Goal: Task Accomplishment & Management: Manage account settings

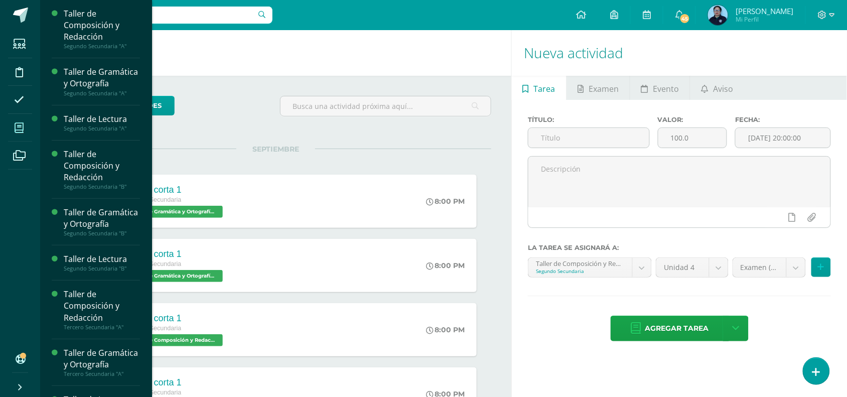
click at [19, 127] on icon at bounding box center [19, 128] width 9 height 10
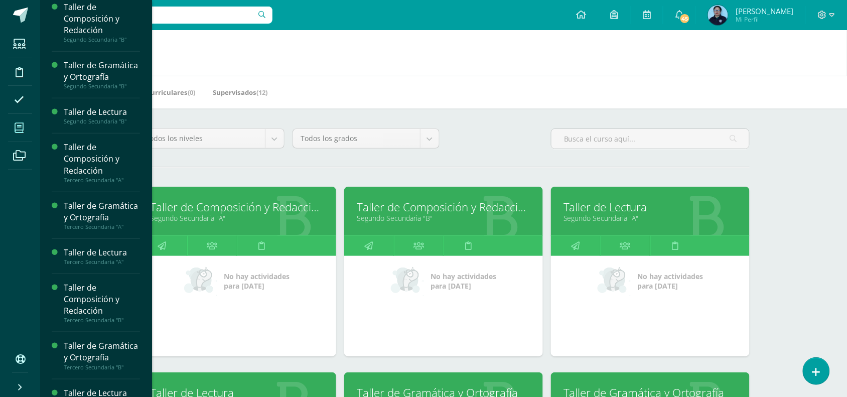
scroll to position [162, 0]
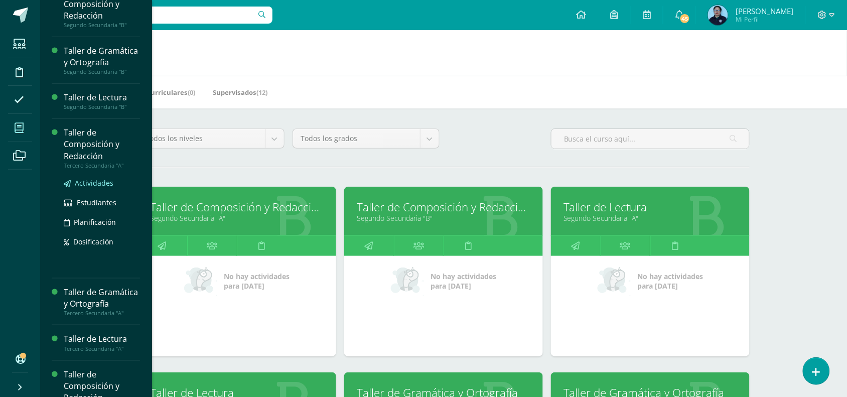
click at [95, 188] on span "Actividades" at bounding box center [94, 183] width 39 height 10
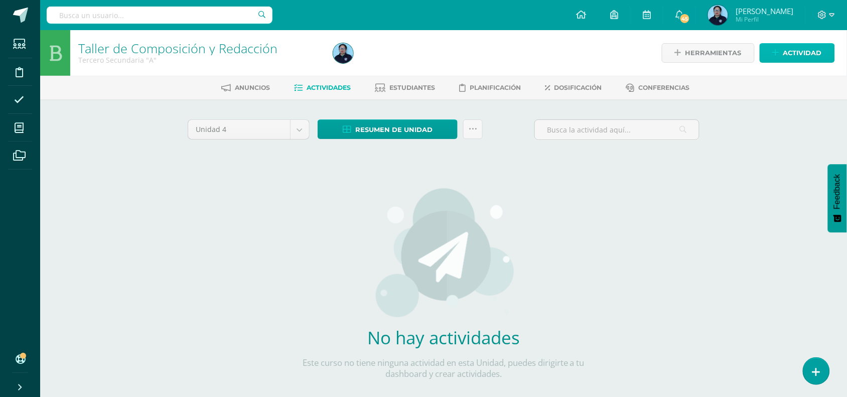
click at [788, 51] on span "Actividad" at bounding box center [803, 53] width 39 height 19
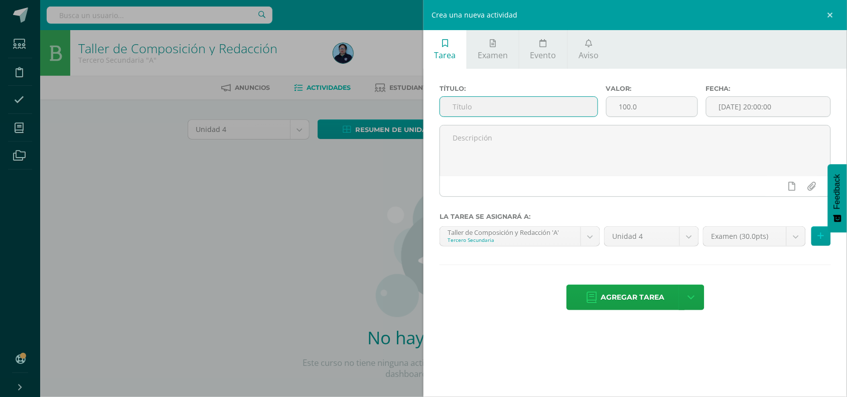
click at [535, 109] on input "text" at bounding box center [519, 107] width 158 height 20
type input "Prueba corta 1"
click at [658, 108] on input "100.0" at bounding box center [652, 107] width 91 height 20
type input "10"
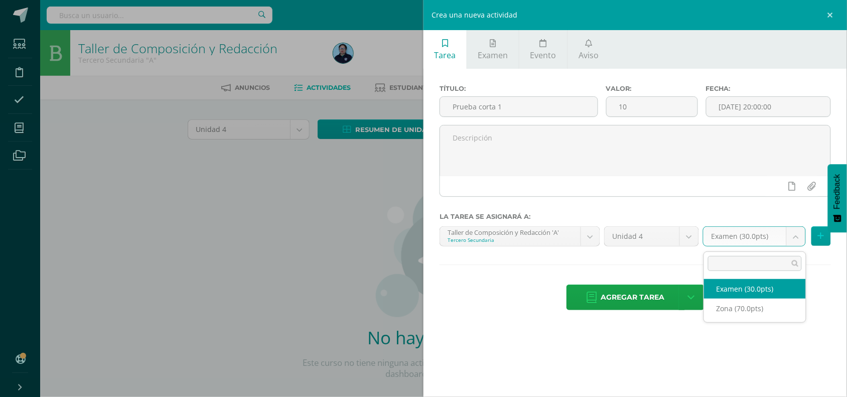
click at [794, 240] on body "Estudiantes Disciplina Asistencia Mis cursos Archivos Soporte Centro de ayuda Ú…" at bounding box center [423, 215] width 847 height 431
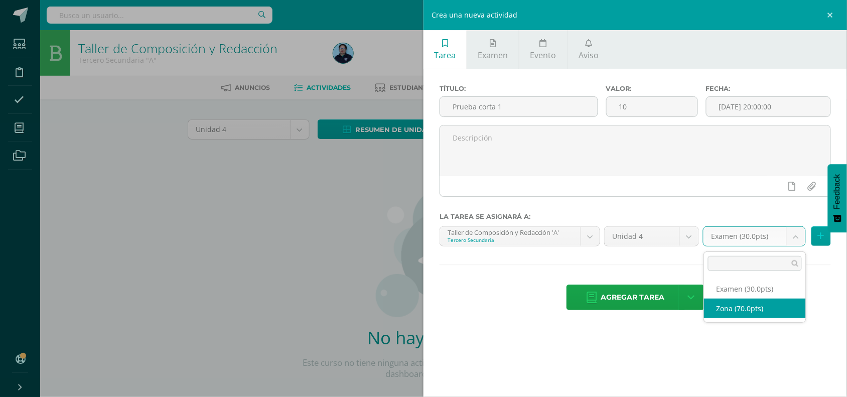
select select "49048"
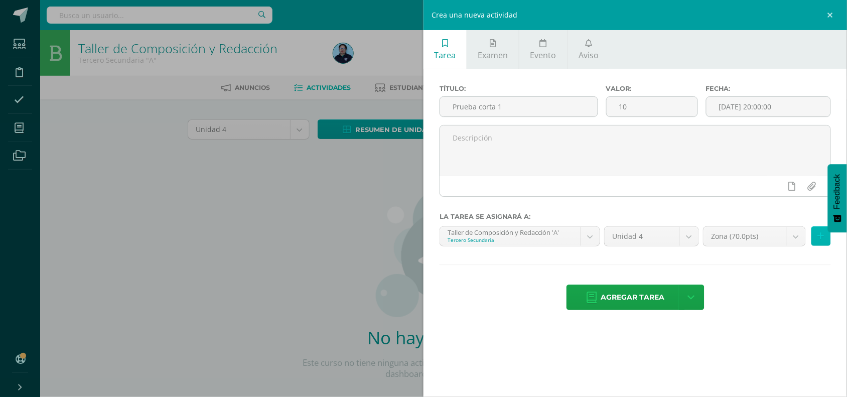
click at [821, 240] on icon at bounding box center [821, 236] width 7 height 9
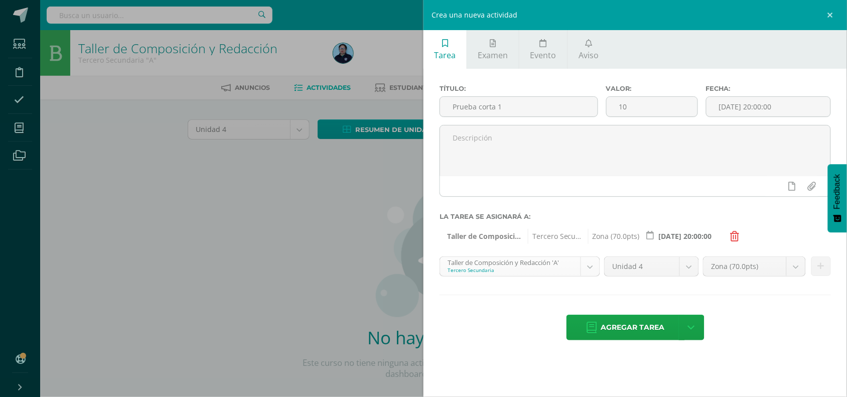
scroll to position [96, 0]
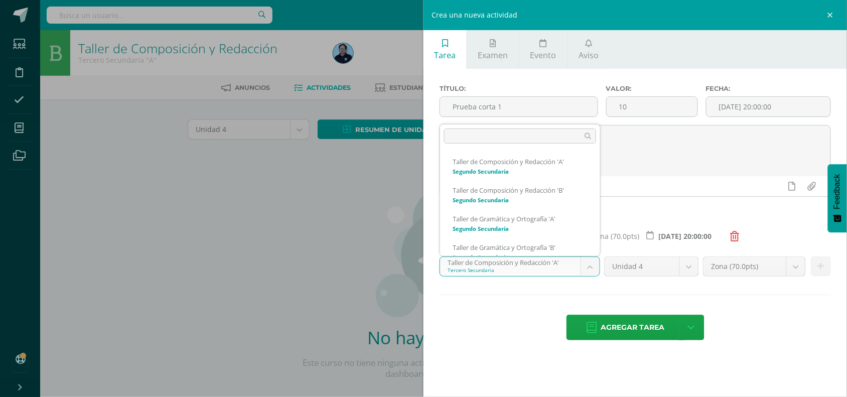
click at [586, 267] on body "Estudiantes Disciplina Asistencia Mis cursos Archivos Soporte Centro de ayuda Ú…" at bounding box center [423, 215] width 847 height 431
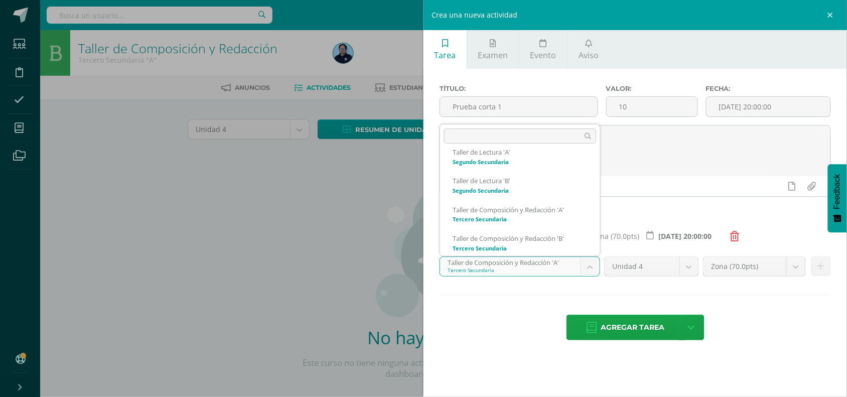
scroll to position [127, 0]
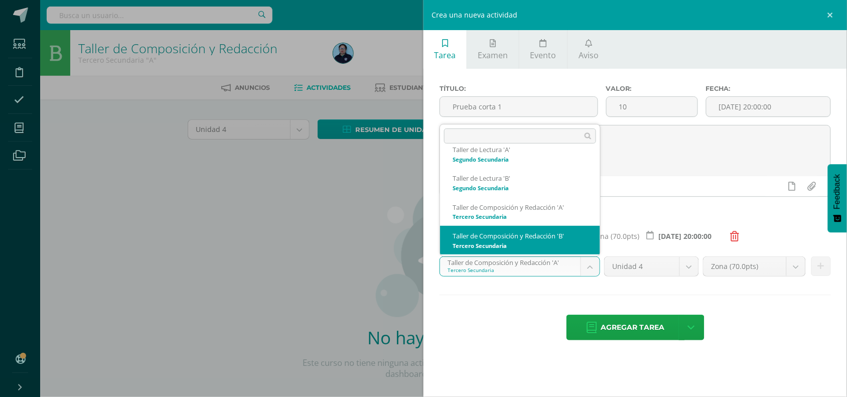
select select "30696"
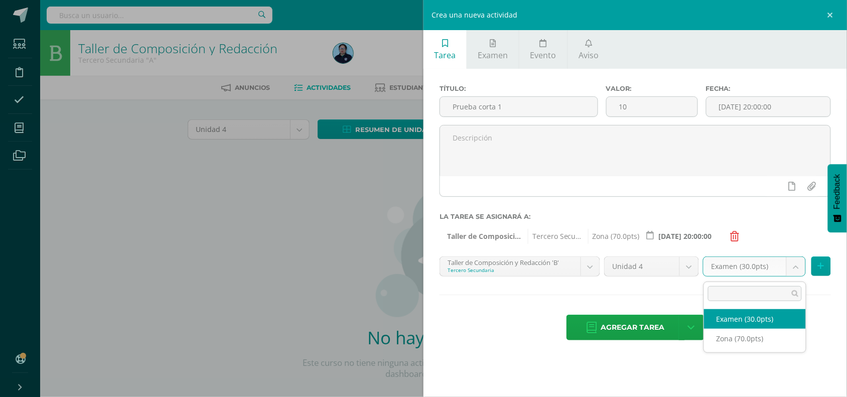
click at [794, 267] on body "Estudiantes Disciplina Asistencia Mis cursos Archivos Soporte Centro de ayuda Ú…" at bounding box center [423, 215] width 847 height 431
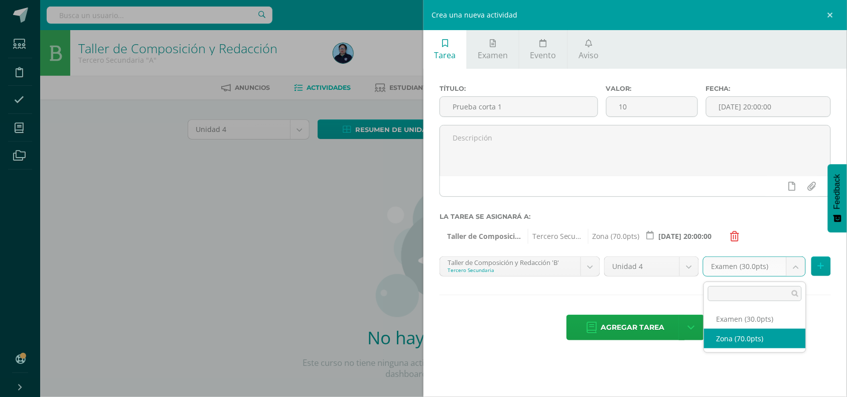
select select "49054"
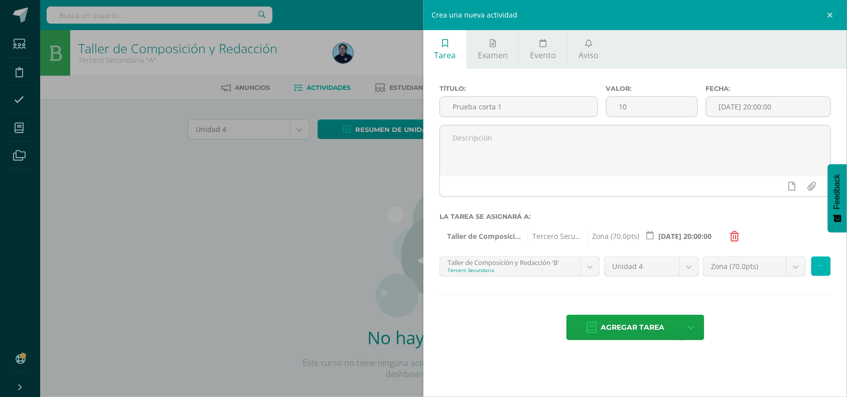
click at [817, 266] on button at bounding box center [822, 267] width 20 height 20
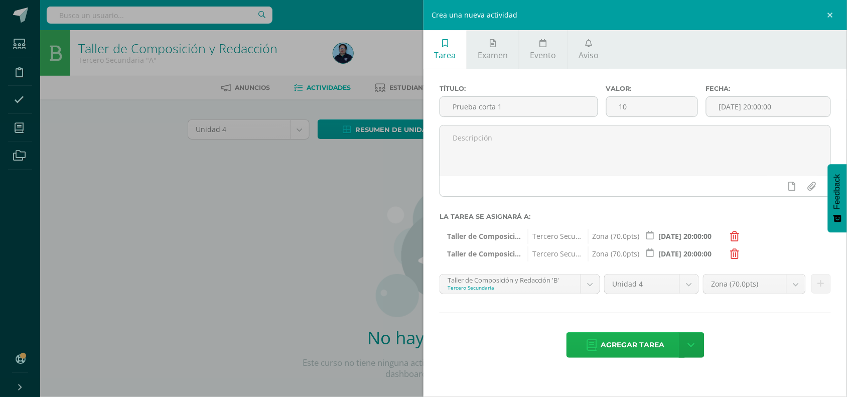
click at [651, 349] on span "Agregar tarea" at bounding box center [633, 345] width 64 height 25
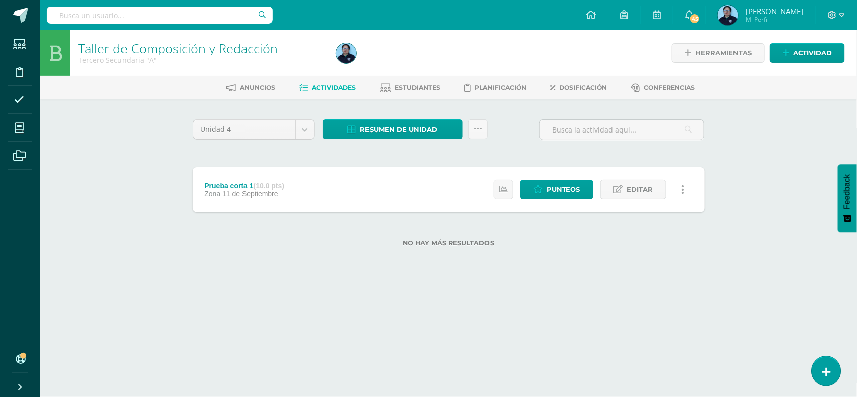
click at [835, 367] on link at bounding box center [826, 370] width 29 height 29
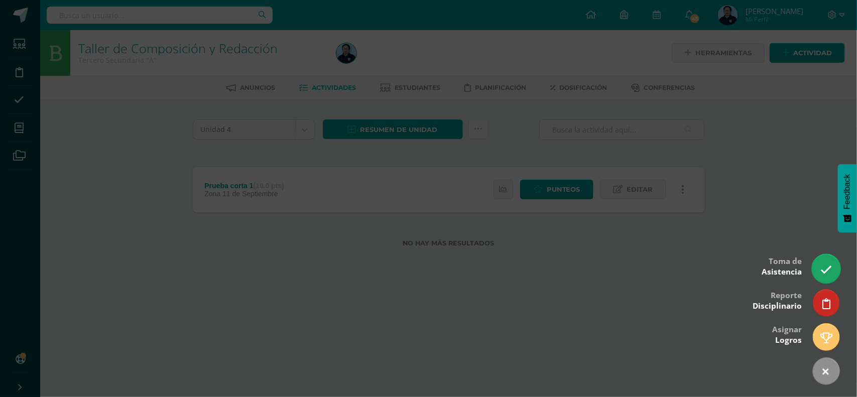
click at [834, 269] on link at bounding box center [826, 268] width 29 height 29
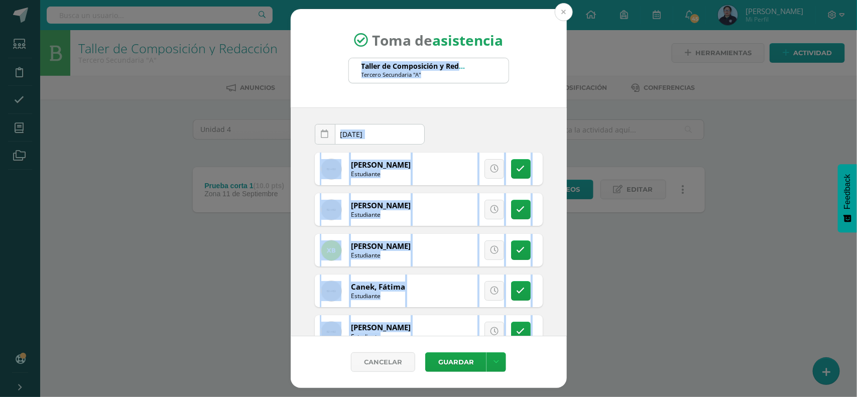
drag, startPoint x: 467, startPoint y: 76, endPoint x: 562, endPoint y: 9, distance: 116.3
click at [562, 9] on div "Toma de asistencia Taller de Composición y Redacción Tercero Secundaria "A" 202…" at bounding box center [429, 199] width 276 height 380
click at [562, 9] on button at bounding box center [564, 12] width 18 height 18
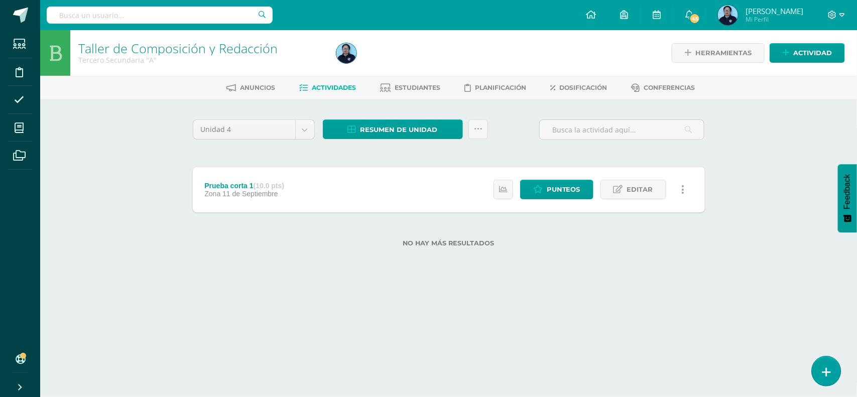
click at [835, 366] on link at bounding box center [826, 370] width 29 height 29
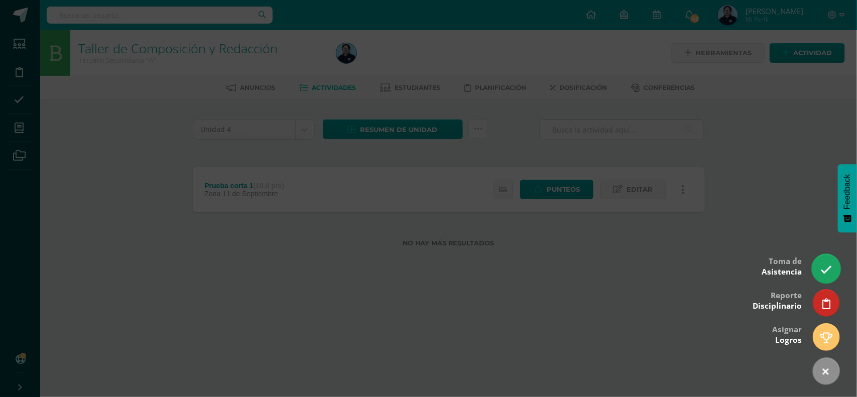
click at [827, 276] on link at bounding box center [826, 268] width 29 height 29
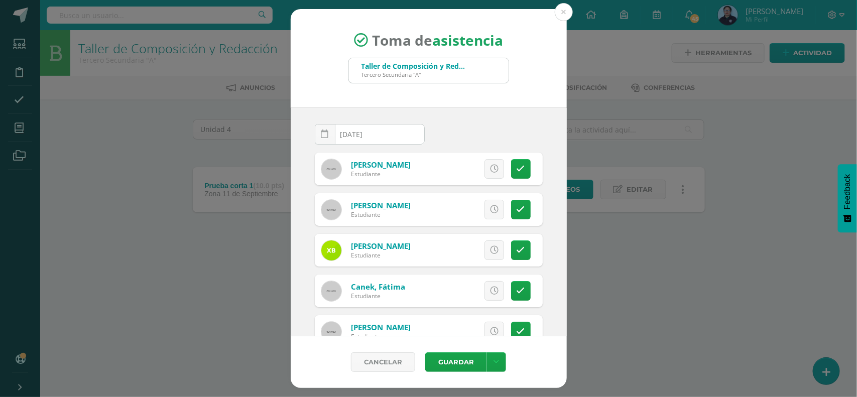
click at [445, 73] on div "Tercero Secundaria "A"" at bounding box center [413, 75] width 105 height 8
click at [425, 69] on div "Taller de Composición y Redacción" at bounding box center [413, 66] width 105 height 10
click at [370, 362] on link "Cancelar" at bounding box center [383, 362] width 64 height 20
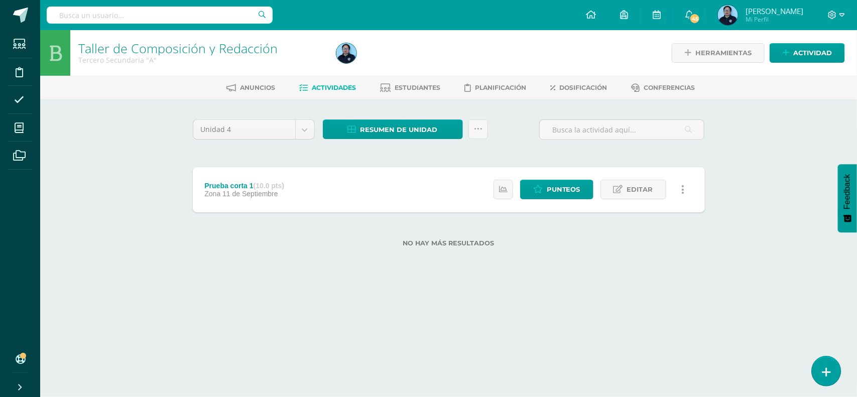
click at [836, 367] on link at bounding box center [826, 370] width 29 height 29
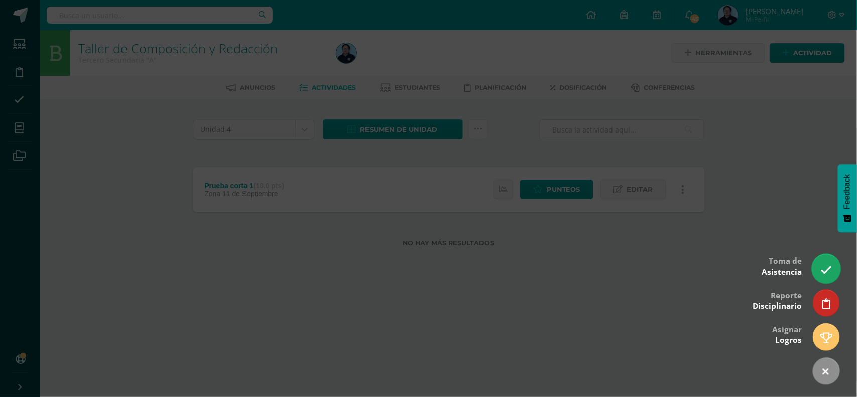
click at [828, 275] on link at bounding box center [826, 268] width 29 height 29
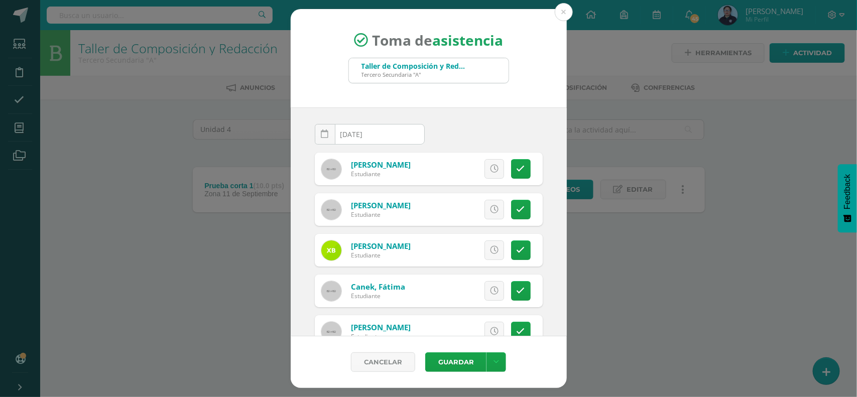
click at [420, 74] on div "Tercero Secundaria "A"" at bounding box center [413, 75] width 105 height 8
click at [562, 9] on button at bounding box center [564, 12] width 18 height 18
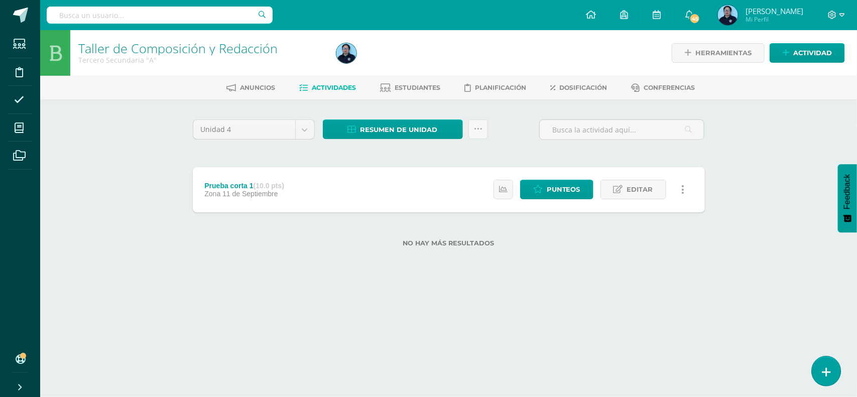
click at [836, 370] on link at bounding box center [826, 370] width 29 height 29
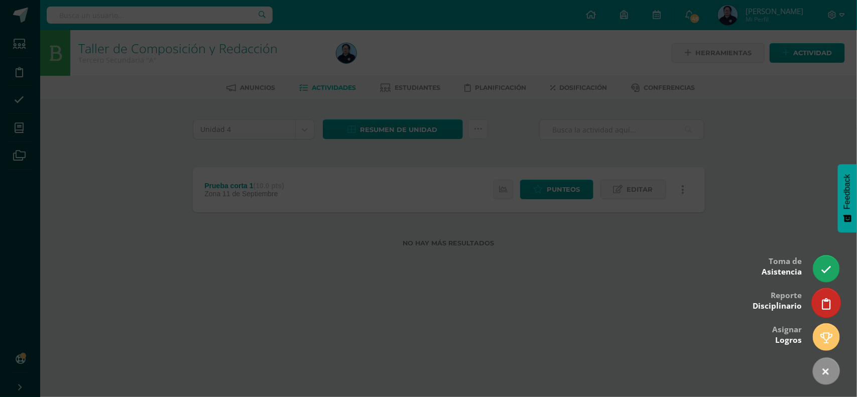
click at [822, 307] on icon at bounding box center [826, 304] width 9 height 12
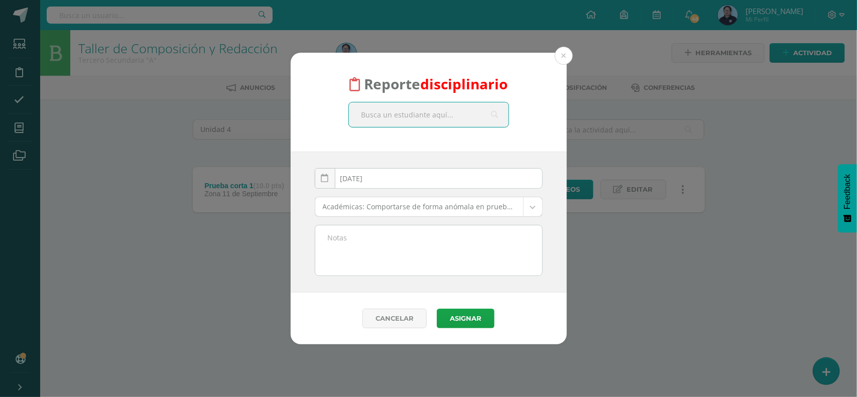
click at [482, 114] on input "text" at bounding box center [429, 114] width 160 height 25
type input "adriana meda"
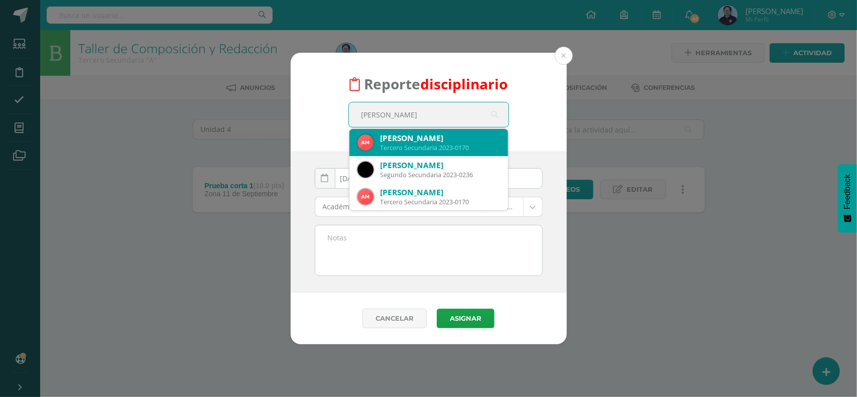
click at [447, 142] on div "Adriana Rocío Meda Corado" at bounding box center [440, 138] width 119 height 11
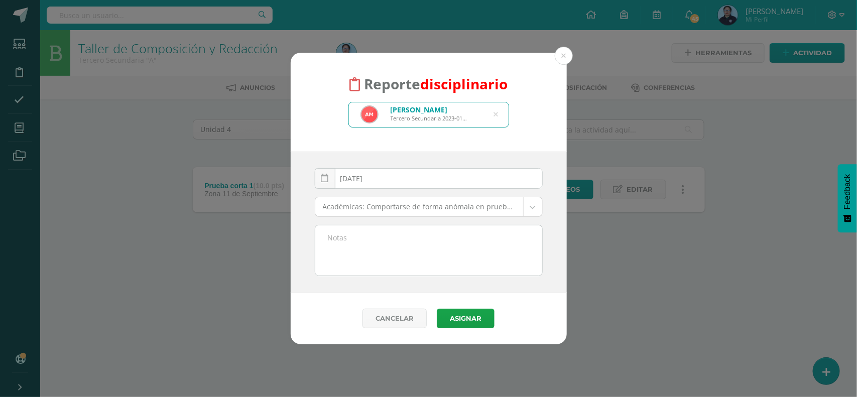
click at [415, 176] on input "[DATE]" at bounding box center [428, 179] width 227 height 20
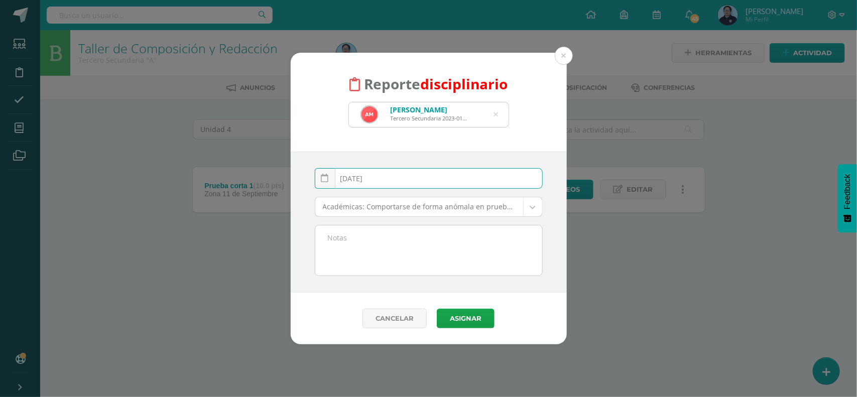
click at [415, 176] on input "[DATE]" at bounding box center [428, 179] width 227 height 20
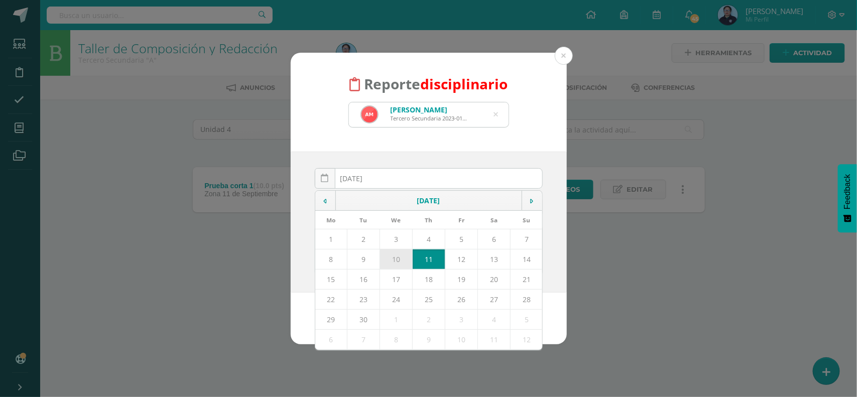
click at [393, 262] on td "10" at bounding box center [396, 259] width 33 height 20
type input "2025-09-10"
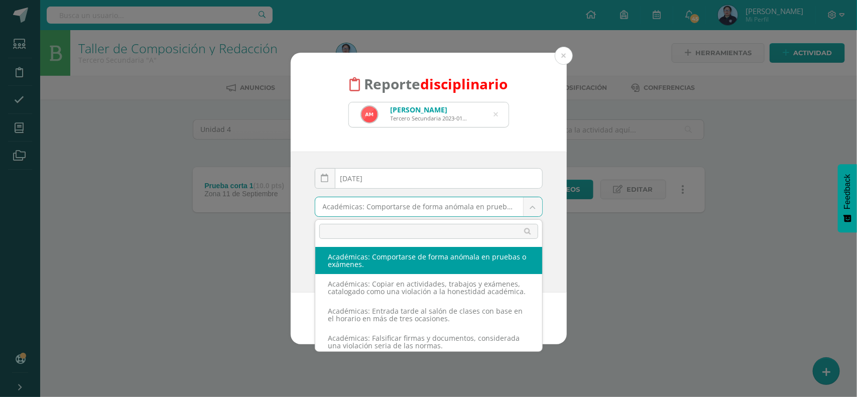
click at [429, 204] on body "Reporte disciplinario Adriana Rocío Meda Corado Tercero Secundaria 2023-0170 ad…" at bounding box center [428, 139] width 857 height 279
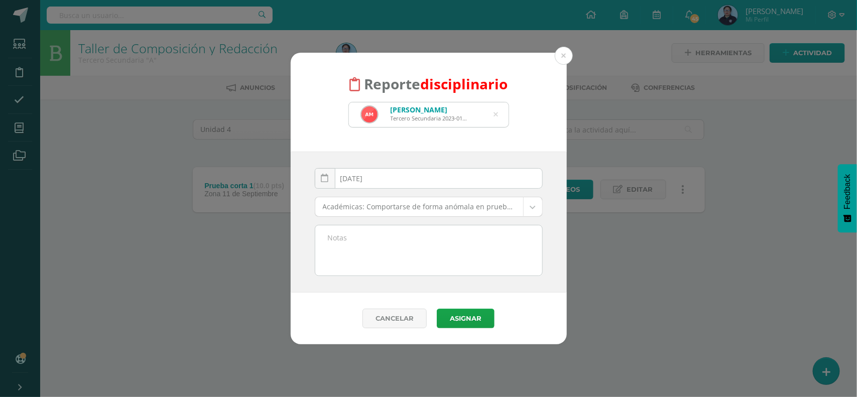
click at [429, 204] on body "Reporte disciplinario Adriana Rocío Meda Corado Tercero Secundaria 2023-0170 ad…" at bounding box center [428, 139] width 857 height 279
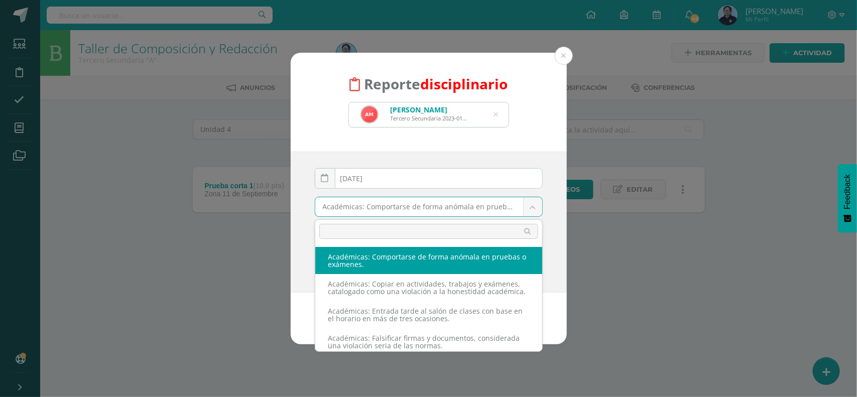
click at [422, 202] on body "Reporte disciplinario Adriana Rocío Meda Corado Tercero Secundaria 2023-0170 ad…" at bounding box center [428, 139] width 857 height 279
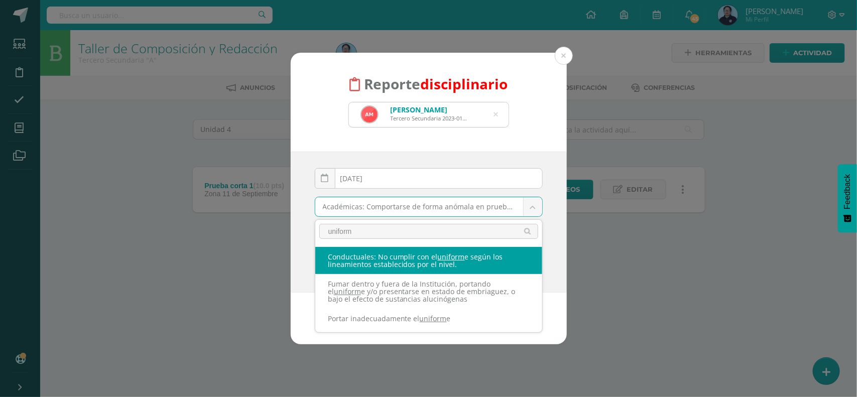
type input "uniform"
select select "37"
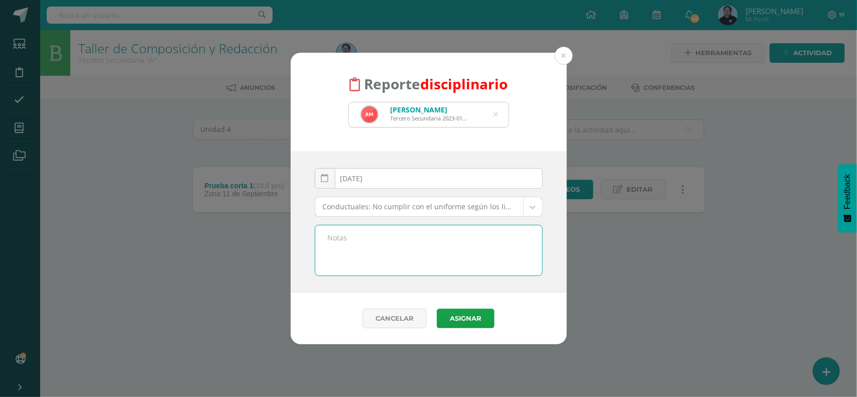
click at [352, 237] on textarea at bounding box center [428, 250] width 227 height 50
type textarea "Se presento con zapatos de otro color al establecido para el uniforme."
click at [462, 322] on button "Asignar" at bounding box center [466, 319] width 58 height 20
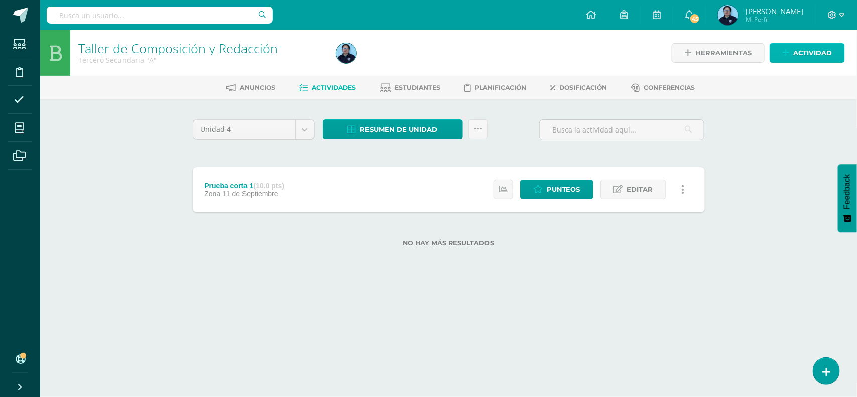
click at [823, 55] on span "Actividad" at bounding box center [812, 53] width 39 height 19
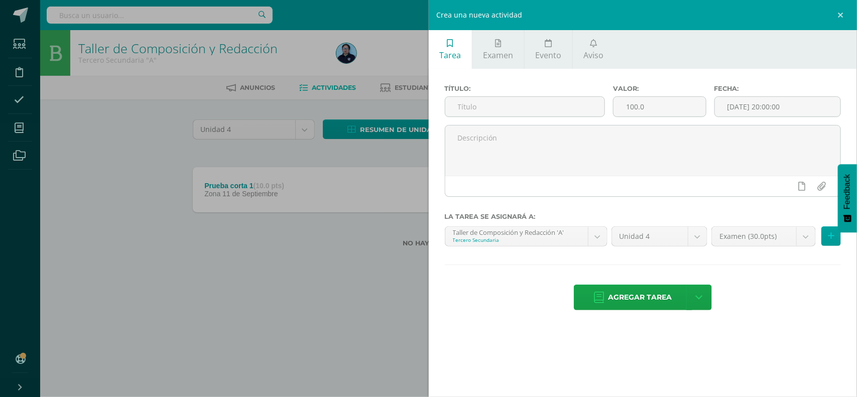
click at [357, 197] on div "Crea una nueva actividad Tarea Examen Evento Aviso Título: Valor: 100.0 Fecha: …" at bounding box center [428, 198] width 857 height 397
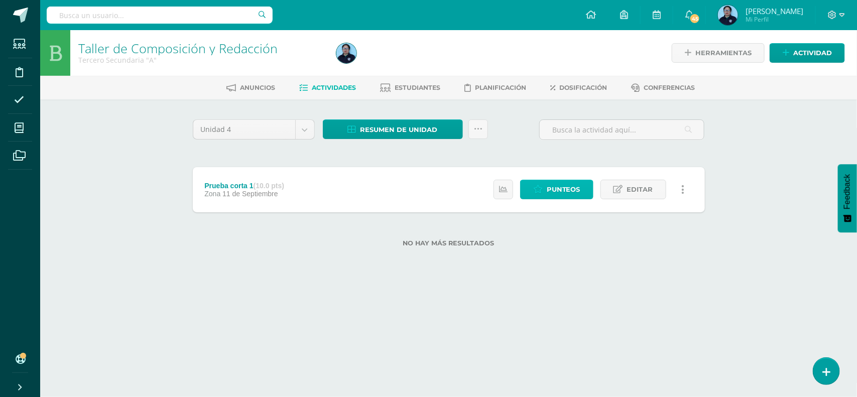
click at [547, 187] on span "Punteos" at bounding box center [564, 189] width 34 height 19
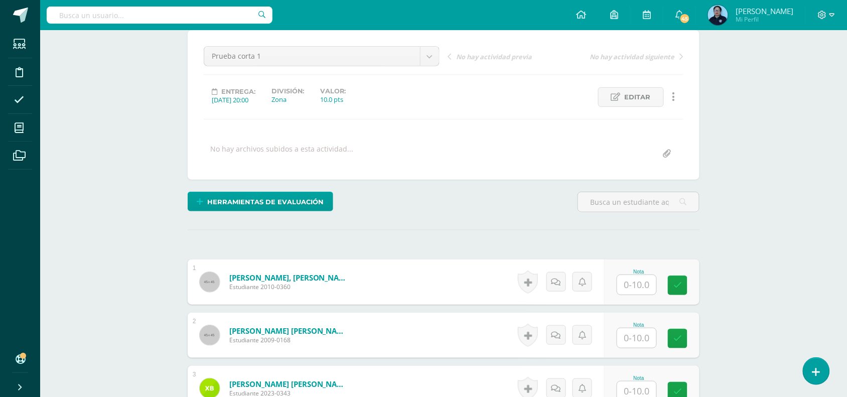
scroll to position [103, 0]
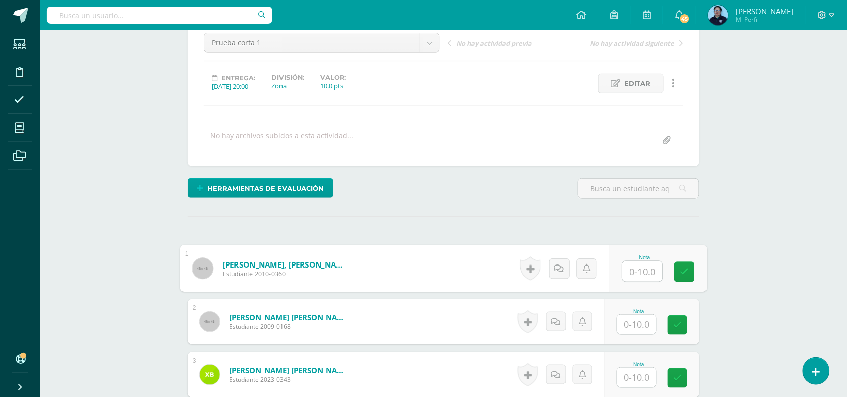
click at [640, 274] on input "text" at bounding box center [643, 272] width 40 height 20
type input "9"
click at [688, 274] on icon at bounding box center [685, 272] width 9 height 9
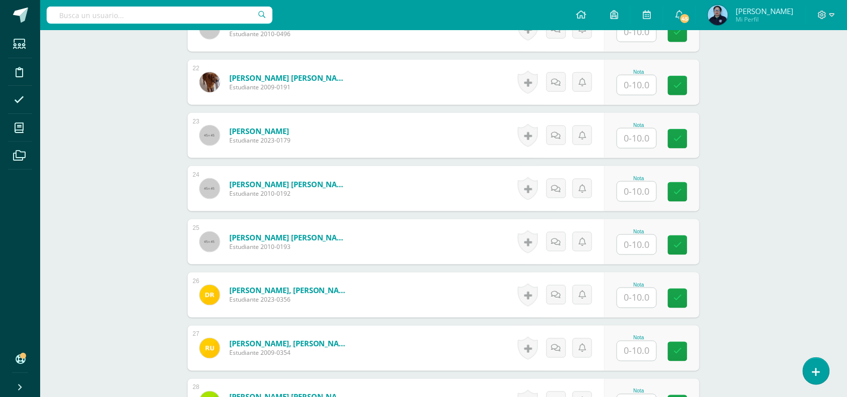
scroll to position [1417, 0]
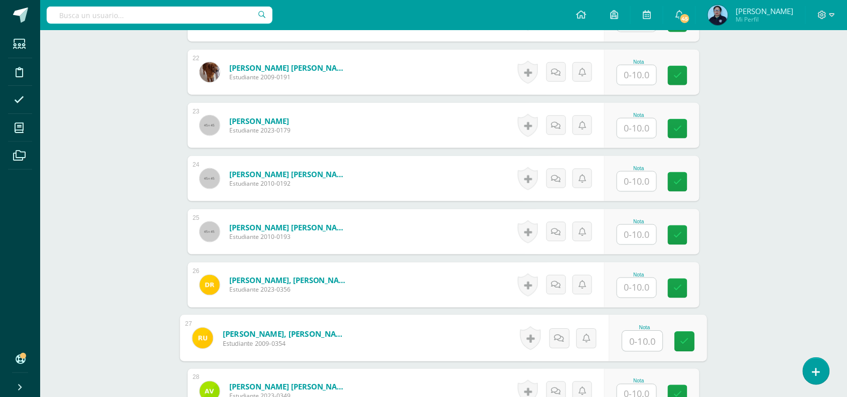
click at [641, 349] on input "text" at bounding box center [643, 341] width 40 height 20
type input "9"
click at [682, 343] on icon at bounding box center [685, 341] width 9 height 9
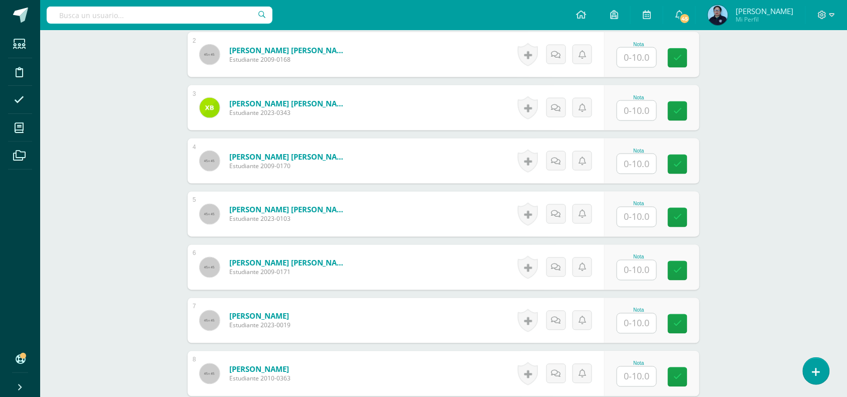
scroll to position [337, 0]
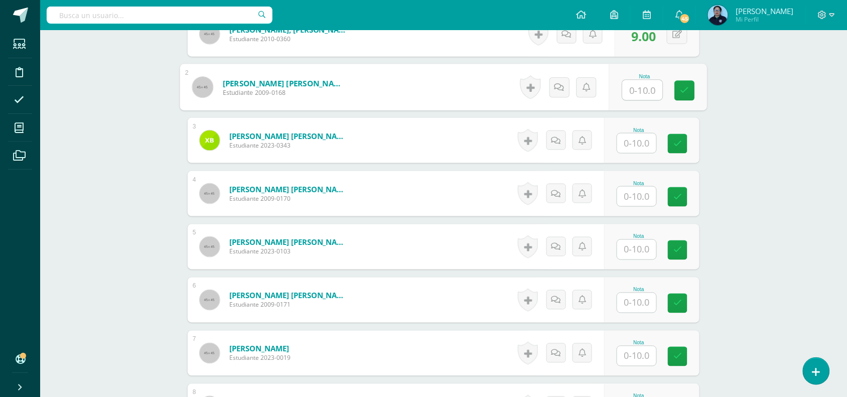
click at [642, 94] on input "text" at bounding box center [643, 90] width 40 height 20
type input "9"
click at [682, 89] on icon at bounding box center [685, 90] width 9 height 9
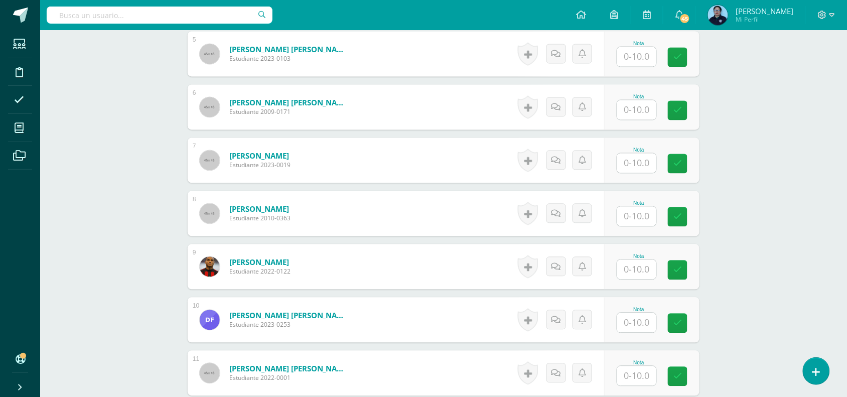
scroll to position [533, 0]
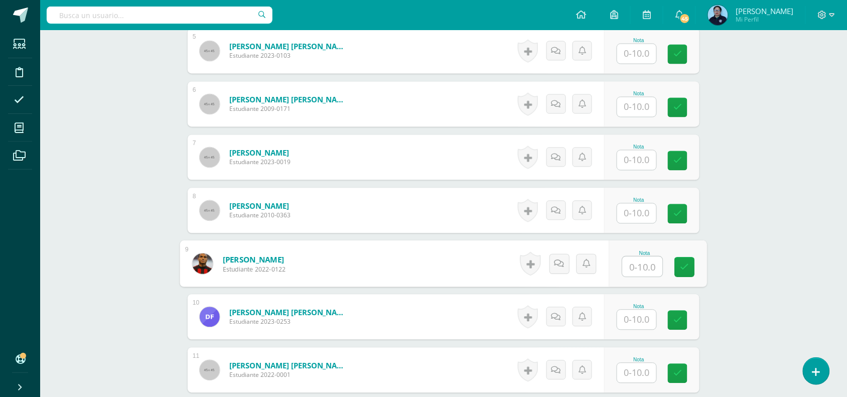
click at [635, 264] on input "text" at bounding box center [643, 267] width 40 height 20
type input "7"
click at [691, 269] on link at bounding box center [685, 268] width 20 height 20
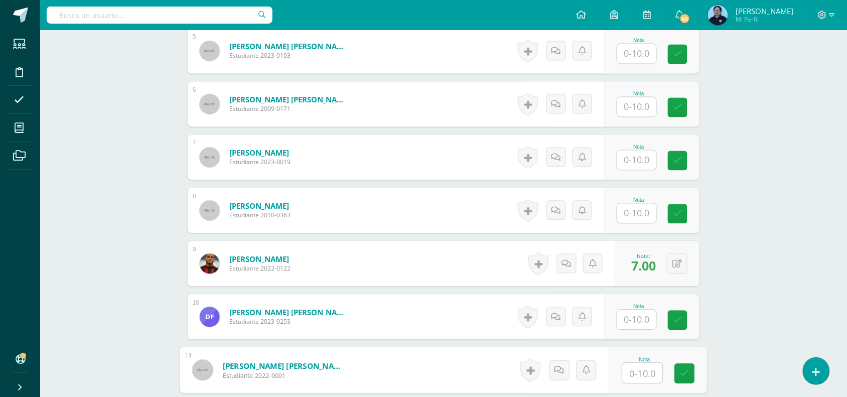
click at [641, 370] on input "text" at bounding box center [643, 373] width 40 height 20
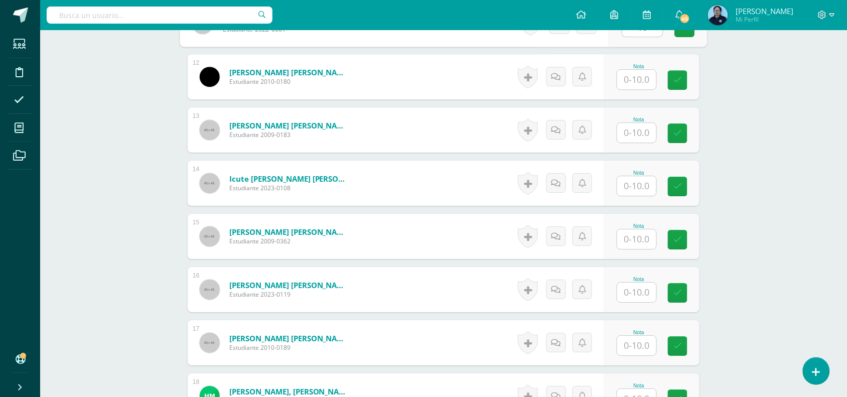
type input "10"
click at [769, 320] on div "Taller de Composición y Redacción Tercero Secundaria "A" Herramientas Detalle d…" at bounding box center [443, 108] width 807 height 1916
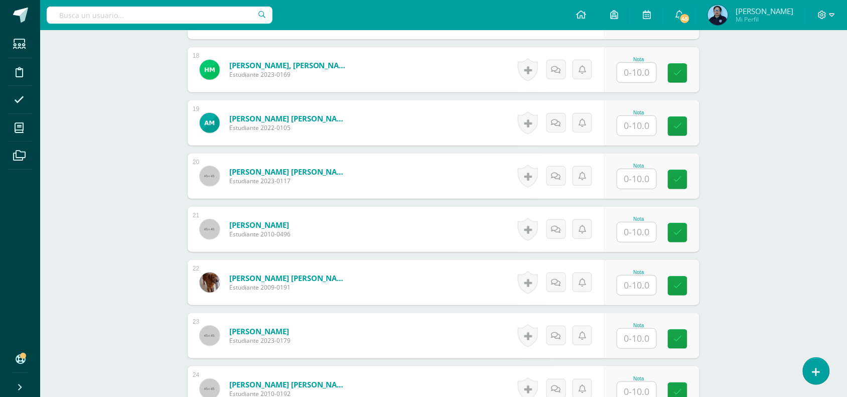
scroll to position [1231, 0]
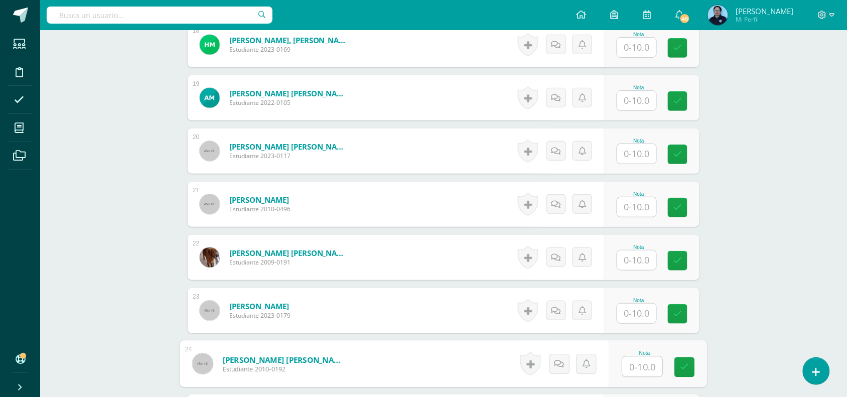
click at [646, 364] on input "text" at bounding box center [643, 367] width 40 height 20
type input "10"
click at [690, 365] on link at bounding box center [685, 367] width 20 height 20
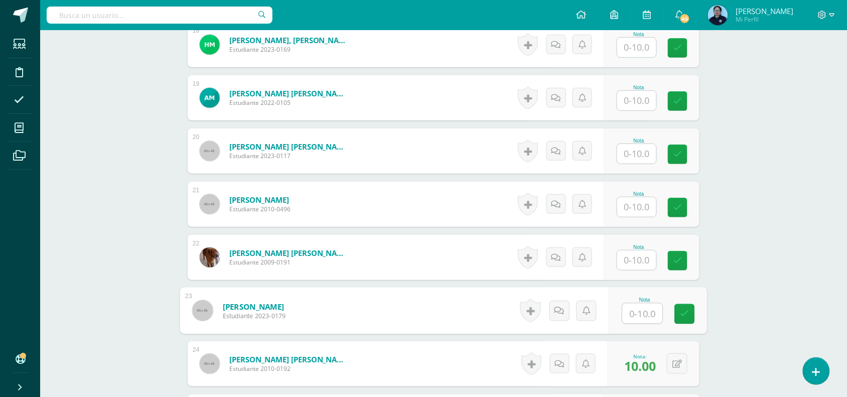
click at [640, 312] on input "text" at bounding box center [643, 314] width 40 height 20
type input "8"
click at [688, 313] on icon at bounding box center [685, 314] width 9 height 9
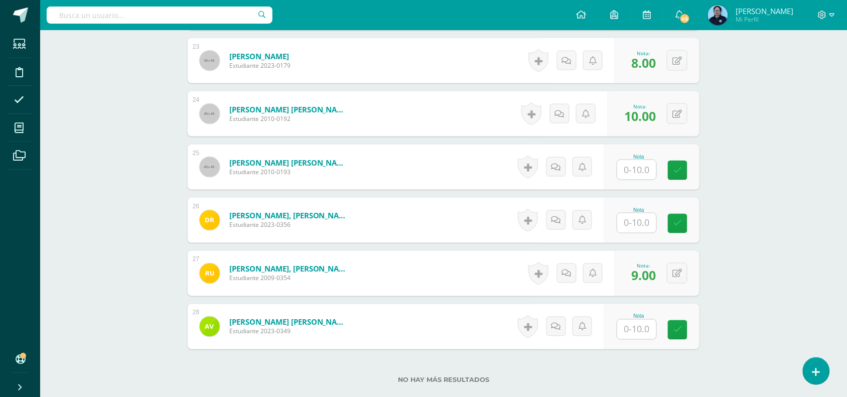
scroll to position [1482, 0]
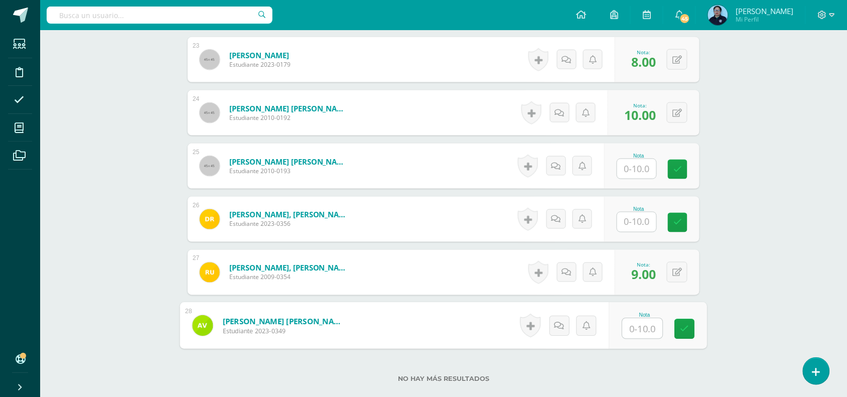
click at [639, 328] on input "text" at bounding box center [643, 329] width 40 height 20
type input "7"
click at [686, 325] on icon at bounding box center [685, 329] width 9 height 9
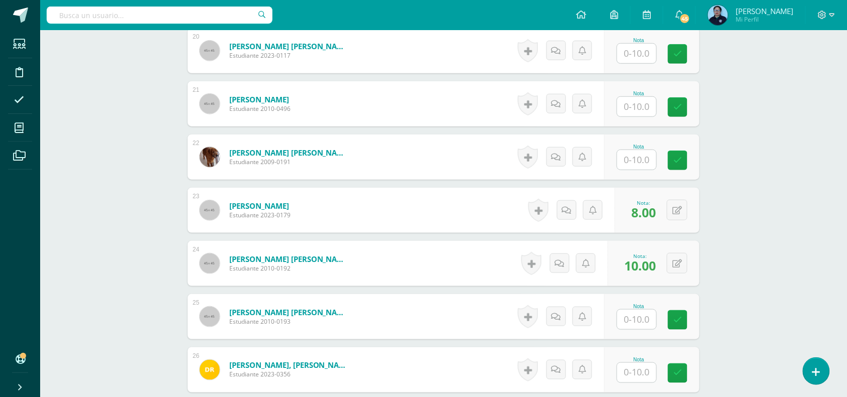
scroll to position [1307, 0]
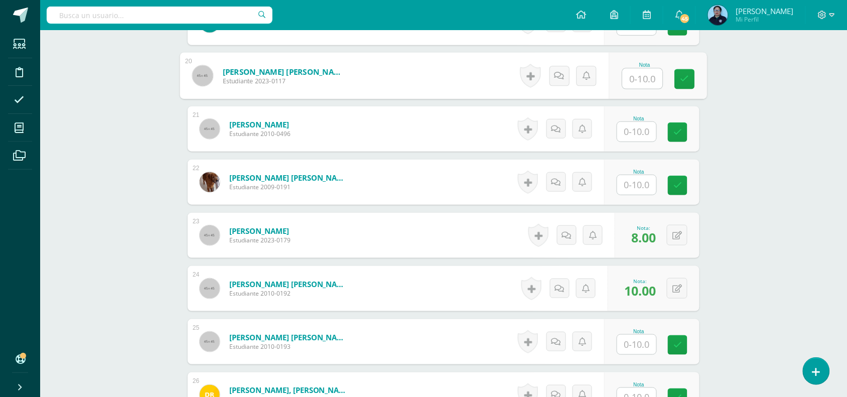
click at [641, 75] on input "text" at bounding box center [643, 79] width 40 height 20
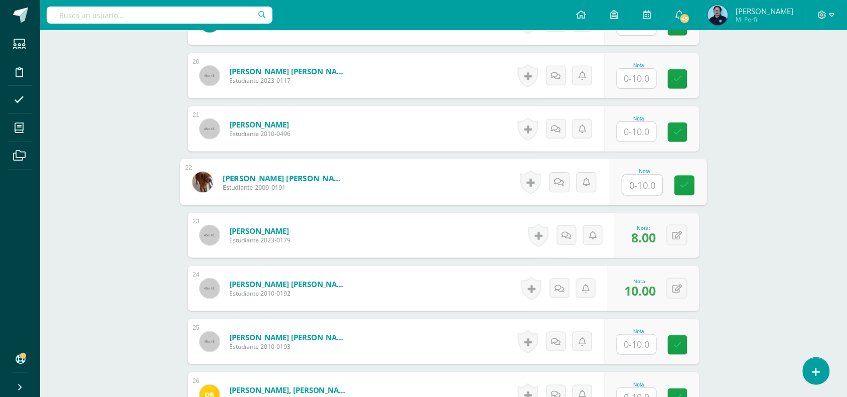
click at [640, 188] on input "text" at bounding box center [643, 185] width 40 height 20
type input "10"
click at [682, 186] on icon at bounding box center [685, 185] width 9 height 9
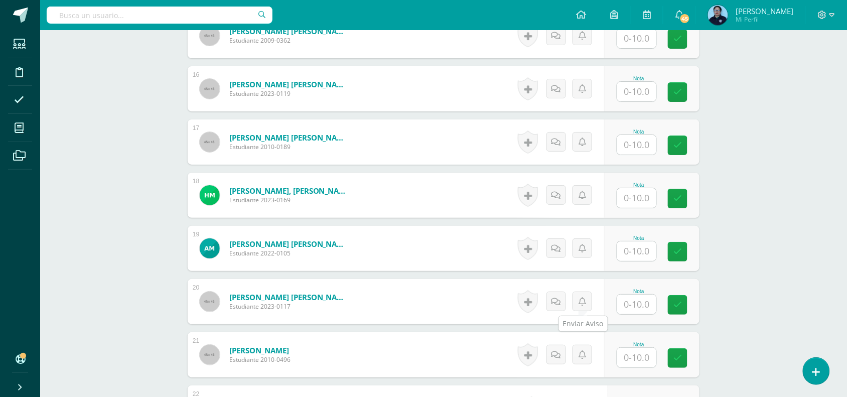
scroll to position [1056, 0]
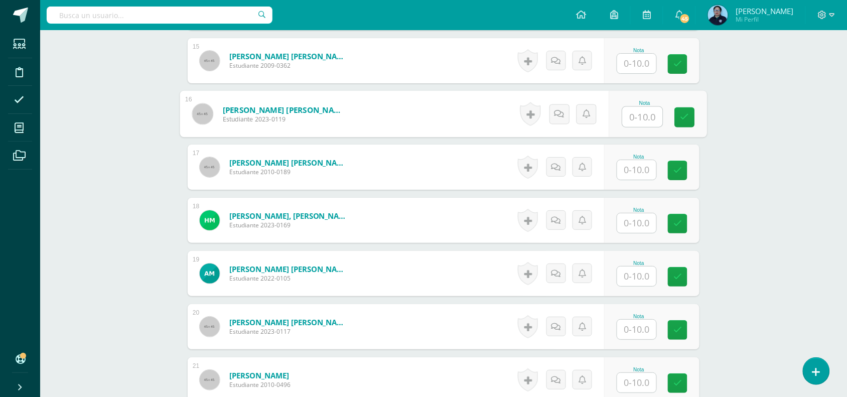
click at [639, 112] on input "text" at bounding box center [643, 117] width 40 height 20
type input "9"
click at [688, 117] on icon at bounding box center [685, 117] width 9 height 9
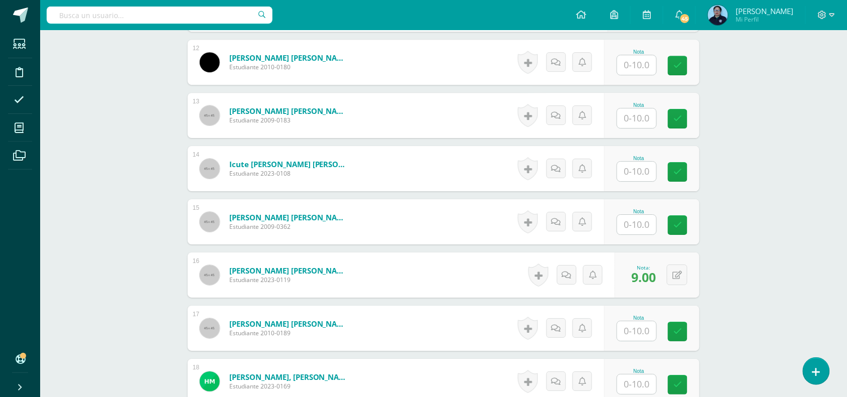
scroll to position [880, 0]
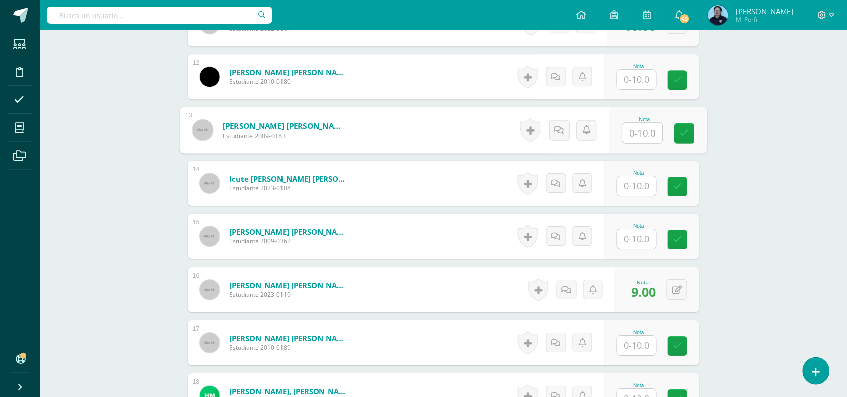
click at [639, 130] on input "text" at bounding box center [643, 133] width 40 height 20
type input "9"
click at [688, 130] on icon at bounding box center [685, 133] width 9 height 9
click at [797, 218] on div "Taller de Composición y Redacción Tercero Secundaria "A" Herramientas Detalle d…" at bounding box center [443, 108] width 807 height 1916
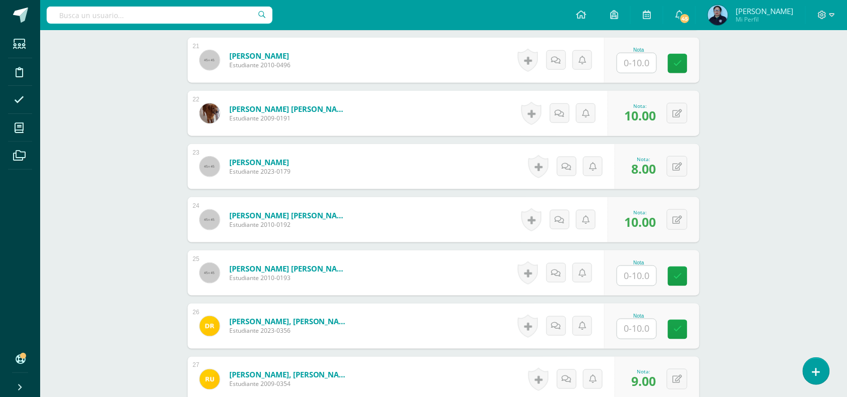
scroll to position [1382, 0]
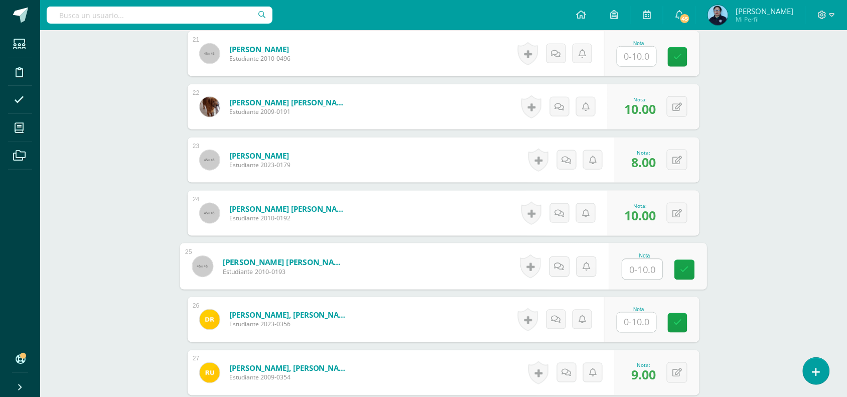
click at [637, 269] on input "text" at bounding box center [643, 270] width 40 height 20
type input "10"
click at [684, 269] on icon at bounding box center [685, 270] width 9 height 9
click at [679, 265] on button at bounding box center [677, 266] width 21 height 21
type input "9"
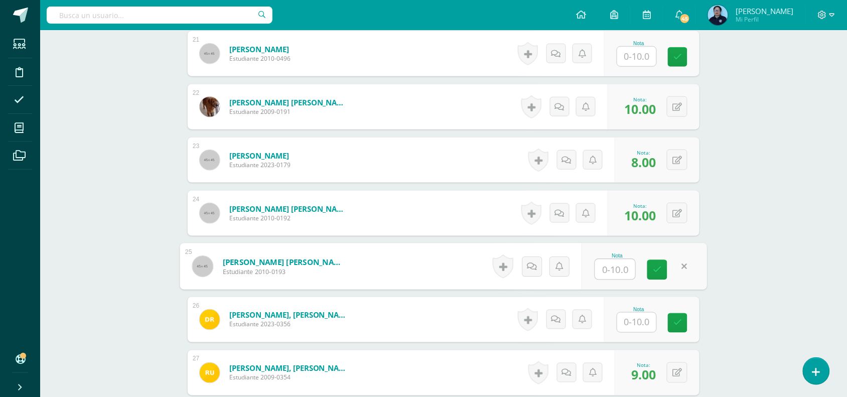
type input "8"
click at [660, 266] on icon at bounding box center [657, 270] width 9 height 9
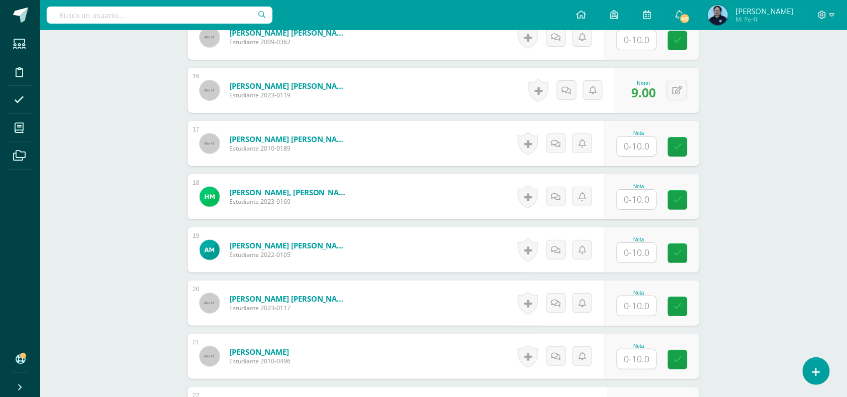
scroll to position [1056, 0]
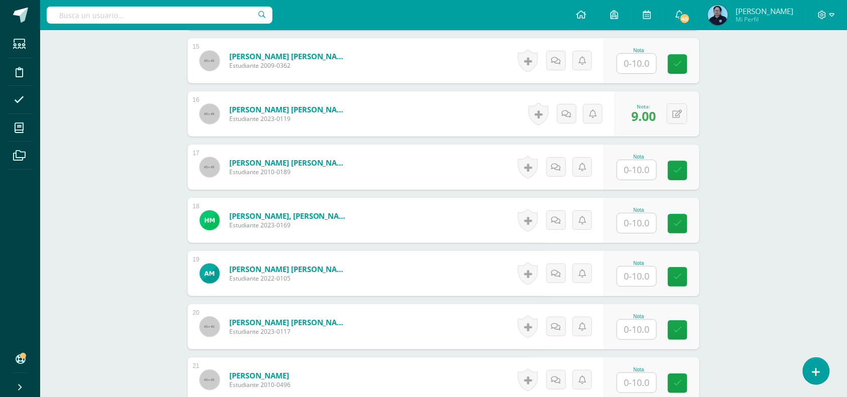
click at [644, 64] on input "text" at bounding box center [636, 64] width 39 height 20
type input "10"
click at [691, 64] on link at bounding box center [685, 64] width 20 height 20
click at [634, 169] on input "text" at bounding box center [643, 170] width 40 height 20
type input "8"
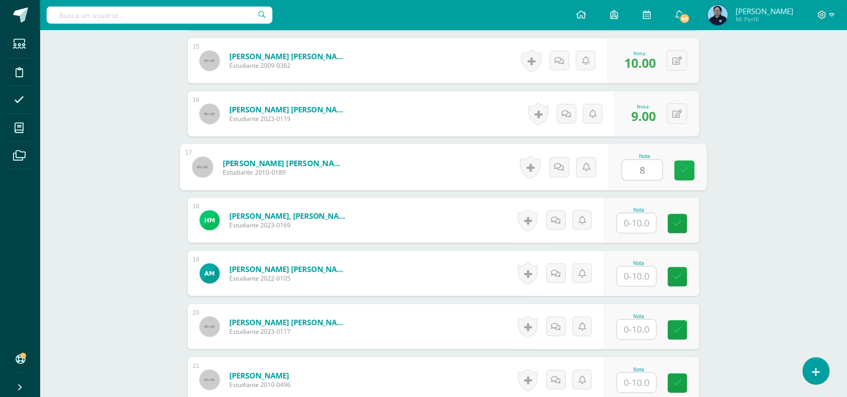
click at [684, 169] on icon at bounding box center [685, 170] width 9 height 9
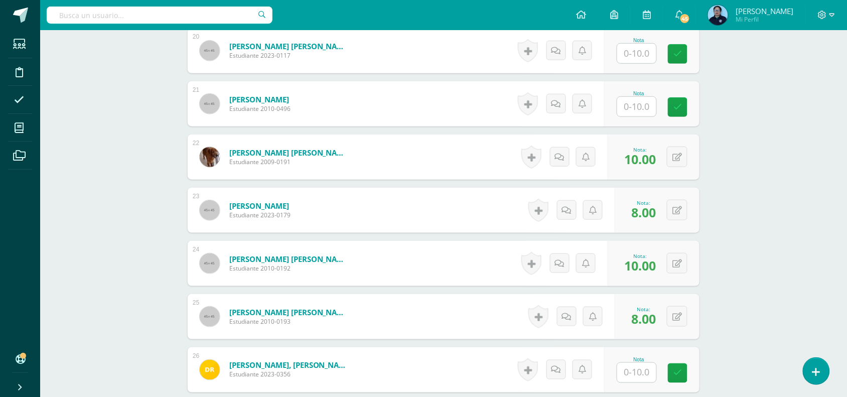
scroll to position [1357, 0]
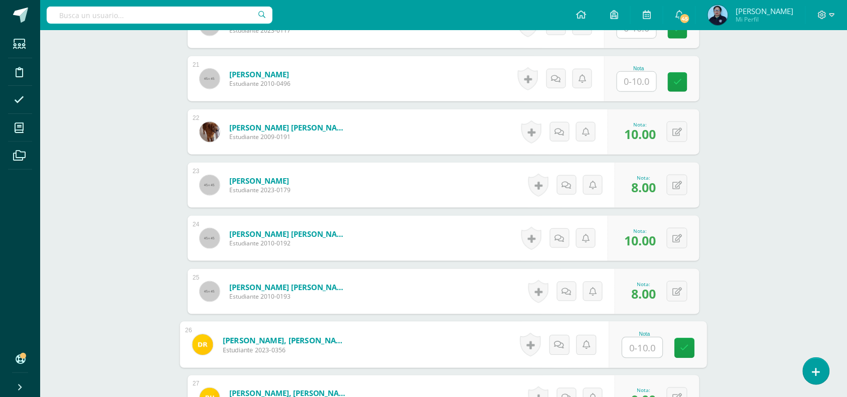
click at [644, 350] on input "text" at bounding box center [643, 348] width 40 height 20
type input "8"
click at [688, 345] on icon at bounding box center [685, 348] width 9 height 9
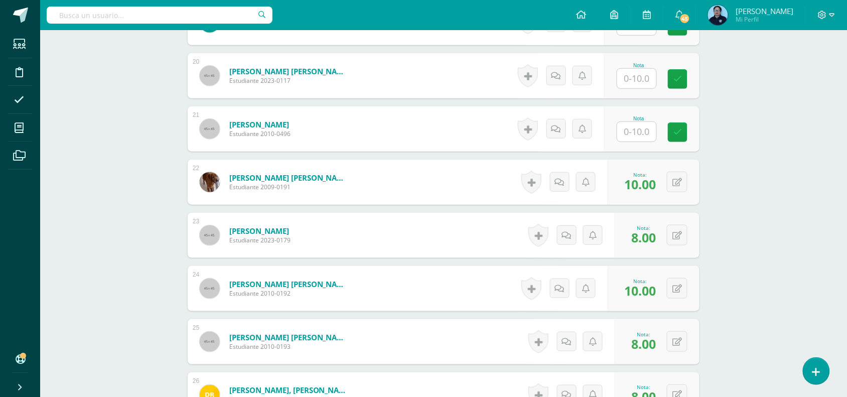
scroll to position [1282, 0]
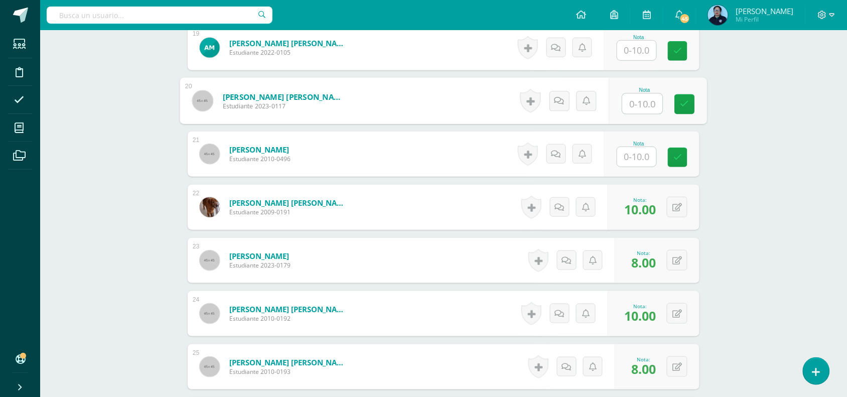
click at [638, 101] on input "text" at bounding box center [643, 104] width 40 height 20
type input "9"
click at [682, 106] on icon at bounding box center [685, 104] width 9 height 9
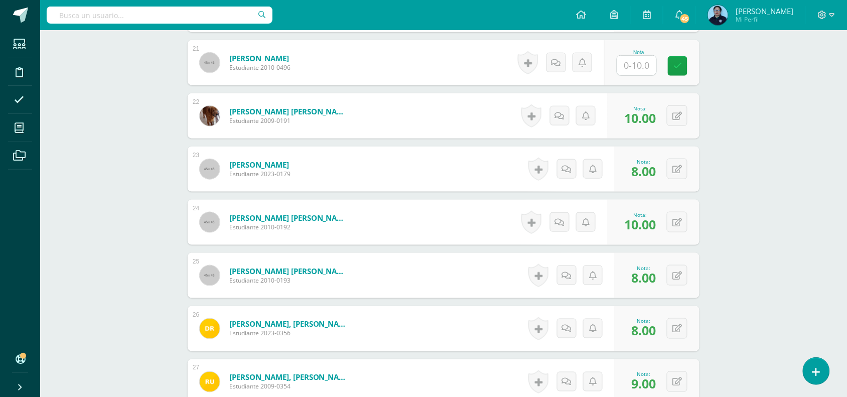
scroll to position [1348, 0]
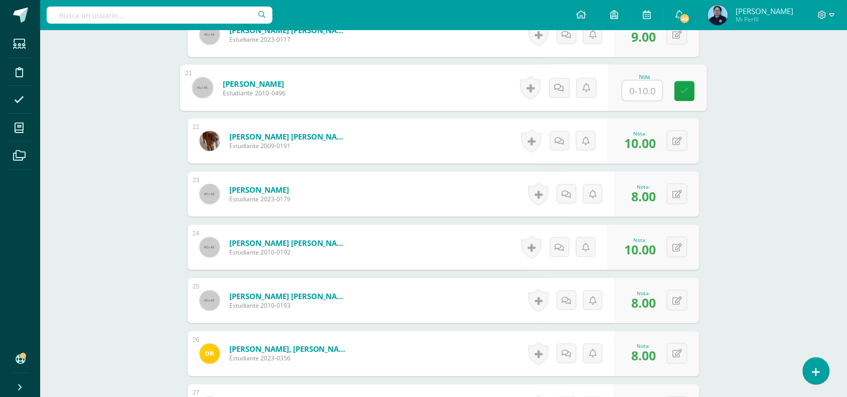
click at [644, 91] on input "text" at bounding box center [643, 91] width 40 height 20
type input "9"
click at [687, 89] on icon at bounding box center [685, 91] width 9 height 9
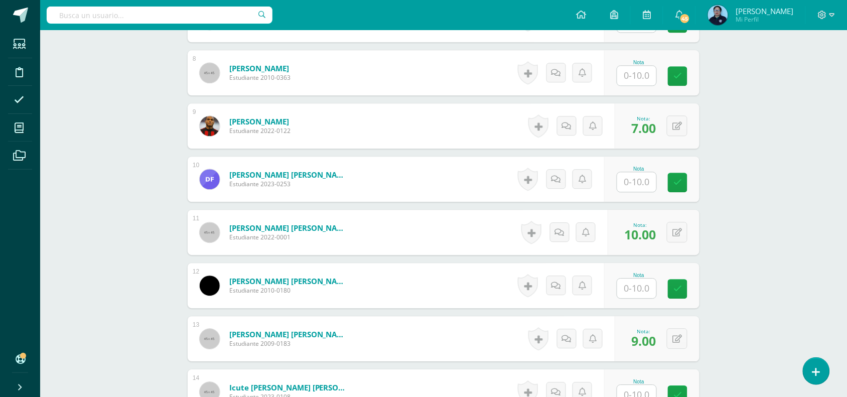
scroll to position [670, 0]
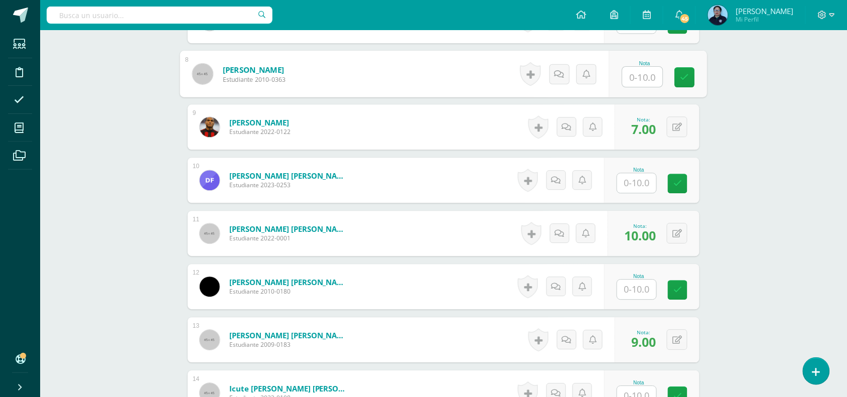
click at [641, 74] on input "text" at bounding box center [643, 77] width 40 height 20
type input "9"
click at [681, 78] on icon at bounding box center [685, 77] width 9 height 9
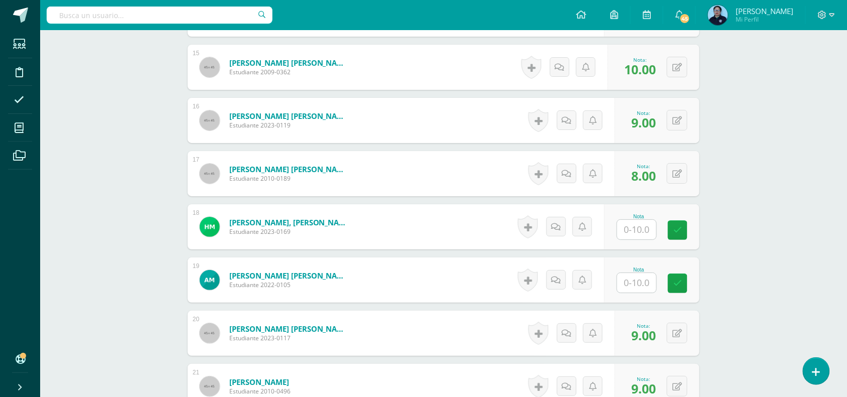
scroll to position [1147, 0]
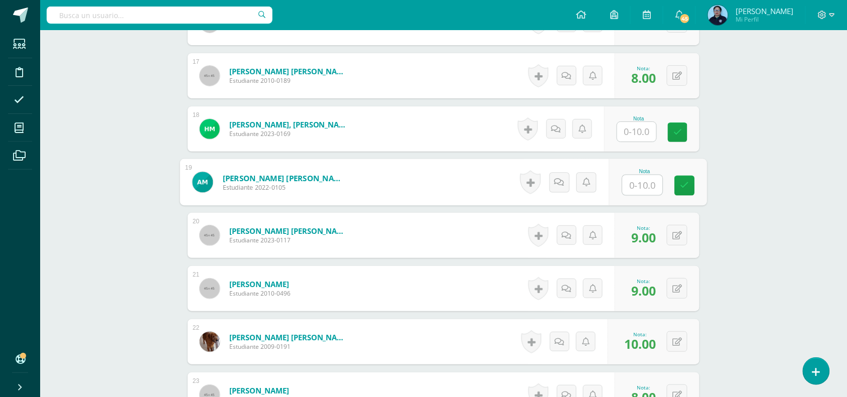
click at [644, 192] on input "text" at bounding box center [643, 185] width 40 height 20
type input "9"
click at [684, 186] on icon at bounding box center [685, 185] width 9 height 9
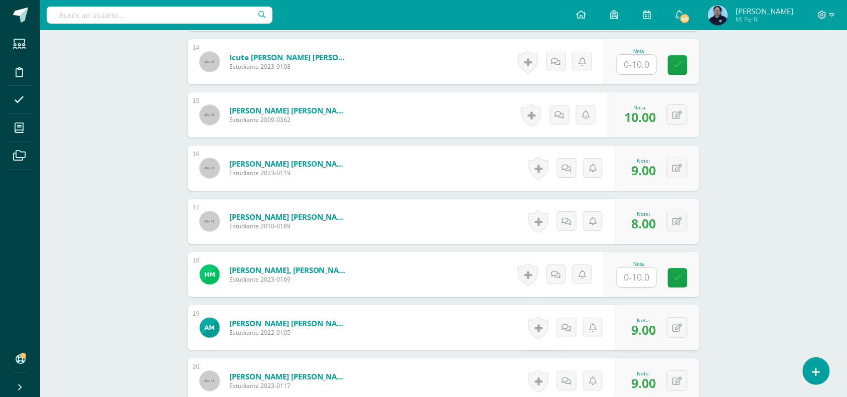
scroll to position [921, 0]
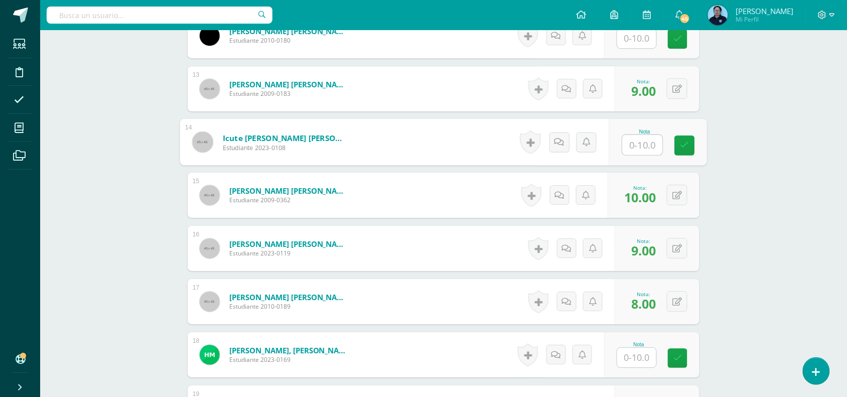
click at [633, 145] on input "text" at bounding box center [643, 145] width 40 height 20
type input "9"
click at [689, 144] on link at bounding box center [685, 146] width 20 height 20
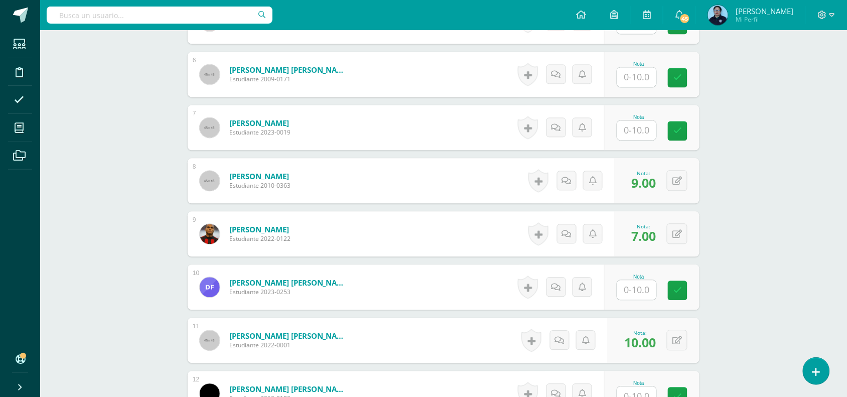
scroll to position [570, 0]
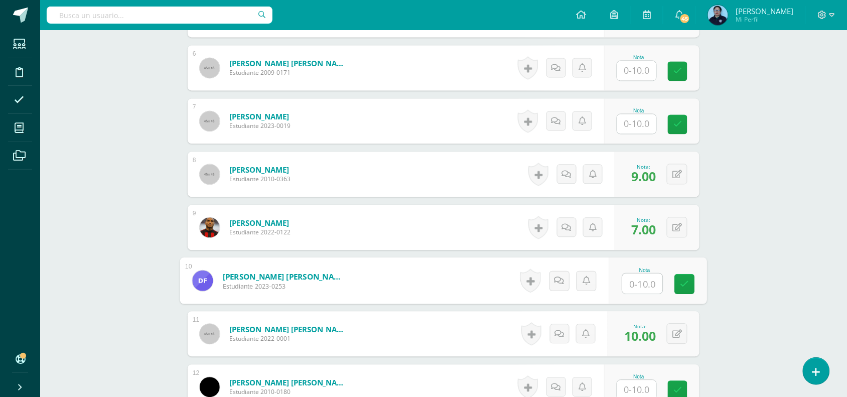
click at [640, 285] on input "text" at bounding box center [643, 284] width 40 height 20
type input "9"
click at [682, 282] on icon at bounding box center [685, 284] width 9 height 9
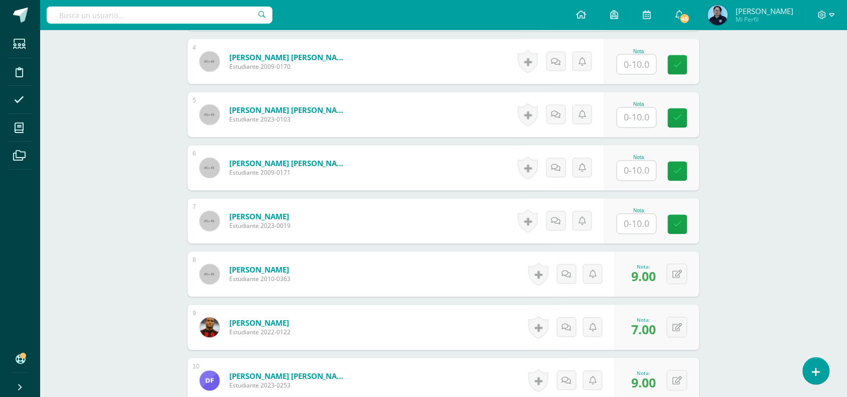
scroll to position [444, 0]
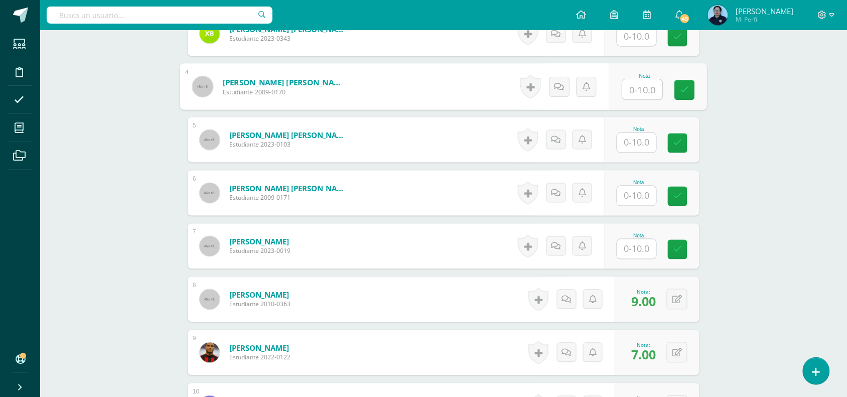
click at [646, 93] on input "text" at bounding box center [643, 90] width 40 height 20
type input "9"
click at [686, 84] on link at bounding box center [685, 90] width 20 height 20
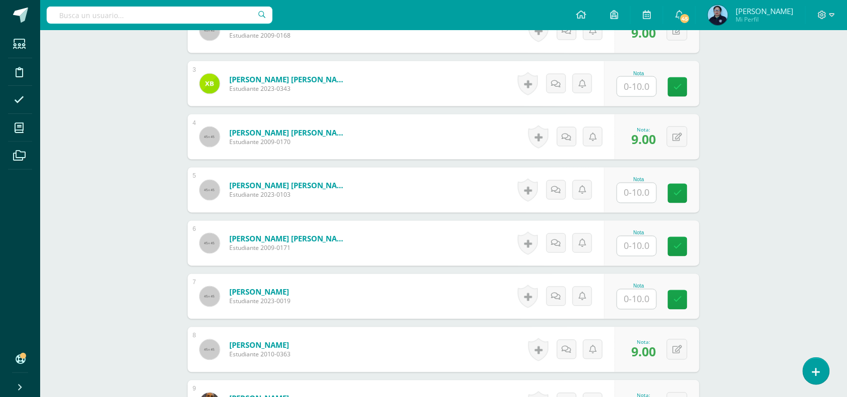
scroll to position [369, 0]
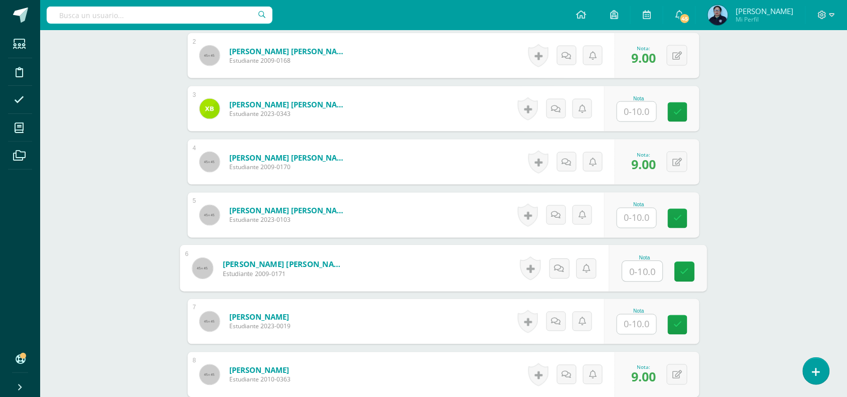
click at [642, 274] on input "text" at bounding box center [643, 272] width 40 height 20
type input "9"
click at [684, 272] on icon at bounding box center [685, 272] width 9 height 9
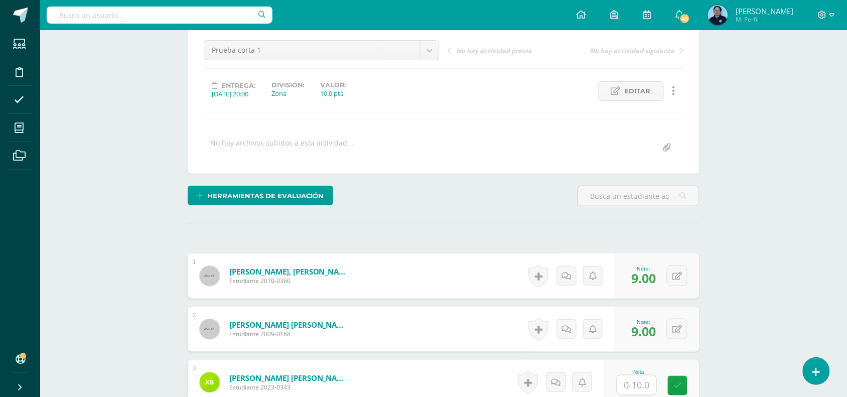
scroll to position [0, 0]
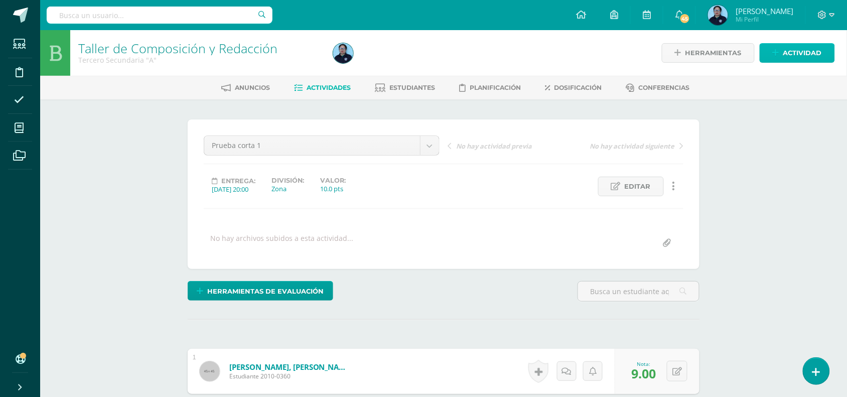
click at [811, 50] on span "Actividad" at bounding box center [803, 53] width 39 height 19
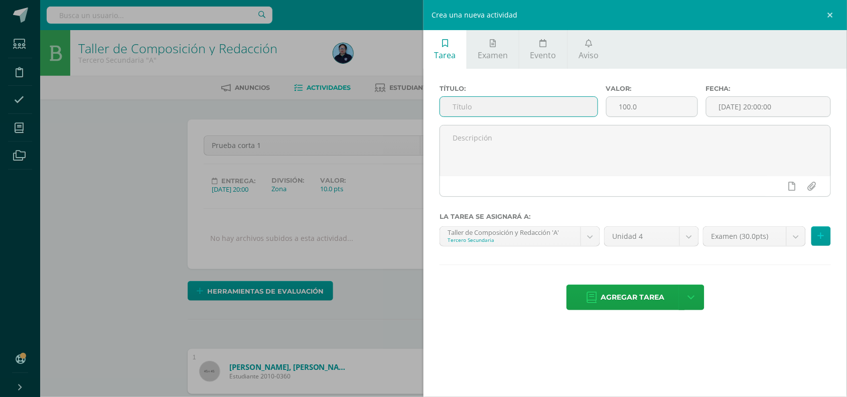
click at [538, 116] on input "text" at bounding box center [519, 107] width 158 height 20
type input "o"
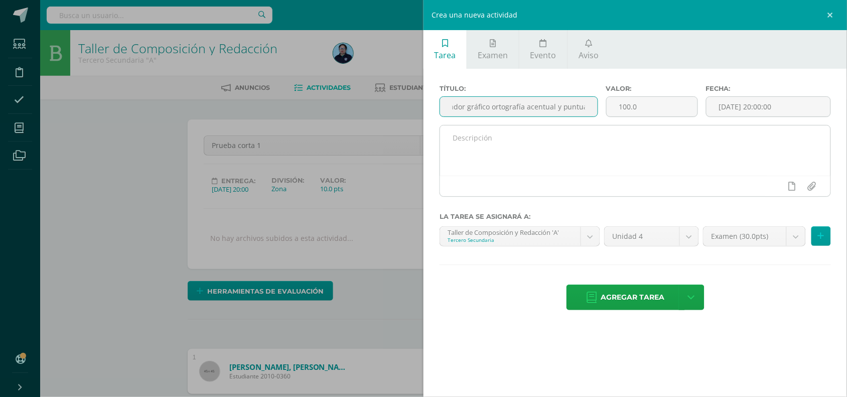
type input "organizador gráfico ortografía acentual y puntual"
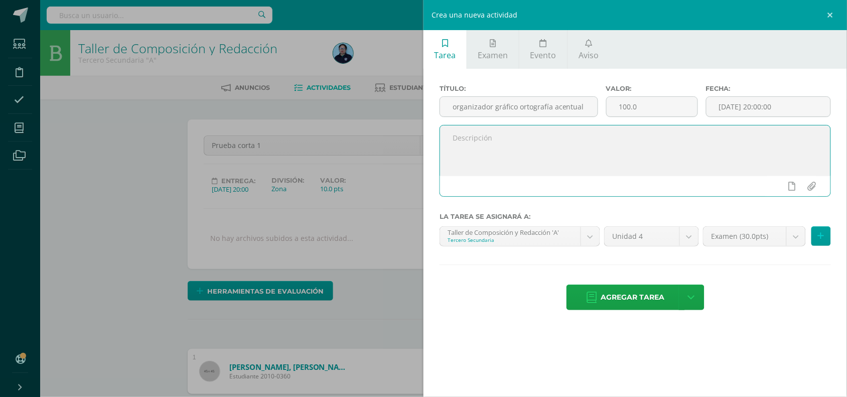
click at [510, 137] on textarea at bounding box center [635, 151] width 391 height 50
type textarea "Elaboración de cuadro compartativo"
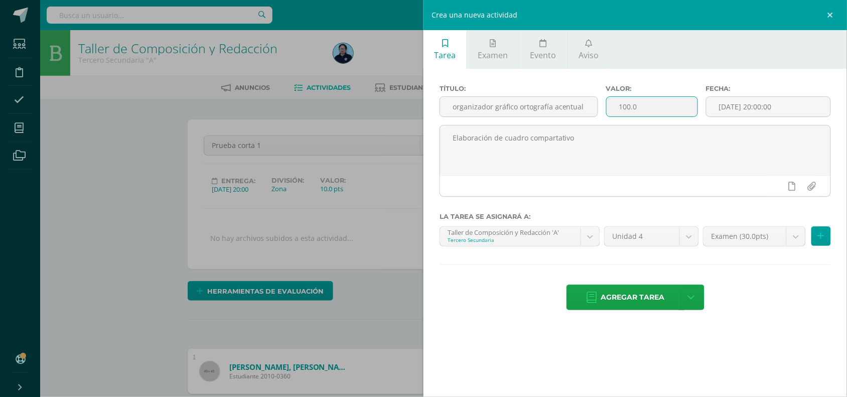
click at [644, 111] on input "100.0" at bounding box center [652, 107] width 91 height 20
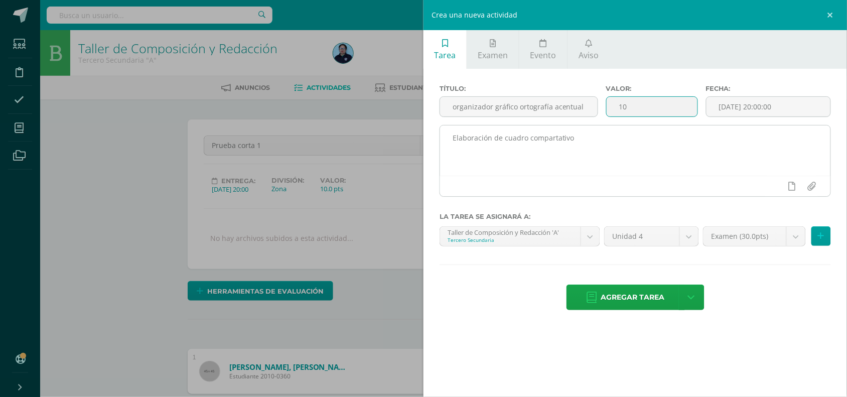
type input "10"
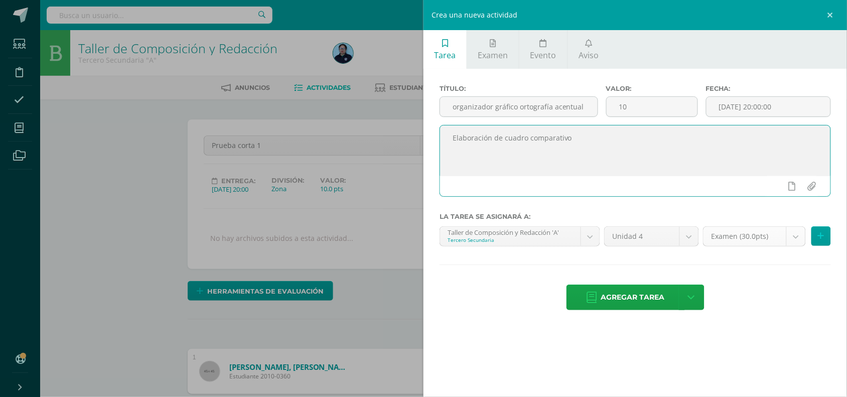
type textarea "Elaboración de cuadro comparativo"
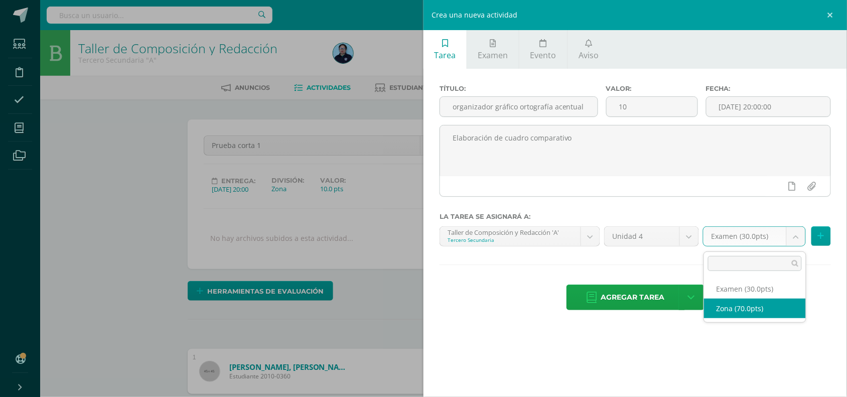
select select "49048"
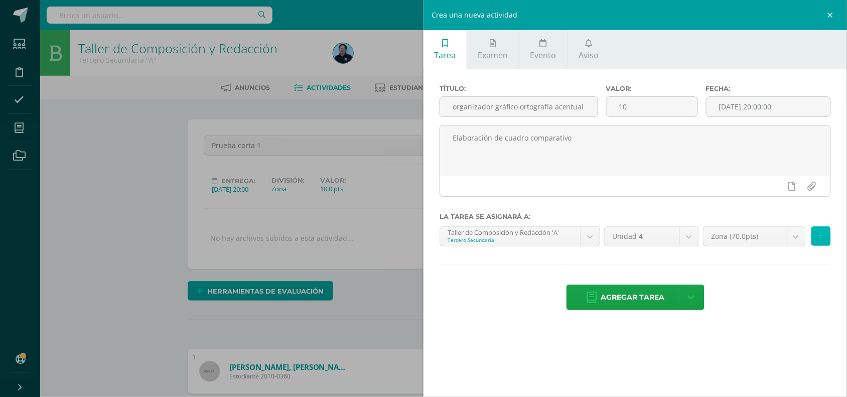
click at [824, 237] on icon at bounding box center [821, 236] width 7 height 9
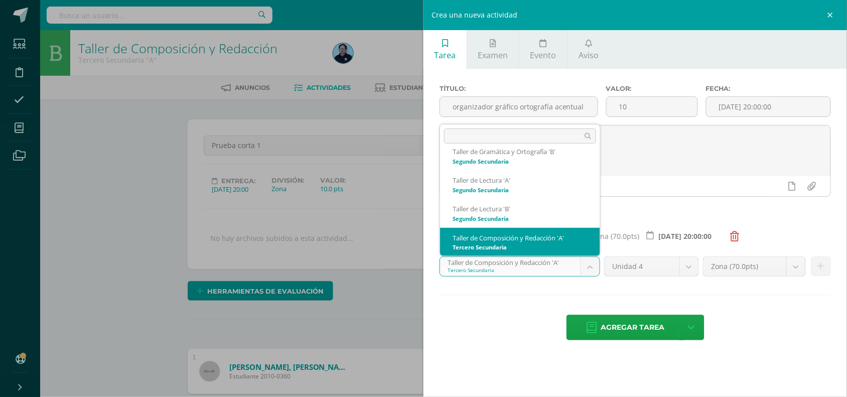
select select "30696"
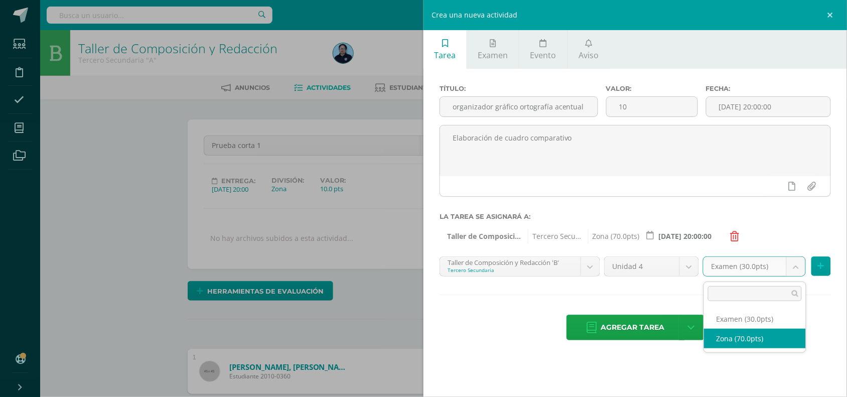
select select "49054"
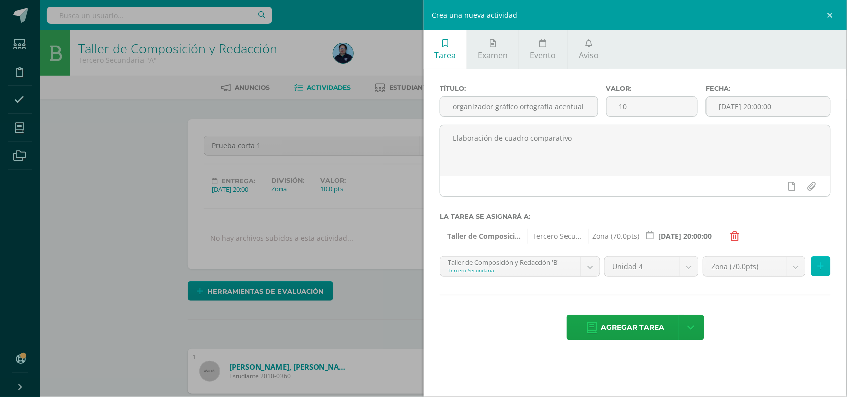
click at [824, 272] on button at bounding box center [822, 267] width 20 height 20
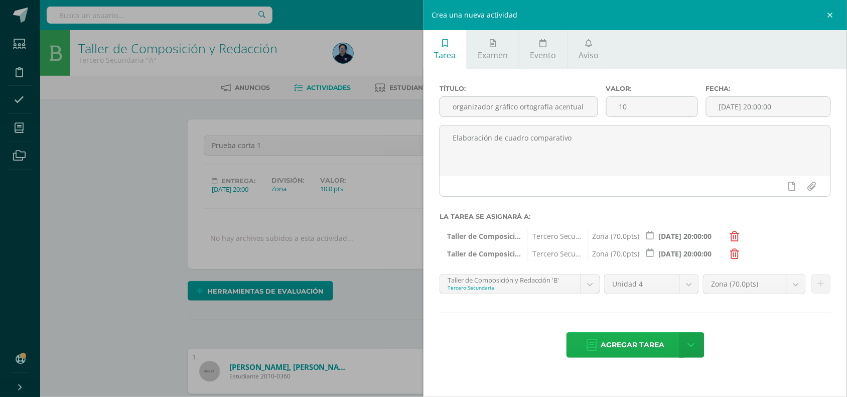
click at [623, 352] on span "Agregar tarea" at bounding box center [633, 345] width 64 height 25
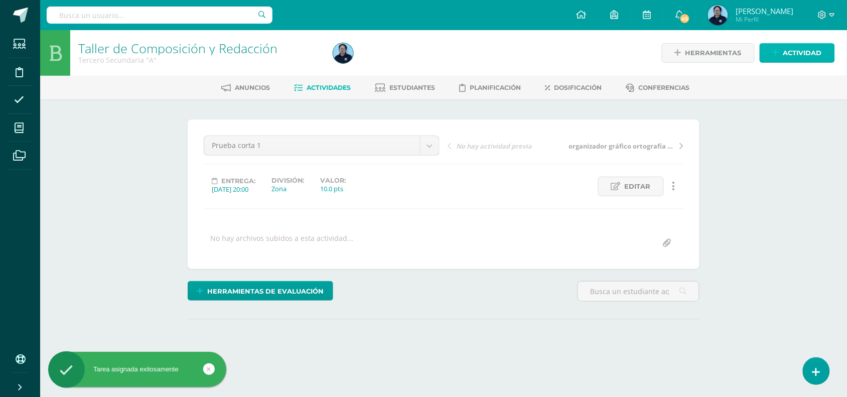
click at [802, 51] on span "Actividad" at bounding box center [803, 53] width 39 height 19
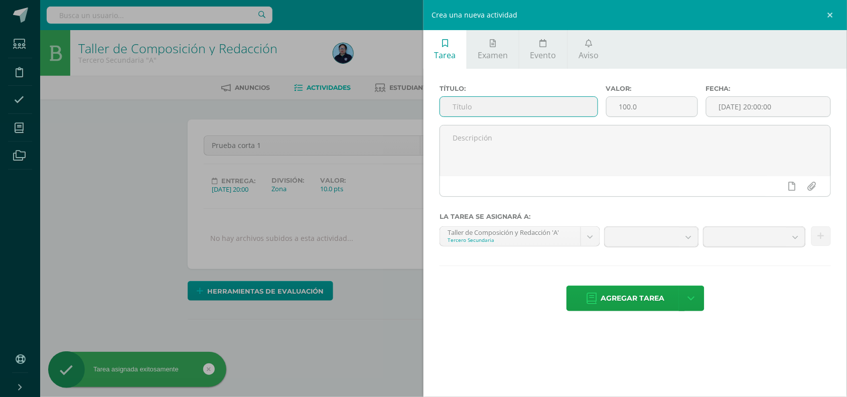
click at [519, 101] on input "text" at bounding box center [519, 107] width 158 height 20
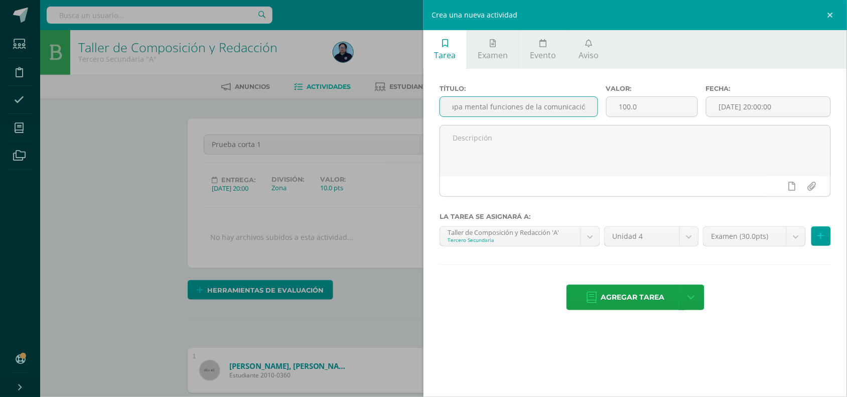
scroll to position [2, 0]
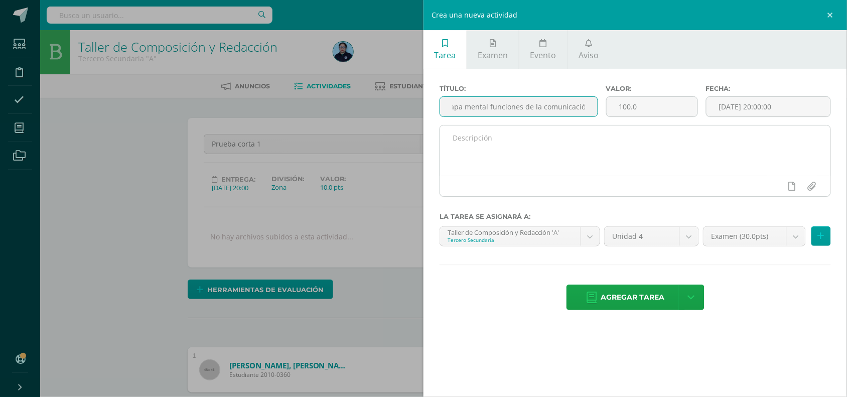
type input "Mapa mental funciones de la comunicación"
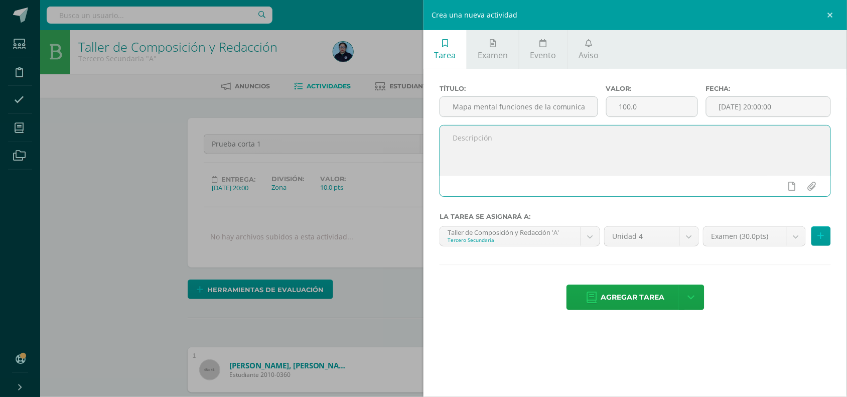
click at [515, 143] on textarea at bounding box center [635, 151] width 391 height 50
type textarea "Elaboración [PERSON_NAME] mental"
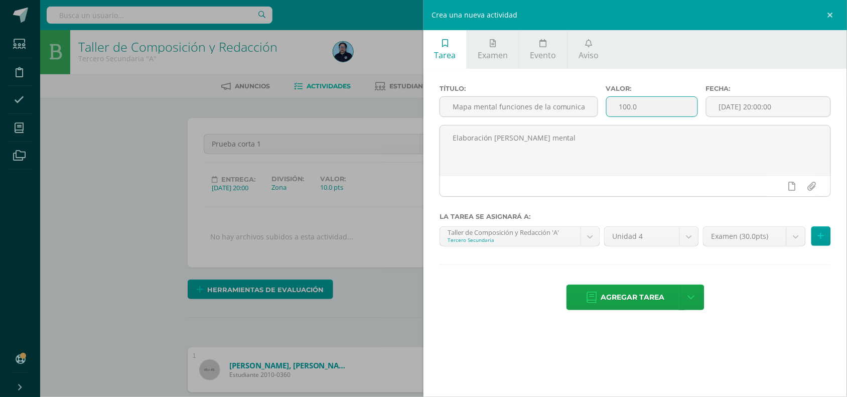
click at [651, 108] on input "100.0" at bounding box center [652, 107] width 91 height 20
type input "10"
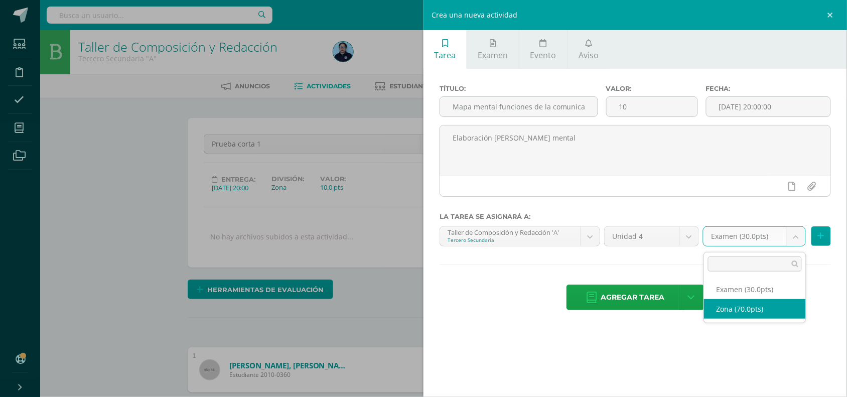
select select "49048"
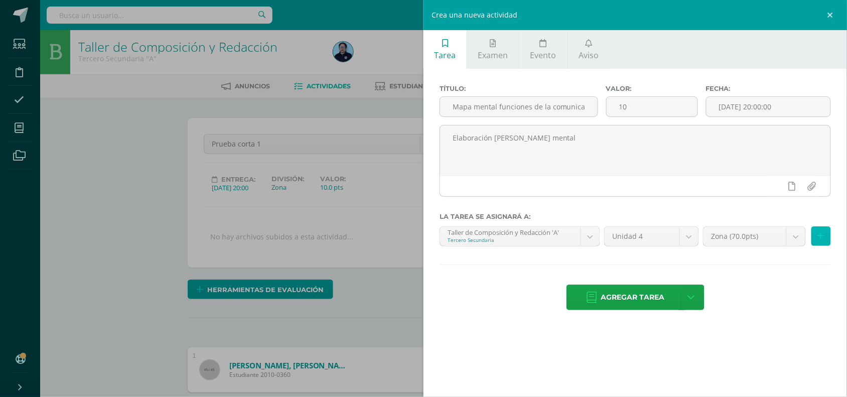
click at [824, 239] on icon at bounding box center [821, 236] width 7 height 9
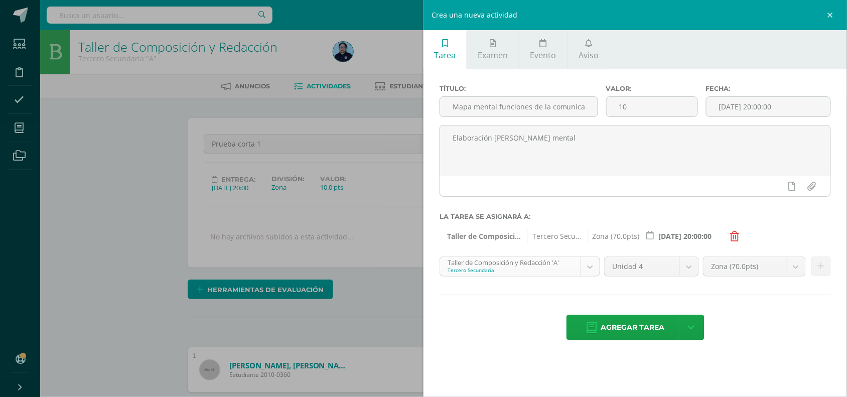
scroll to position [96, 0]
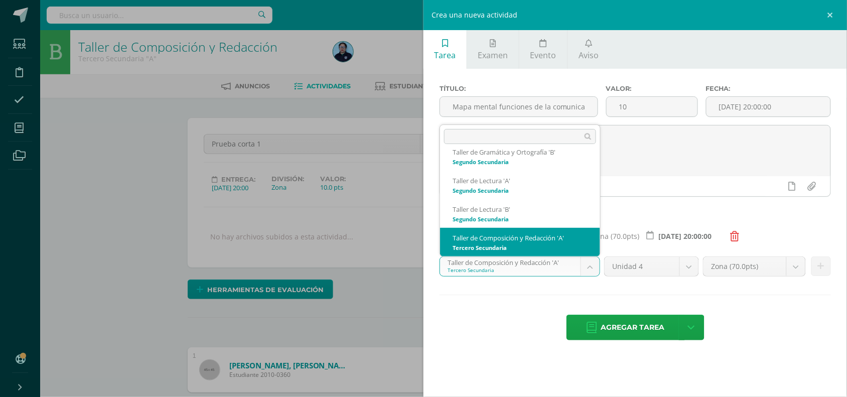
scroll to position [125, 0]
select select "30696"
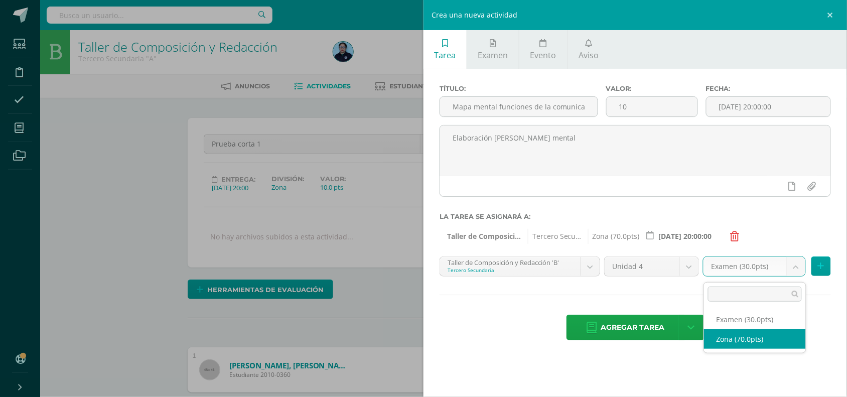
select select "49054"
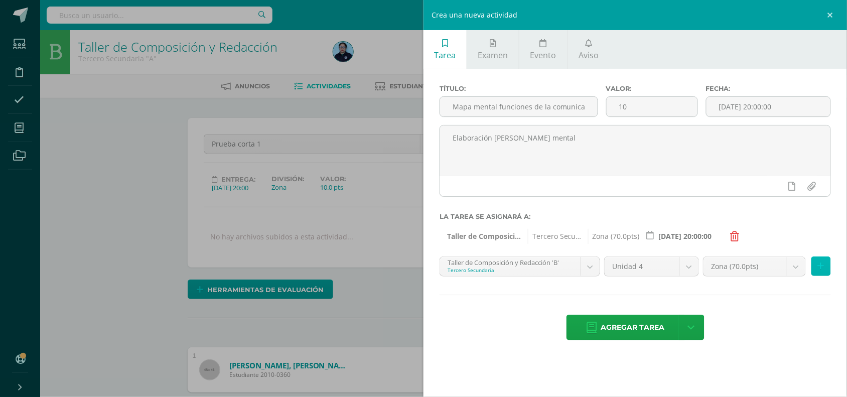
click at [824, 267] on button at bounding box center [822, 267] width 20 height 20
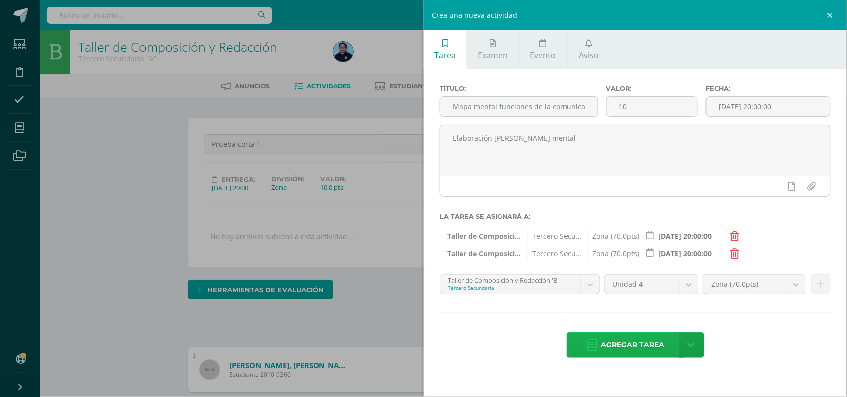
click at [639, 347] on span "Agregar tarea" at bounding box center [633, 345] width 64 height 25
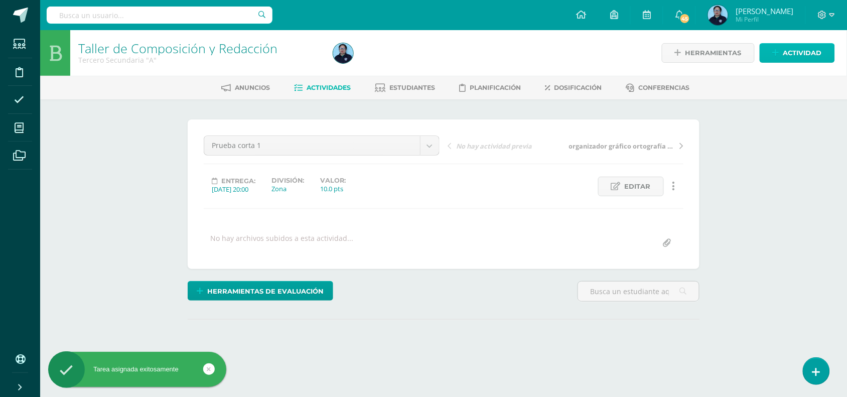
click at [814, 53] on span "Actividad" at bounding box center [803, 53] width 39 height 19
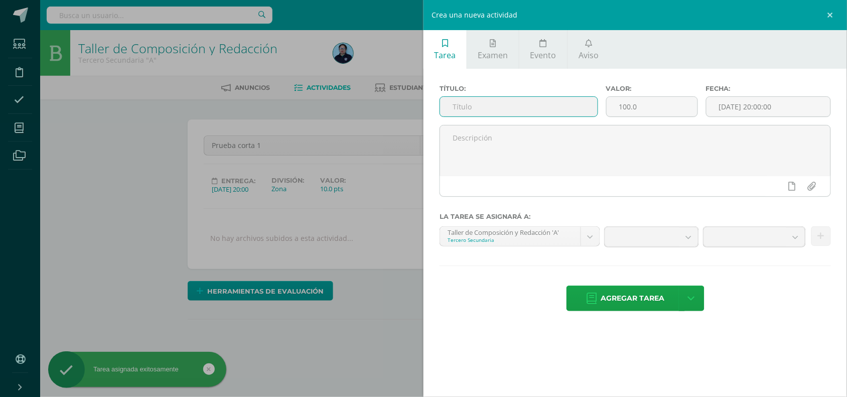
click at [521, 111] on input "text" at bounding box center [519, 107] width 158 height 20
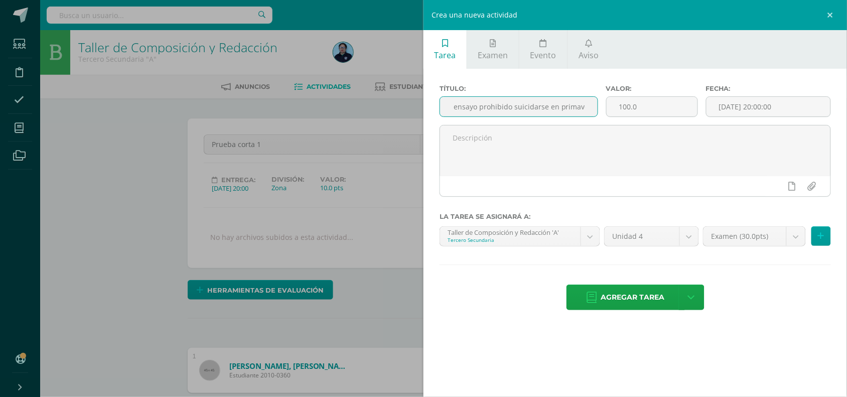
scroll to position [0, 50]
type input "Redacción de ensayo prohibido suicidarse en primavera"
click at [641, 109] on input "100.0" at bounding box center [652, 107] width 91 height 20
type input "10"
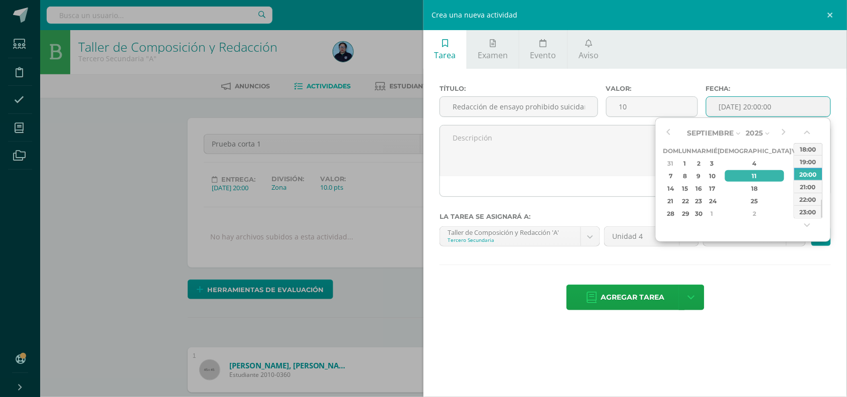
click at [748, 109] on input "[DATE] 20:00:00" at bounding box center [769, 107] width 124 height 20
click at [792, 182] on td "19" at bounding box center [798, 188] width 12 height 13
type input "2025-09-19 20:00"
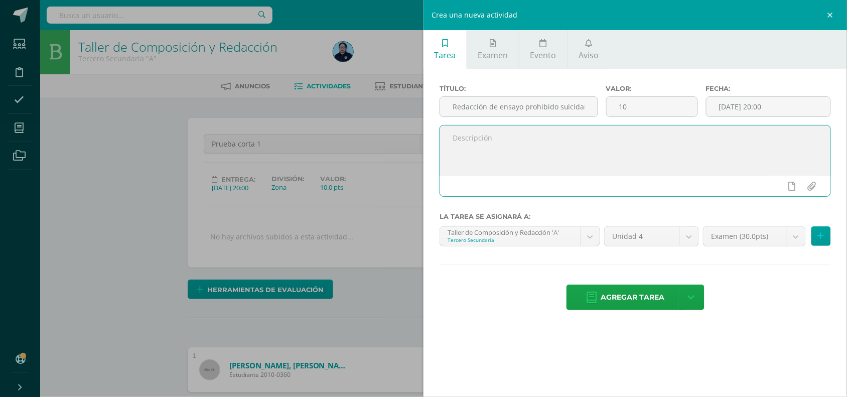
click at [513, 168] on textarea at bounding box center [635, 151] width 391 height 50
type textarea "Redacción de ensayo de la obra que se fue a ver al teatro."
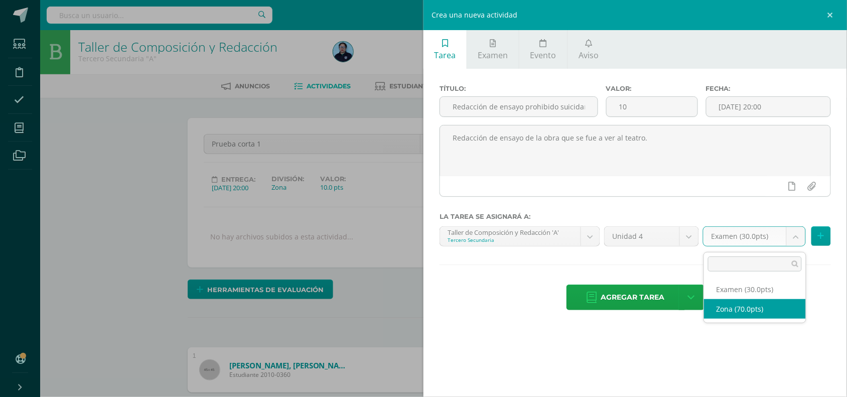
select select "49048"
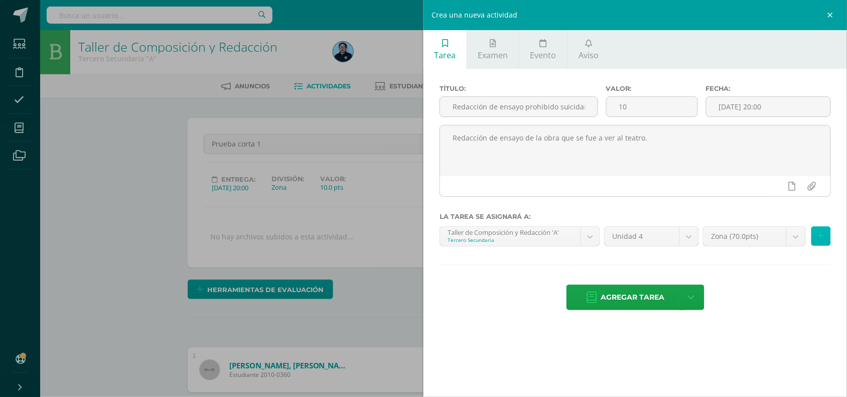
click at [824, 236] on icon at bounding box center [821, 236] width 7 height 9
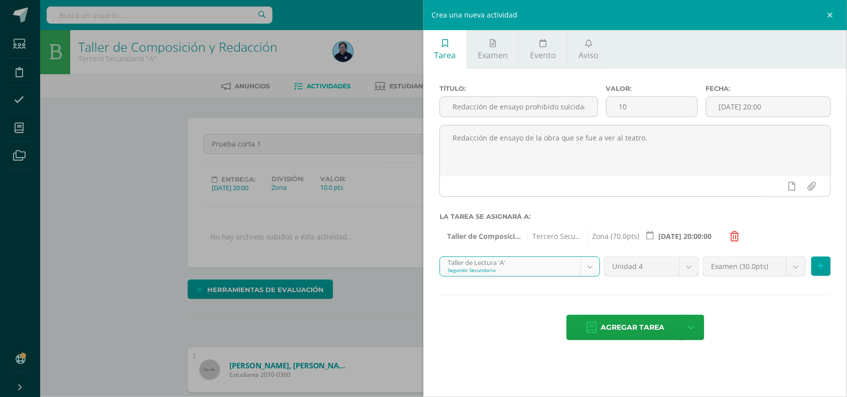
scroll to position [39, 0]
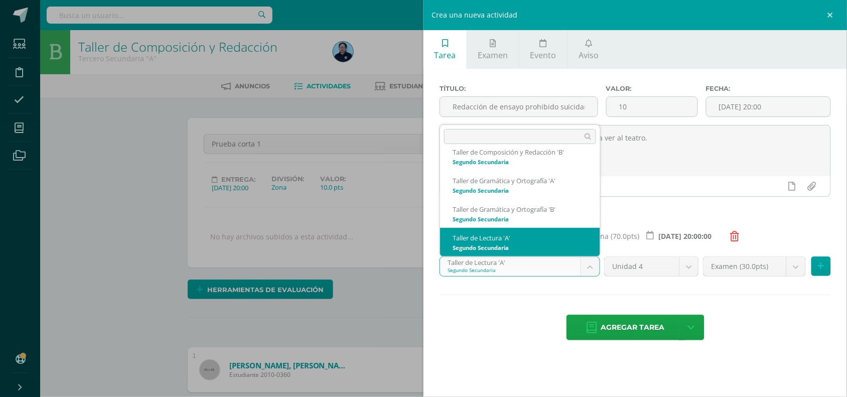
select select "31570"
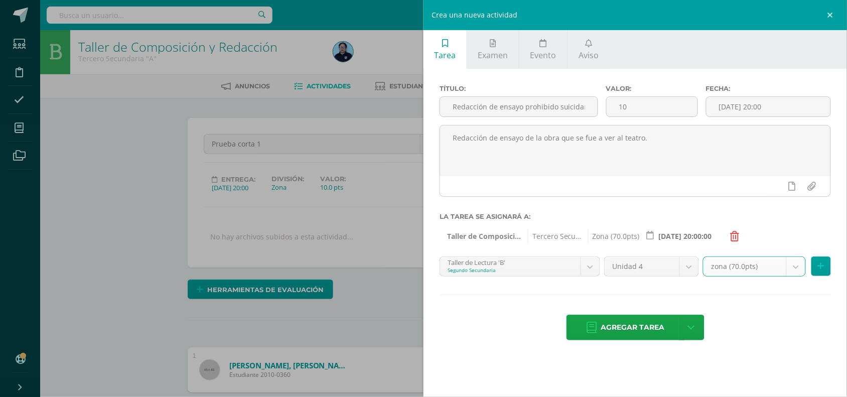
select select "48922"
click at [824, 271] on icon at bounding box center [821, 266] width 7 height 9
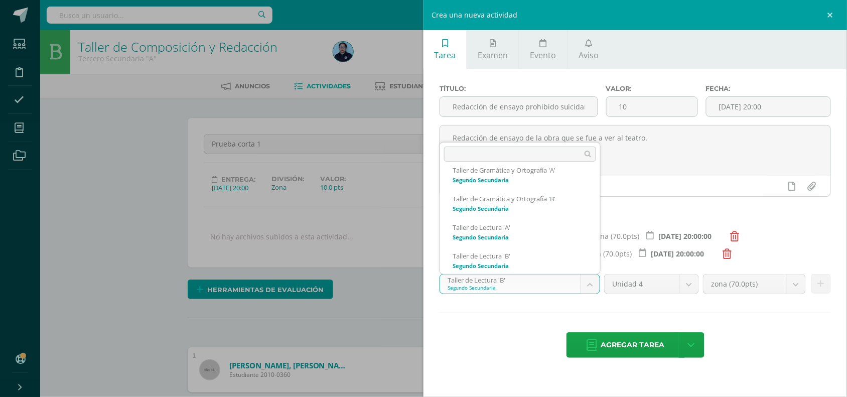
scroll to position [96, 0]
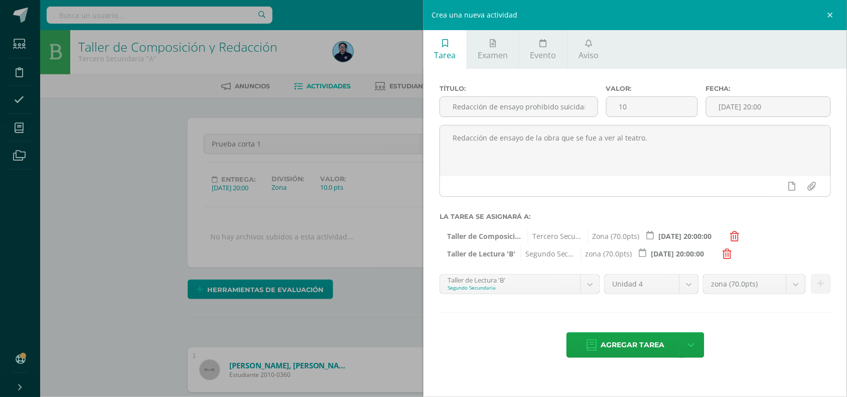
click at [730, 255] on icon at bounding box center [727, 254] width 9 height 10
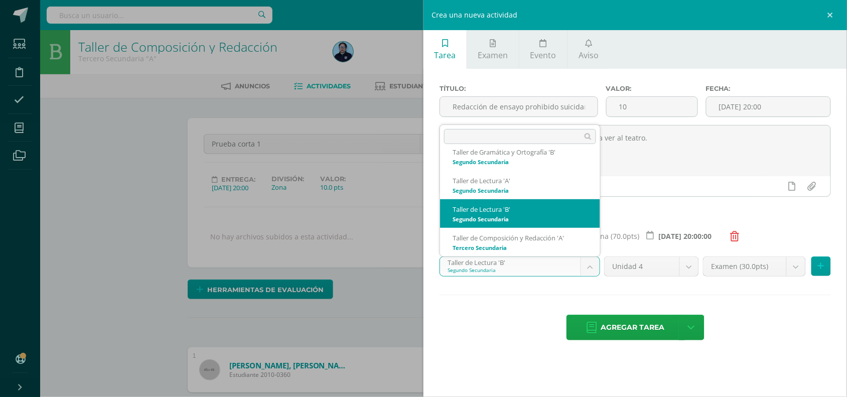
scroll to position [67, 0]
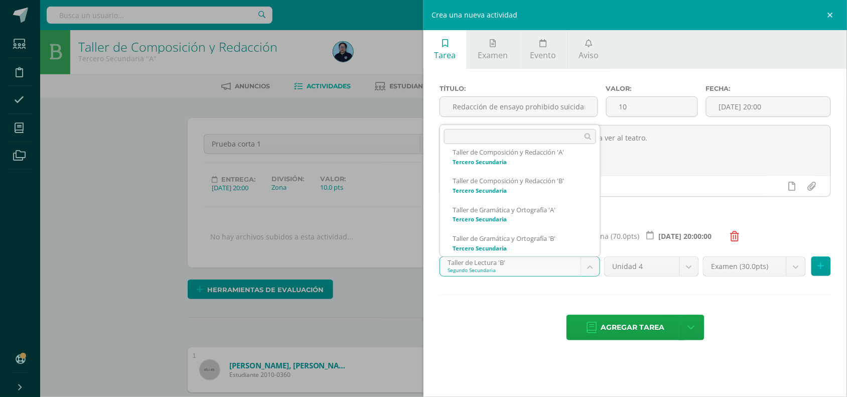
scroll to position [211, 0]
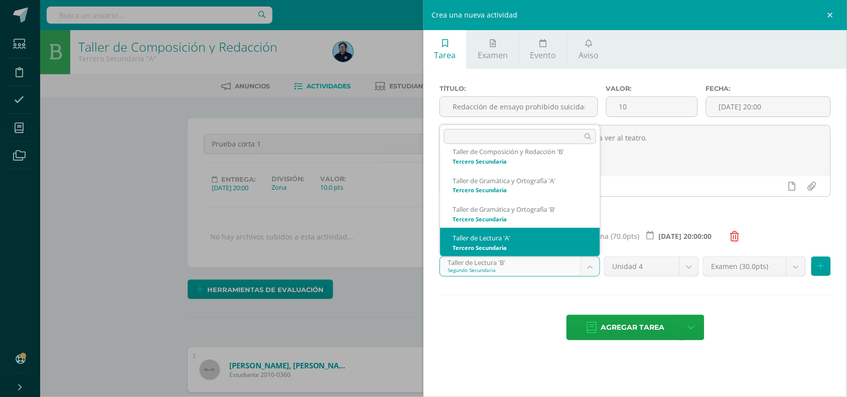
select select "30705"
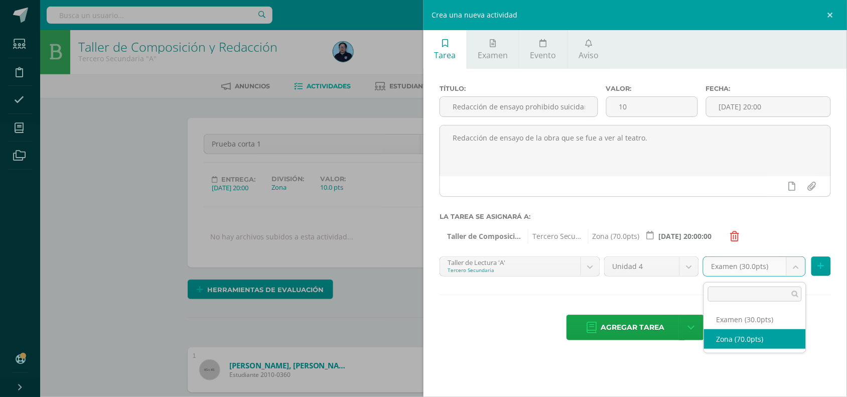
select select "49052"
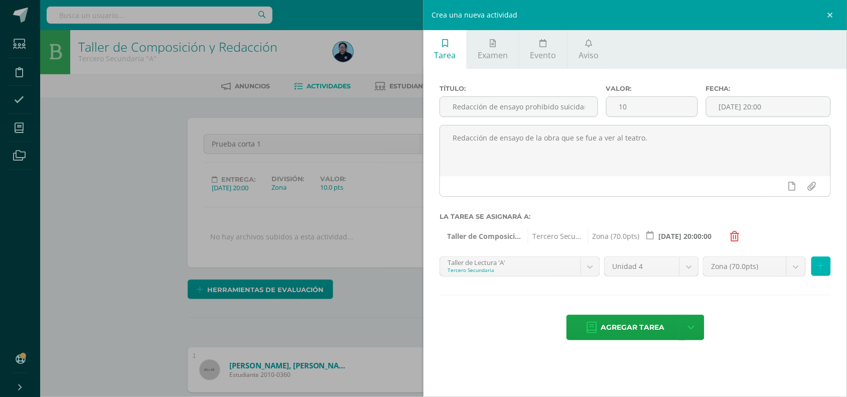
click at [822, 268] on icon at bounding box center [821, 266] width 7 height 9
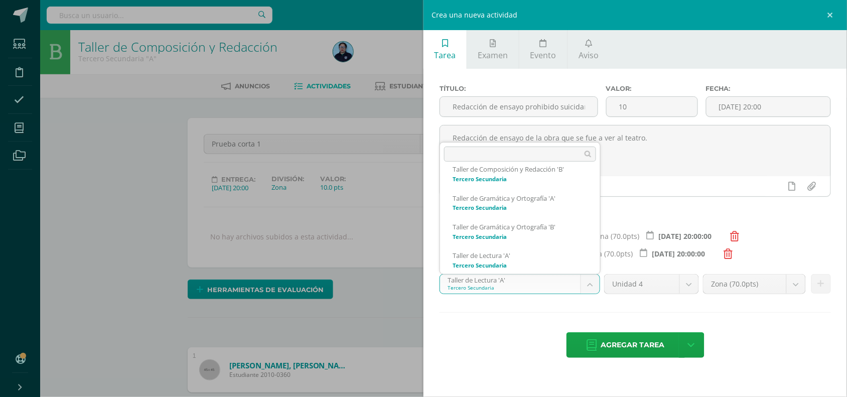
scroll to position [239, 0]
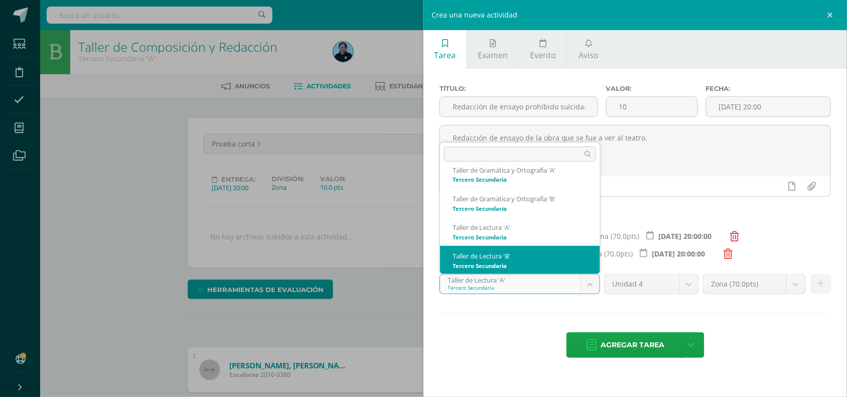
select select "30714"
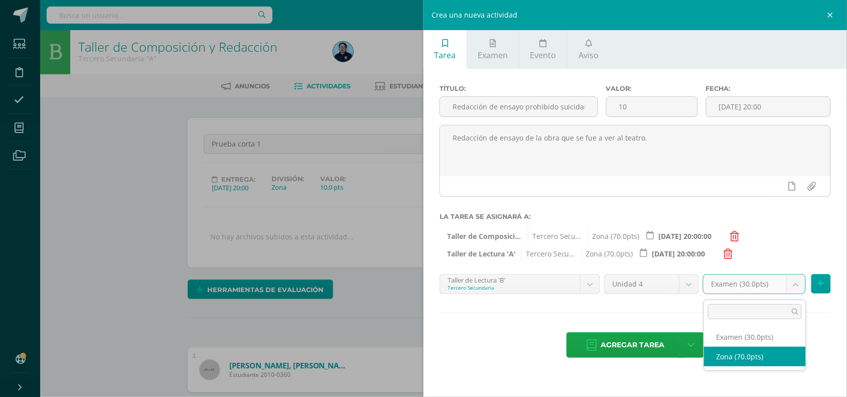
select select "49058"
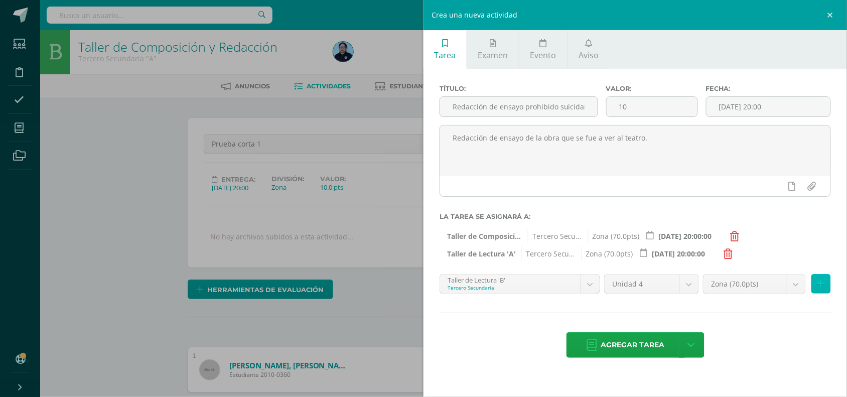
click at [824, 284] on icon at bounding box center [821, 284] width 7 height 9
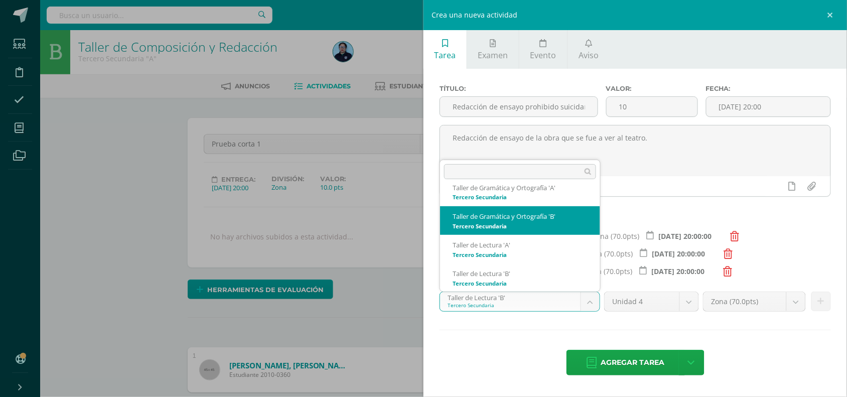
select select "30732"
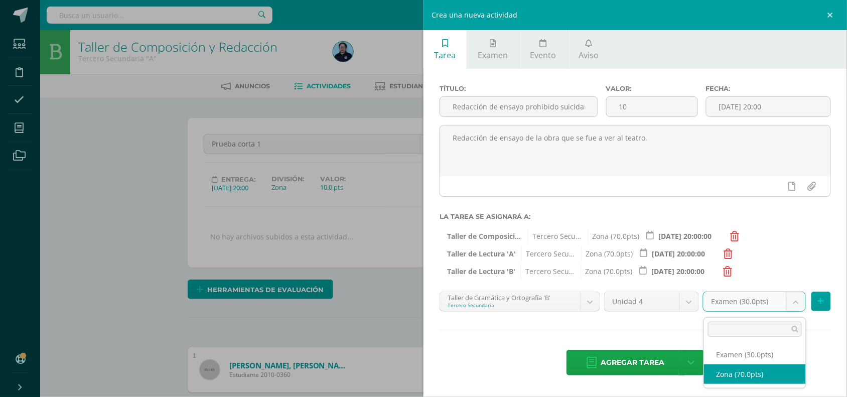
drag, startPoint x: 742, startPoint y: 373, endPoint x: 751, endPoint y: 373, distance: 8.5
select select "49056"
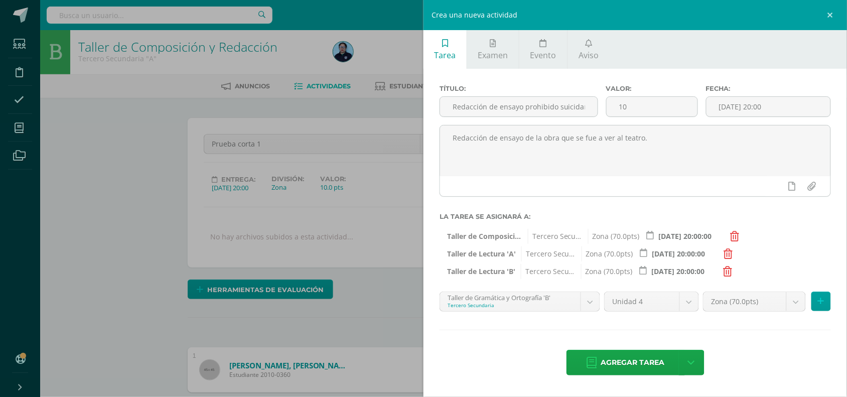
click at [751, 373] on div "Agregar tarea Agregar tarea y ocultar" at bounding box center [636, 364] width 392 height 28
click at [824, 303] on button at bounding box center [822, 302] width 20 height 20
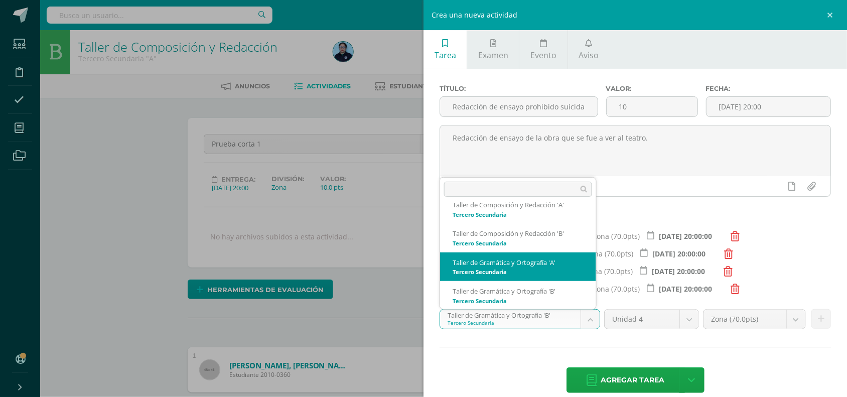
select select "30723"
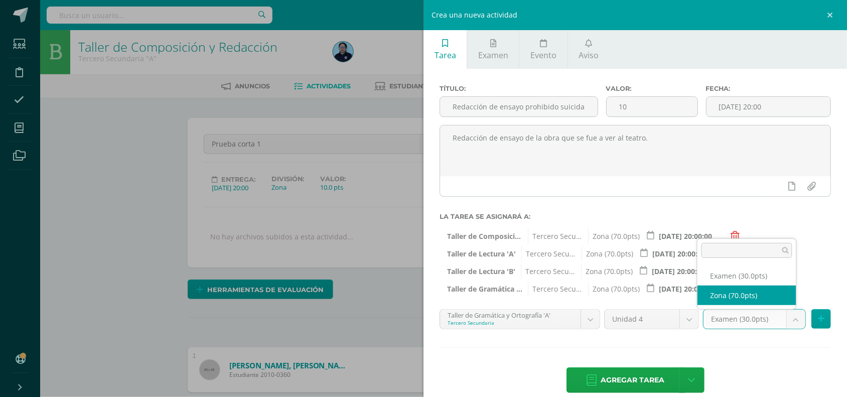
select select "49050"
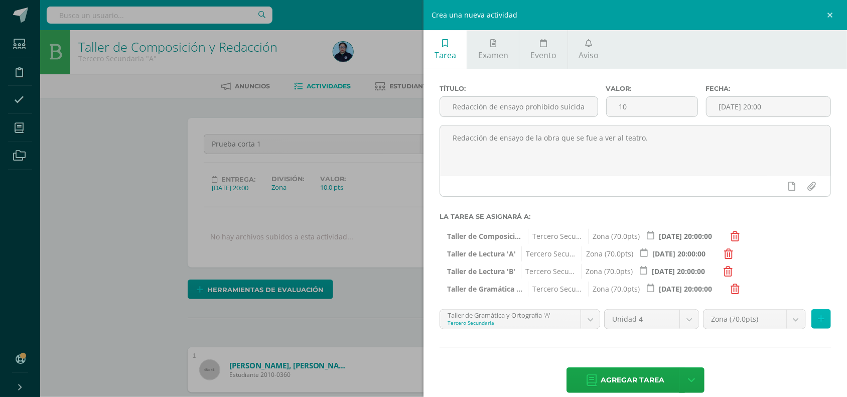
click at [818, 320] on icon at bounding box center [821, 319] width 7 height 9
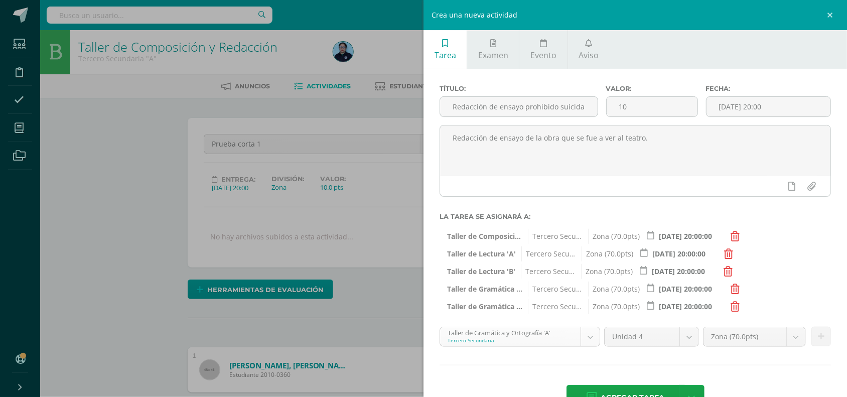
scroll to position [153, 0]
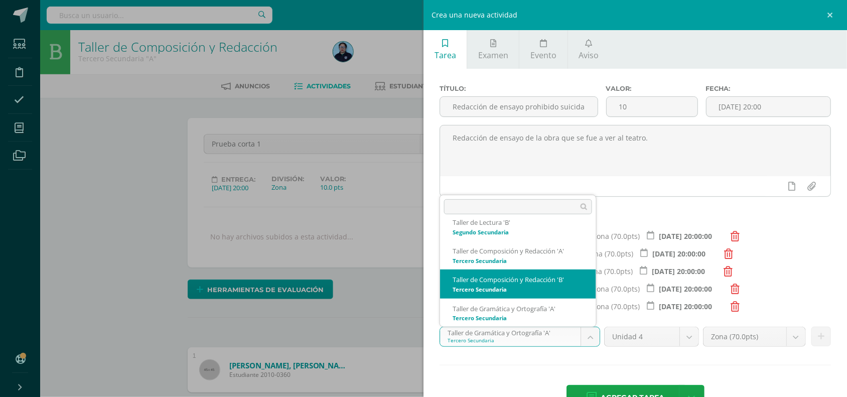
select select "30696"
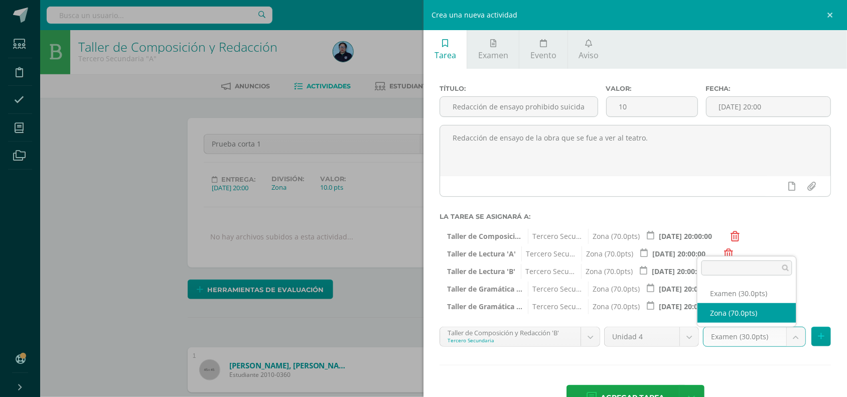
select select "49054"
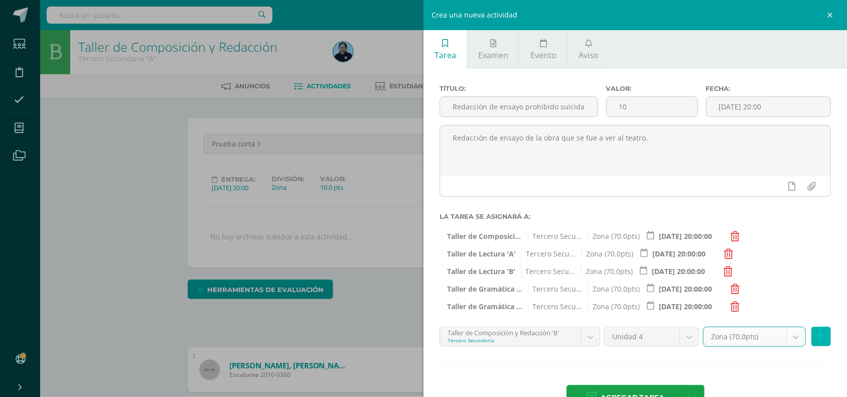
click at [816, 332] on button at bounding box center [822, 337] width 20 height 20
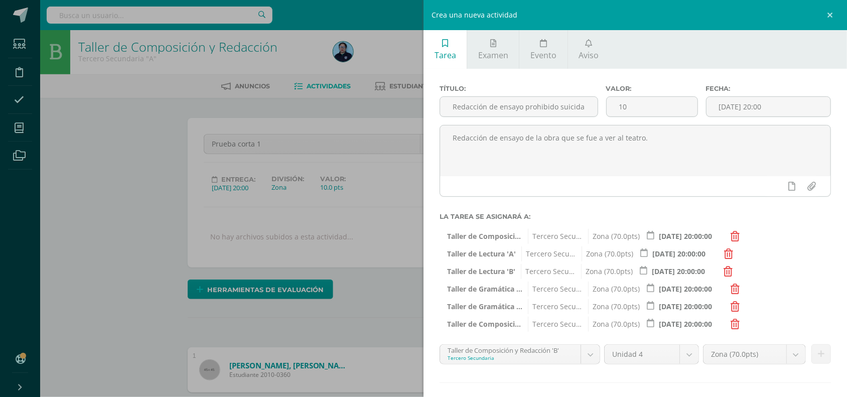
scroll to position [52, 0]
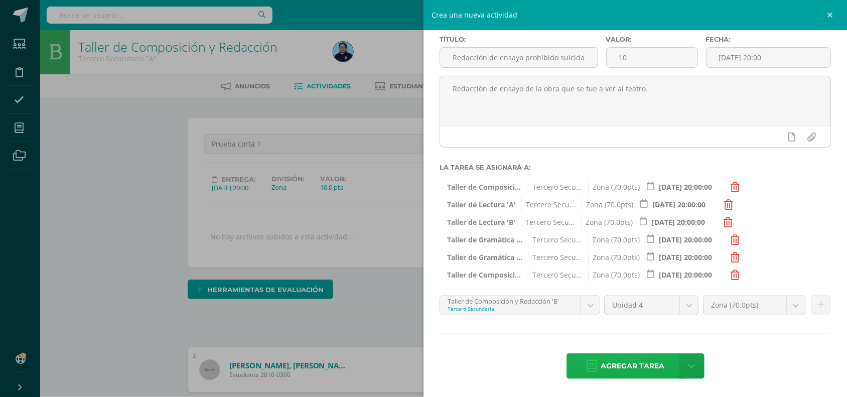
click at [628, 365] on span "Agregar tarea" at bounding box center [633, 366] width 64 height 25
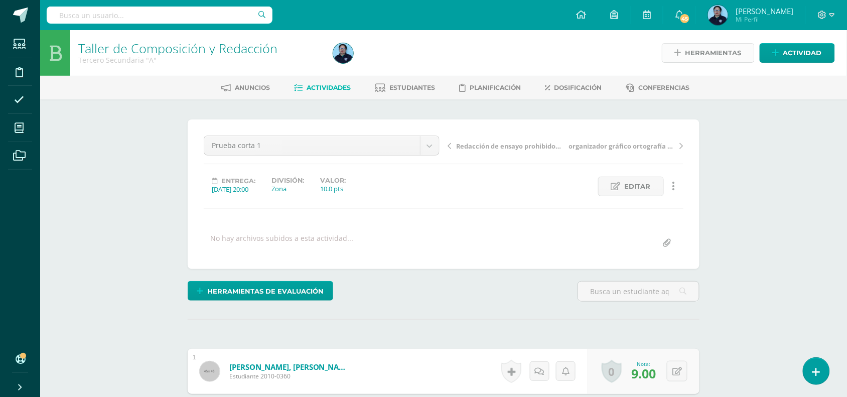
scroll to position [1, 0]
click at [320, 86] on span "Actividades" at bounding box center [329, 87] width 44 height 8
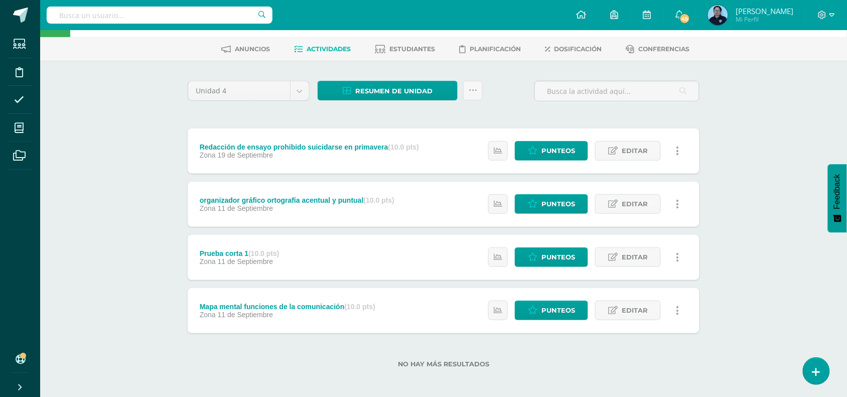
scroll to position [41, 0]
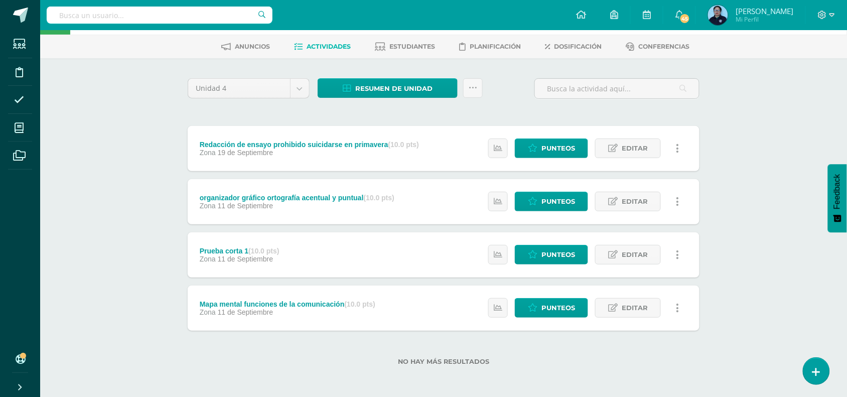
click at [307, 43] on span "Actividades" at bounding box center [329, 47] width 44 height 8
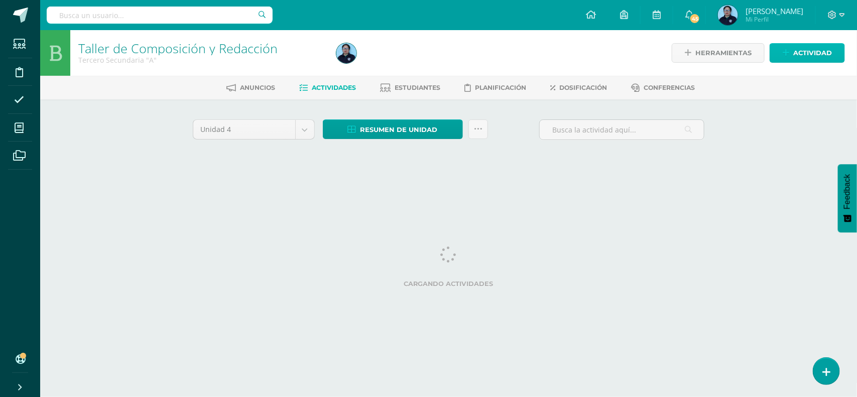
click at [805, 53] on span "Actividad" at bounding box center [812, 53] width 39 height 19
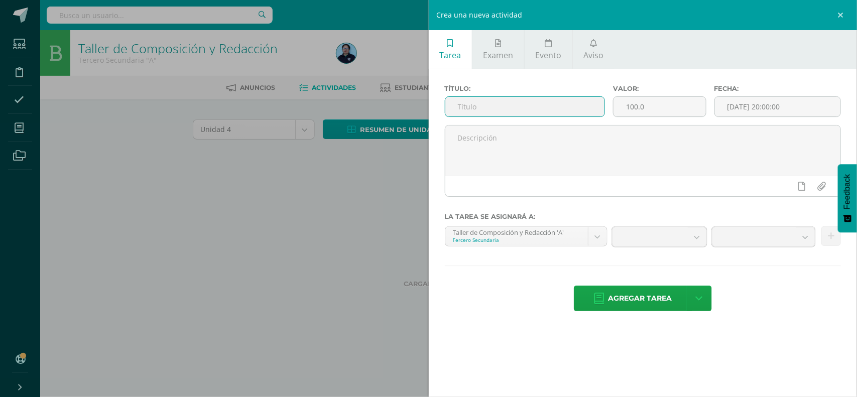
click at [541, 109] on input "text" at bounding box center [525, 107] width 160 height 20
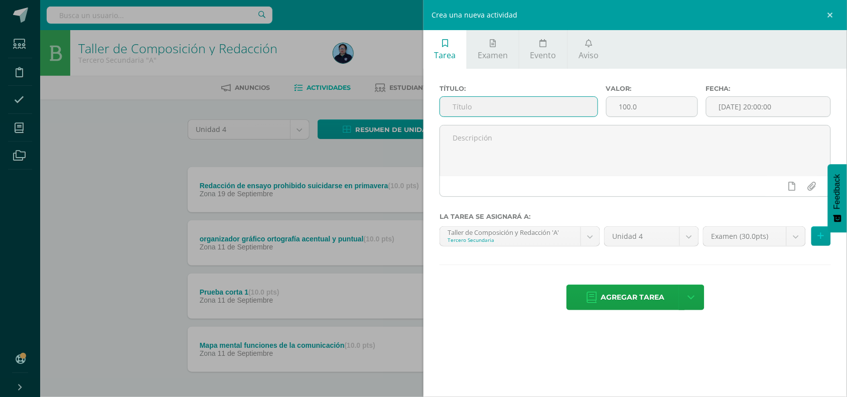
paste input "Redacción texto en orden "Cohesión ,coherencia y adecuación""
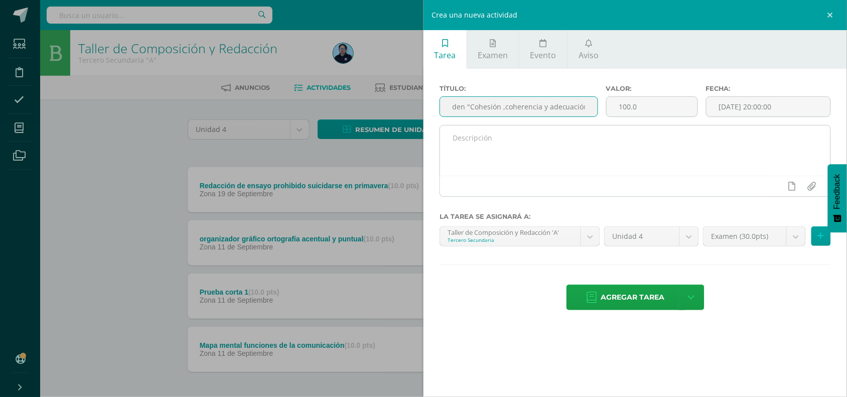
type input "Redacción texto en orden "Cohesión ,coherencia y adecuación""
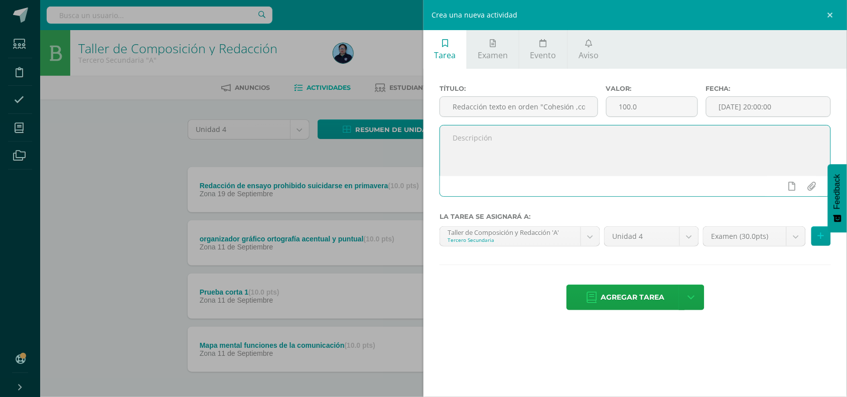
click at [475, 144] on textarea at bounding box center [635, 151] width 391 height 50
type textarea "Redacción de texto narrativo"
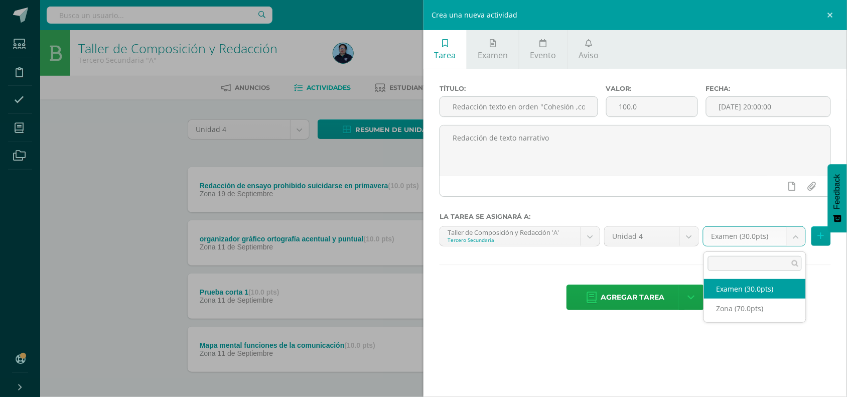
click at [802, 236] on body "Estudiantes Disciplina Asistencia Mis cursos Archivos Soporte Centro de ayuda Ú…" at bounding box center [423, 219] width 847 height 439
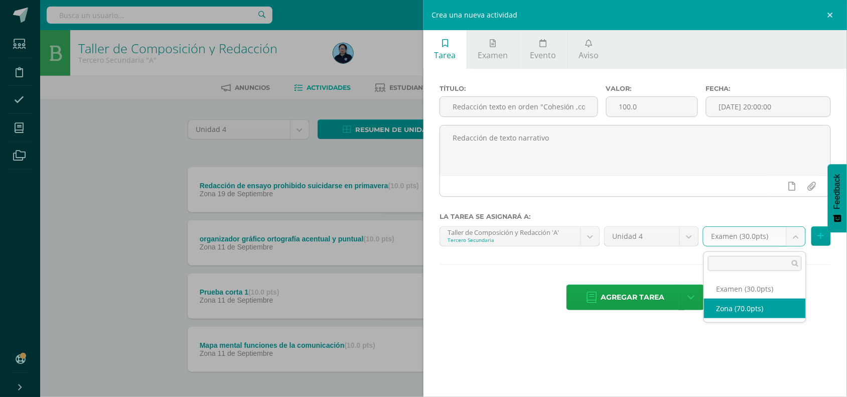
select select "49048"
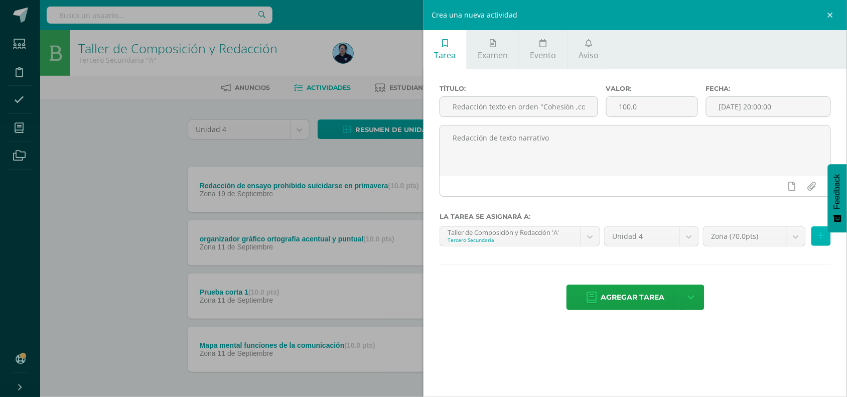
click at [821, 240] on icon at bounding box center [821, 236] width 7 height 9
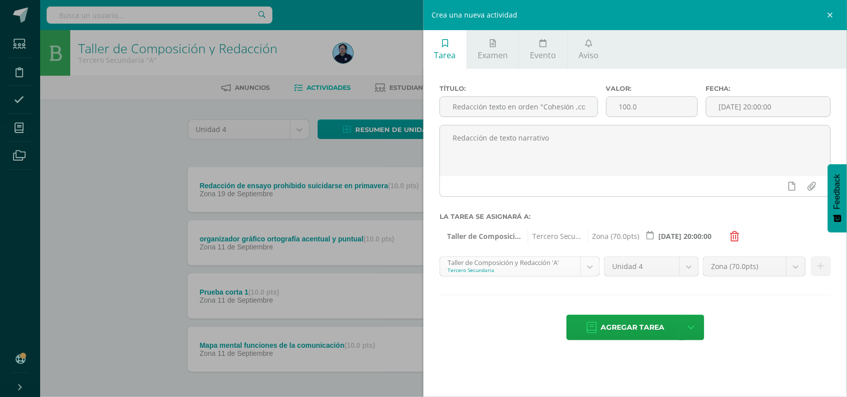
scroll to position [96, 0]
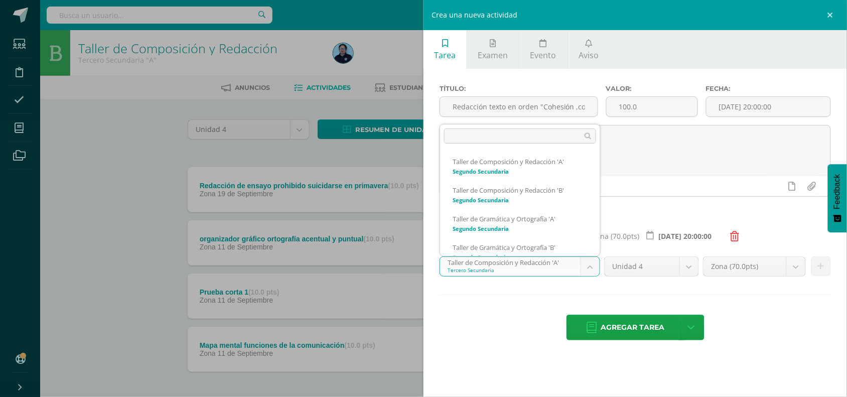
click at [588, 266] on body "Estudiantes Disciplina Asistencia Mis cursos Archivos Soporte Centro de ayuda Ú…" at bounding box center [423, 219] width 847 height 439
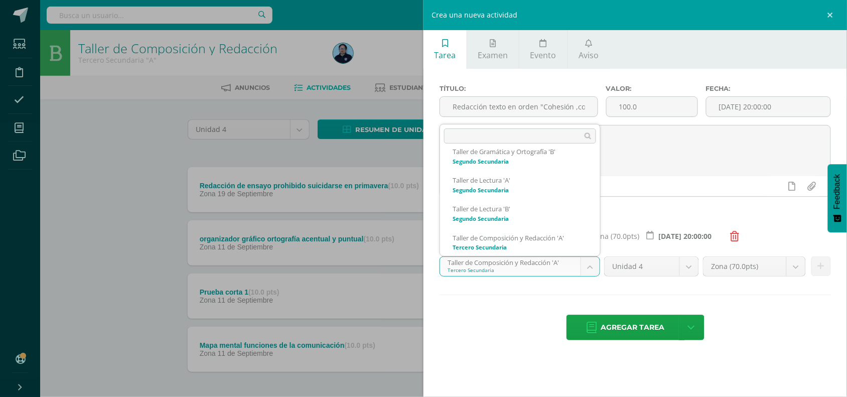
scroll to position [125, 0]
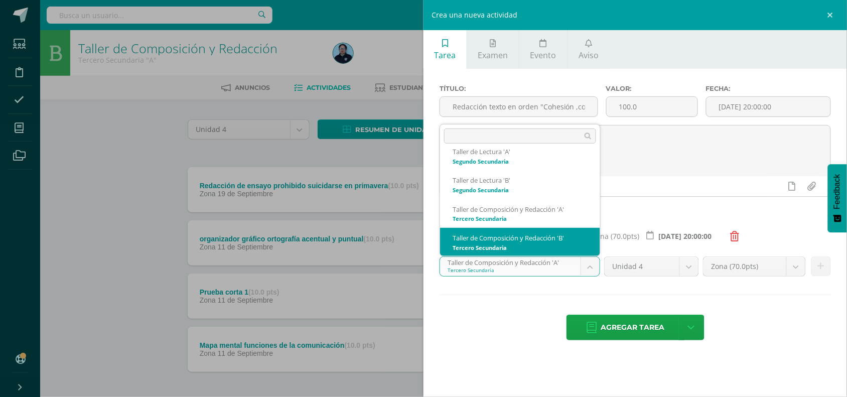
select select "30696"
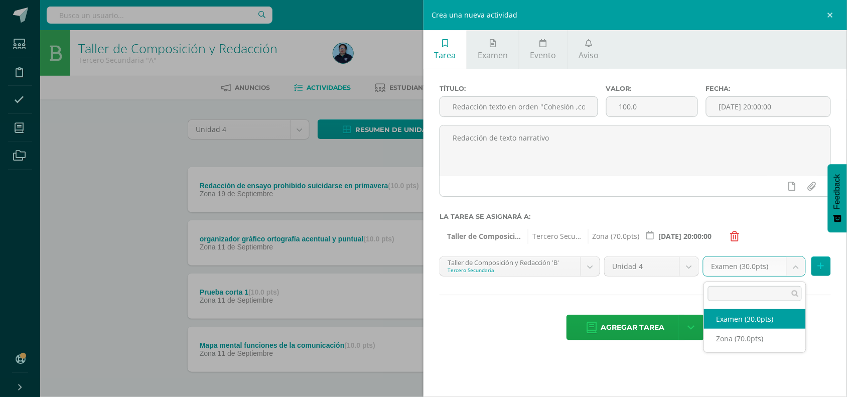
click at [799, 269] on body "Estudiantes Disciplina Asistencia Mis cursos Archivos Soporte Centro de ayuda Ú…" at bounding box center [423, 219] width 847 height 439
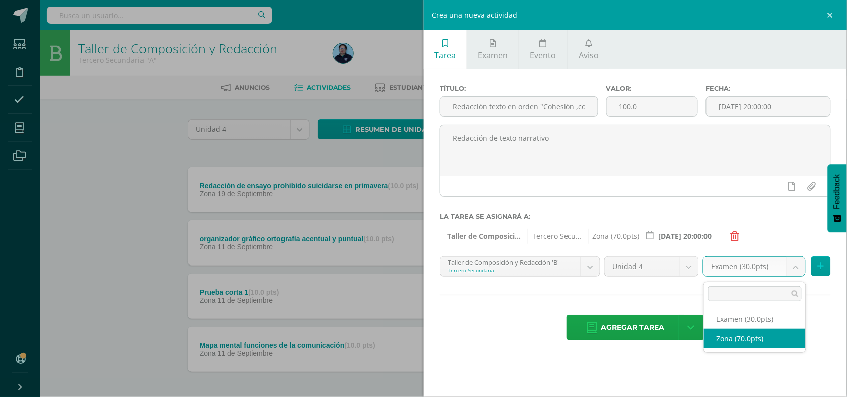
select select "49054"
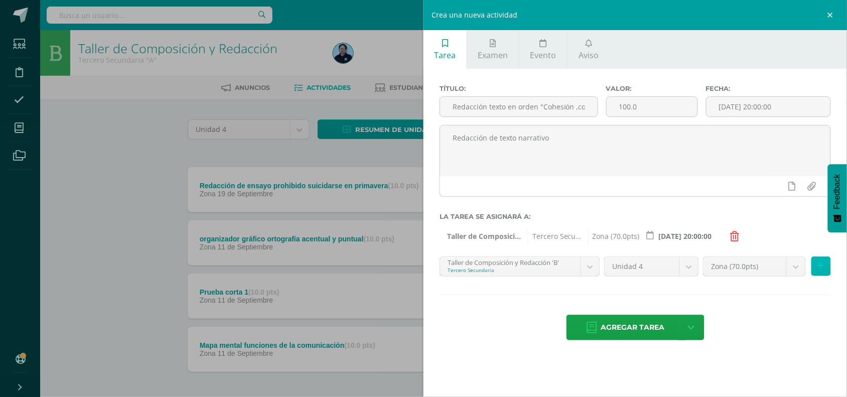
click at [819, 271] on icon at bounding box center [821, 266] width 7 height 9
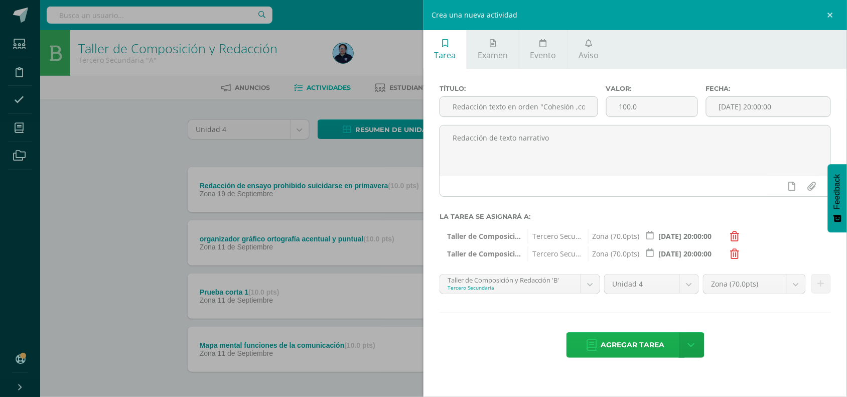
click at [629, 345] on span "Agregar tarea" at bounding box center [633, 345] width 64 height 25
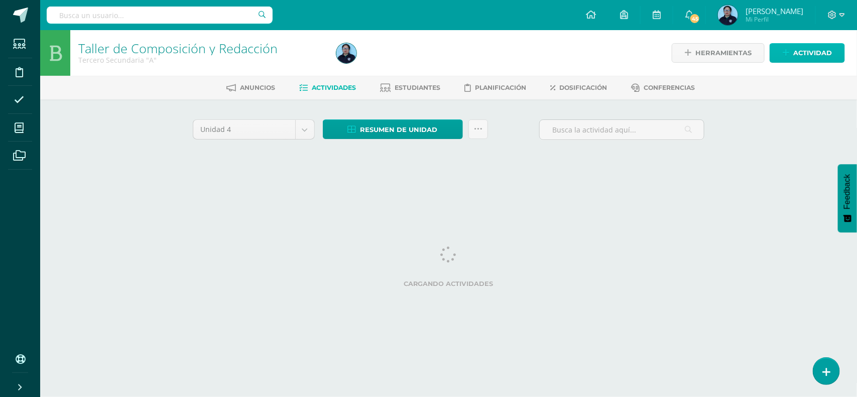
click at [803, 51] on span "Actividad" at bounding box center [812, 53] width 39 height 19
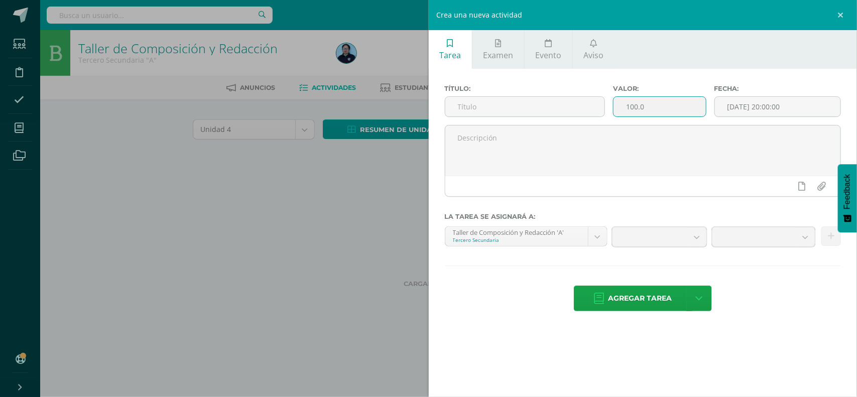
click at [666, 110] on input "100.0" at bounding box center [659, 107] width 92 height 20
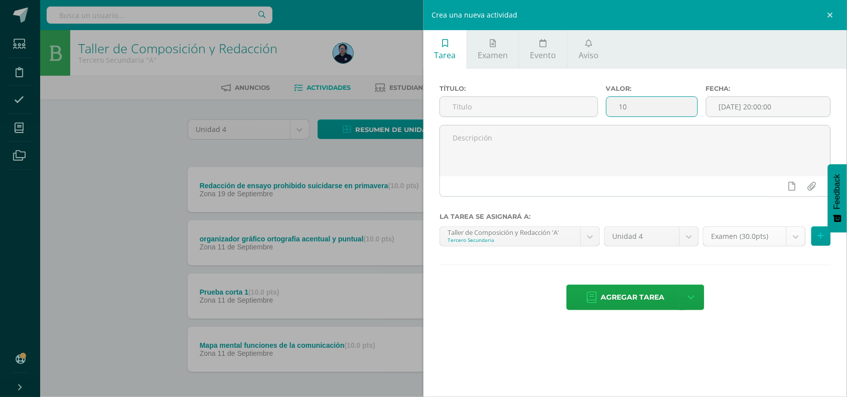
type input "10"
click at [796, 238] on body "Estudiantes Disciplina Asistencia Mis cursos Archivos Soporte Centro de ayuda Ú…" at bounding box center [423, 219] width 847 height 439
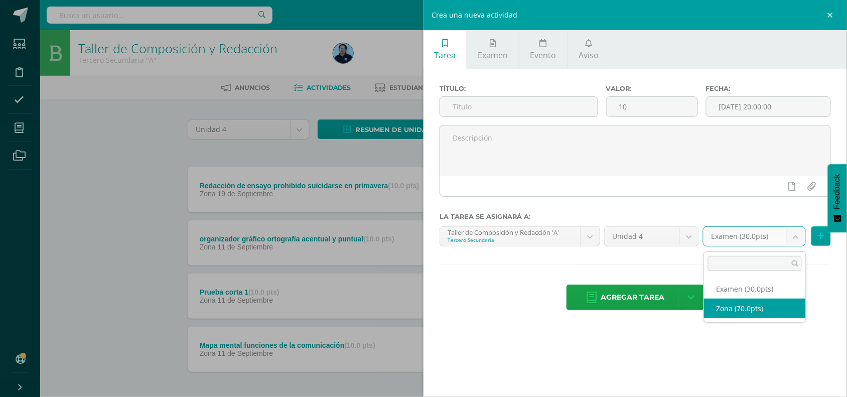
select select "49048"
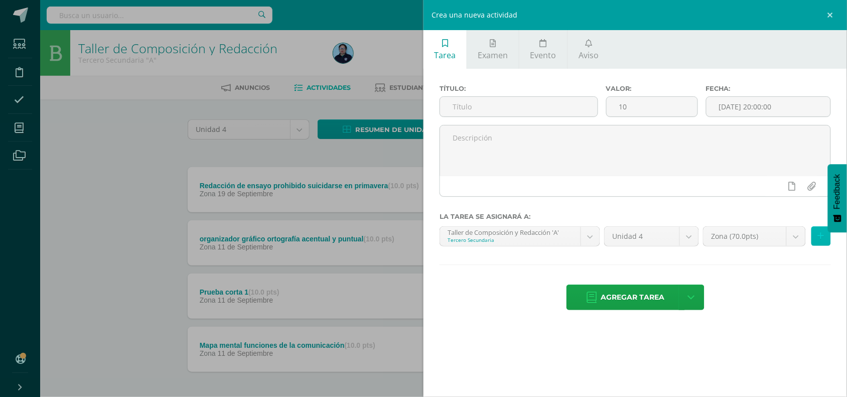
click at [826, 239] on button at bounding box center [822, 236] width 20 height 20
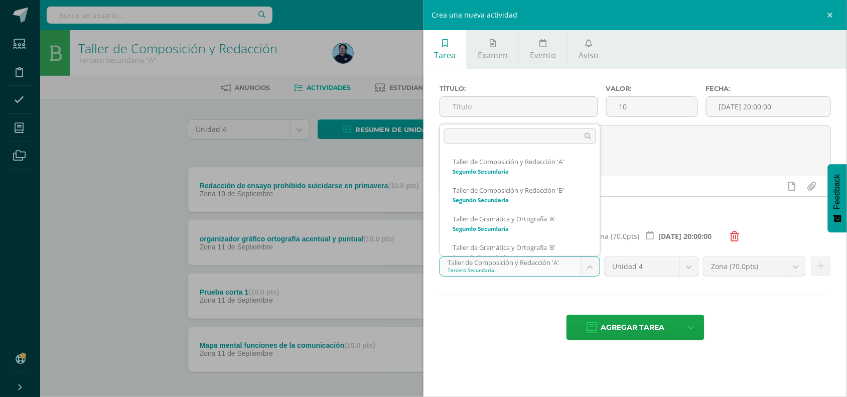
click at [591, 270] on body "Estudiantes Disciplina Asistencia Mis cursos Archivos Soporte Centro de ayuda Ú…" at bounding box center [423, 219] width 847 height 439
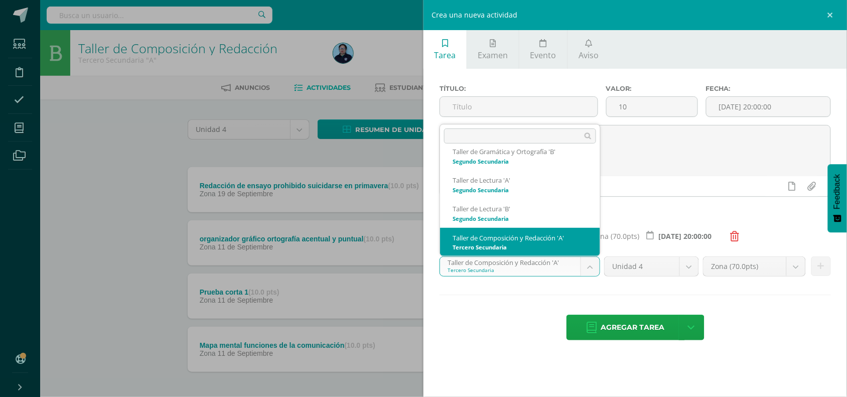
scroll to position [125, 0]
select select "30696"
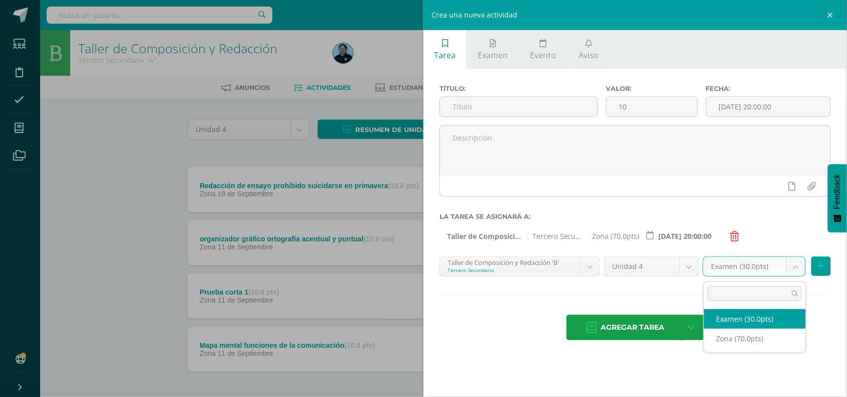
click at [797, 269] on body "Estudiantes Disciplina Asistencia Mis cursos Archivos Soporte Centro de ayuda Ú…" at bounding box center [423, 219] width 847 height 439
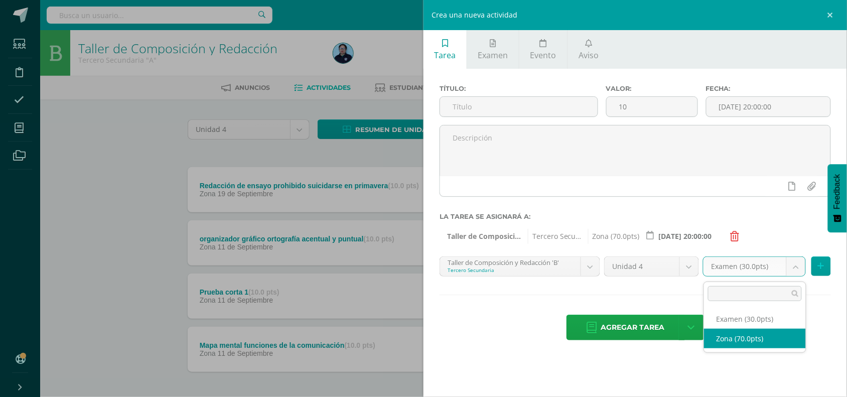
select select "49054"
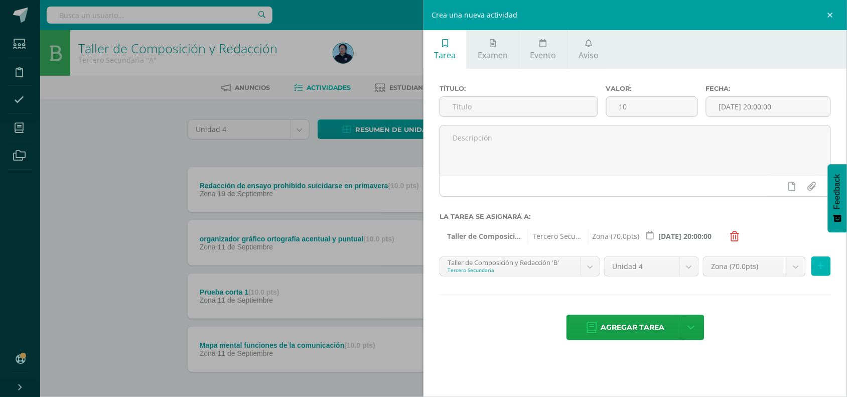
click at [824, 267] on icon at bounding box center [821, 266] width 7 height 9
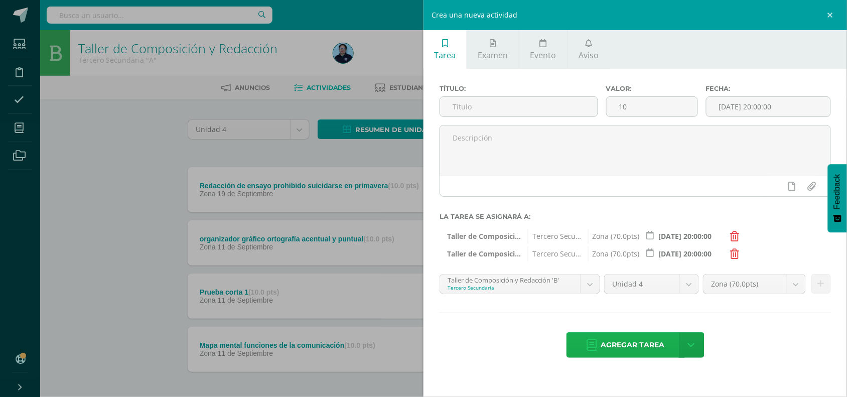
click at [645, 344] on span "Agregar tarea" at bounding box center [633, 345] width 64 height 25
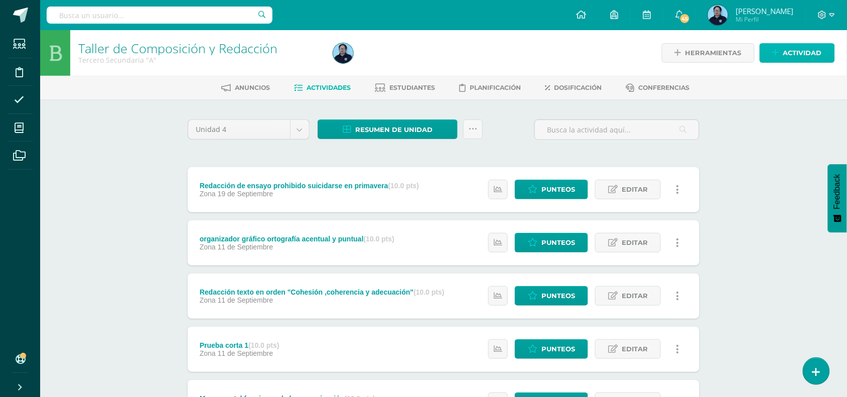
click at [804, 55] on span "Actividad" at bounding box center [803, 53] width 39 height 19
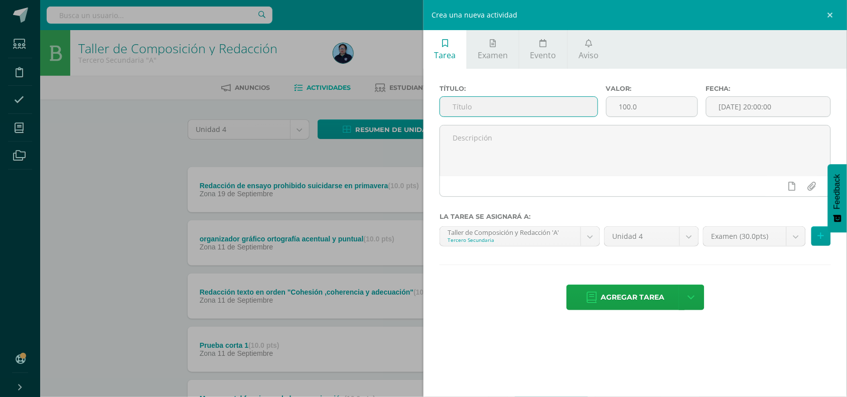
click at [546, 102] on input "text" at bounding box center [519, 107] width 158 height 20
type input "Prueba corta 2"
click at [651, 108] on input "100.0" at bounding box center [652, 107] width 91 height 20
type input "10"
click at [763, 104] on input "[DATE] 20:00:00" at bounding box center [769, 107] width 124 height 20
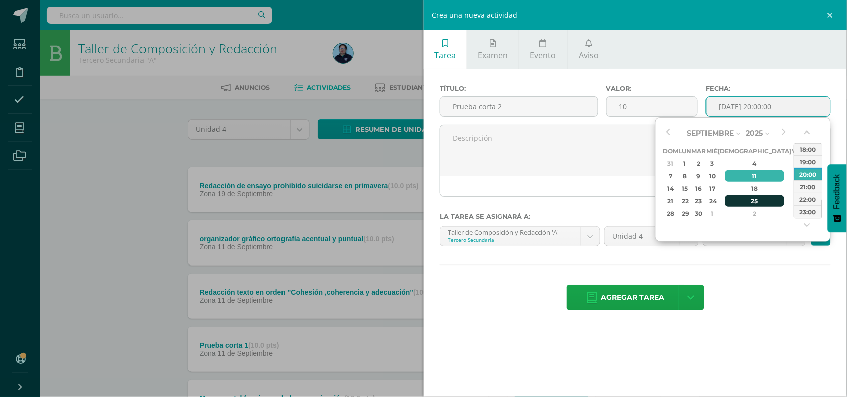
click at [743, 197] on div "25" at bounding box center [754, 201] width 59 height 12
type input "2025-09-25 20:00"
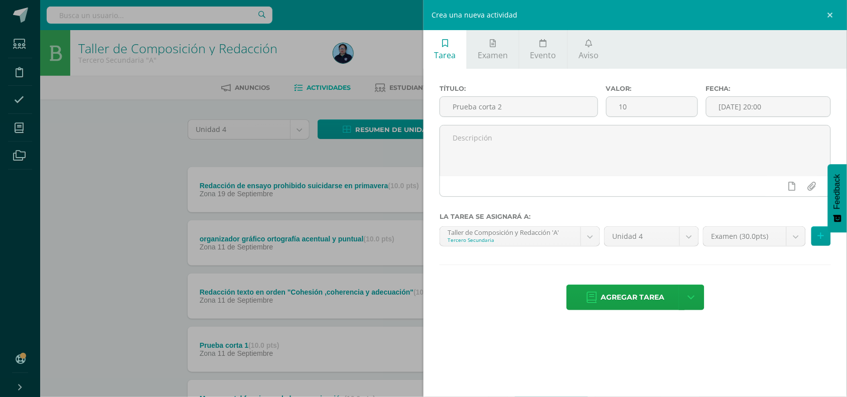
click at [766, 287] on div "Agregar tarea Agregar tarea y ocultar" at bounding box center [636, 299] width 392 height 28
click at [495, 134] on textarea at bounding box center [635, 151] width 391 height 50
type textarea "Solución de prueba corta"
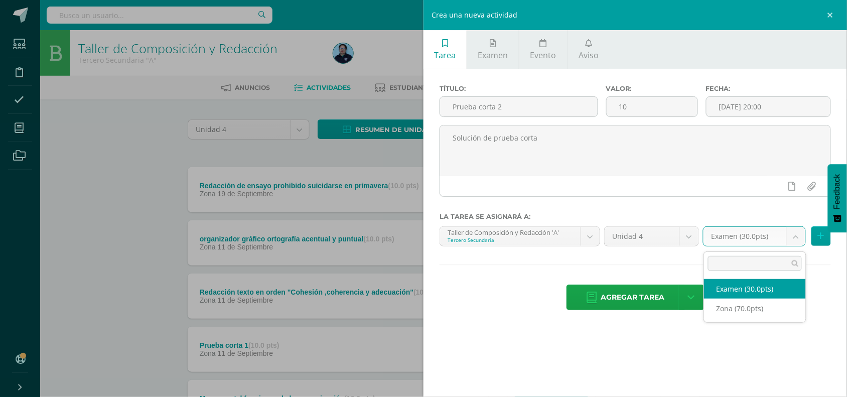
click at [796, 241] on body "Tarea asignada exitosamente Estudiantes Disciplina Asistencia Mis cursos Archiv…" at bounding box center [423, 246] width 847 height 492
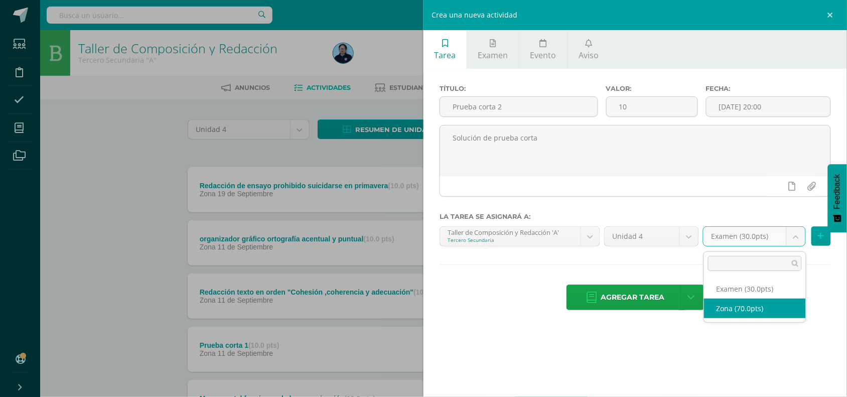
select select "49048"
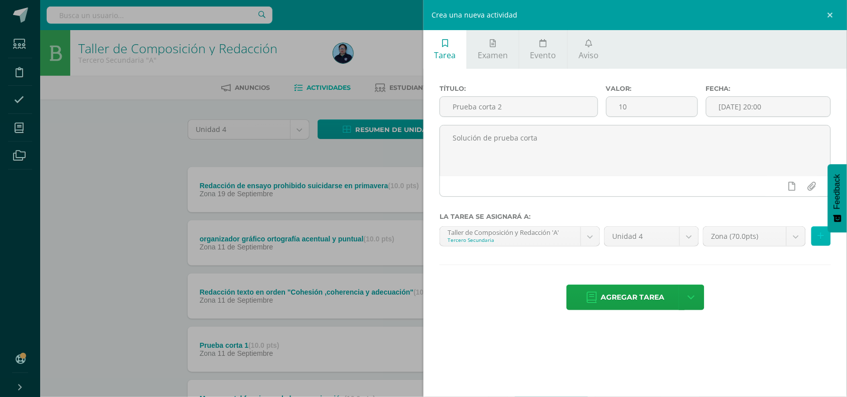
click at [819, 239] on icon at bounding box center [821, 236] width 7 height 9
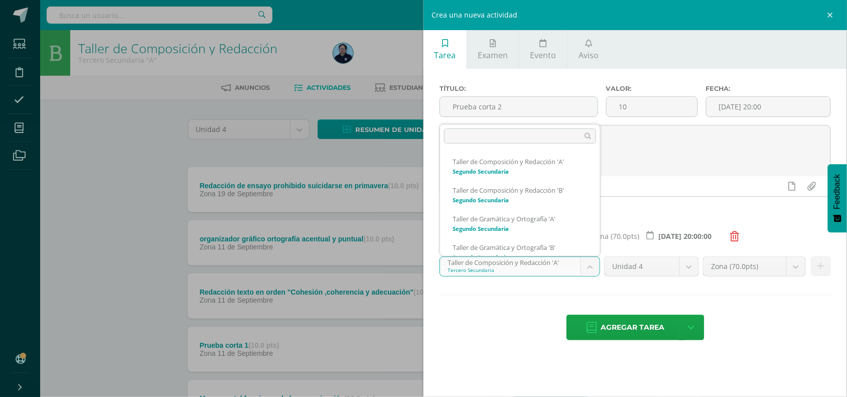
click at [589, 269] on body "Tarea asignada exitosamente Estudiantes Disciplina Asistencia Mis cursos Archiv…" at bounding box center [423, 246] width 847 height 492
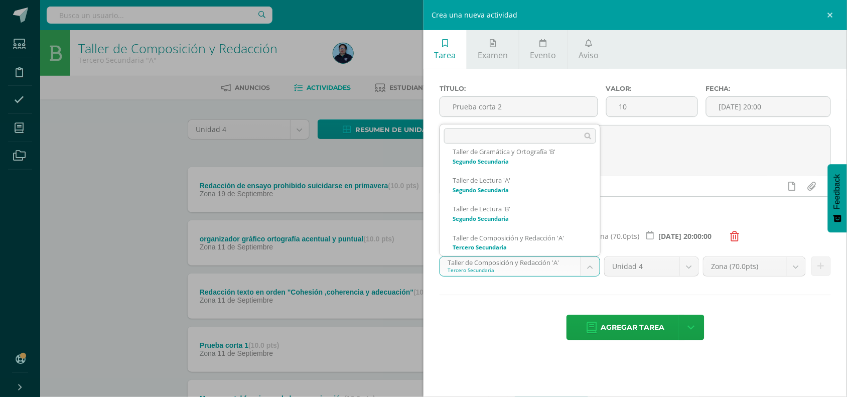
scroll to position [125, 0]
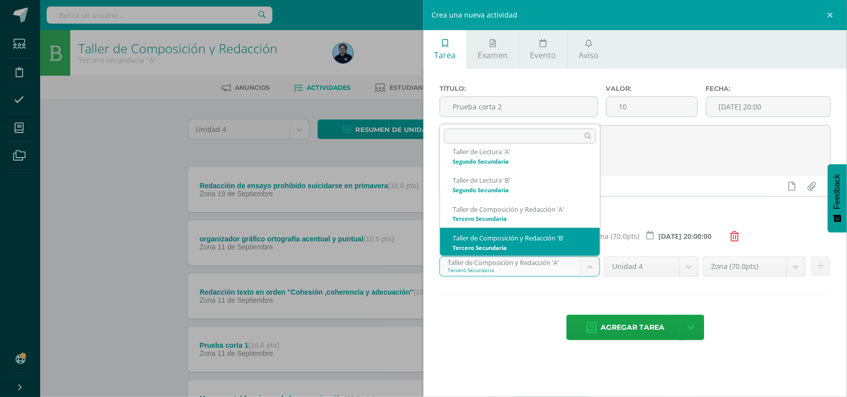
select select "30696"
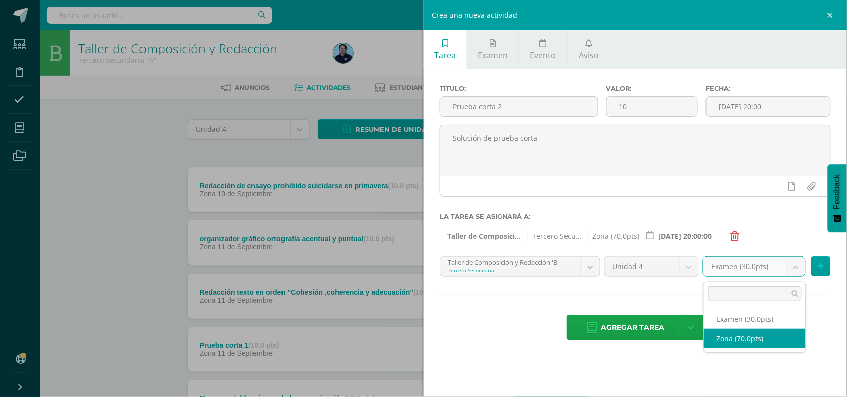
drag, startPoint x: 797, startPoint y: 268, endPoint x: 728, endPoint y: 331, distance: 93.4
select select "49054"
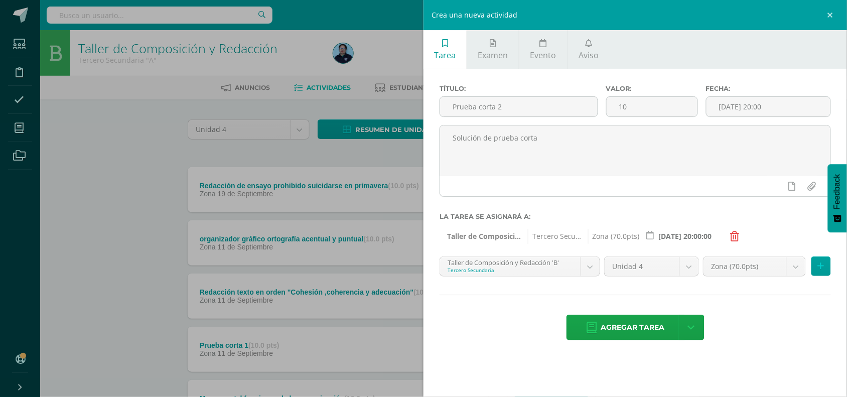
click at [728, 331] on div "Agregar tarea Agregar tarea y ocultar" at bounding box center [636, 329] width 392 height 28
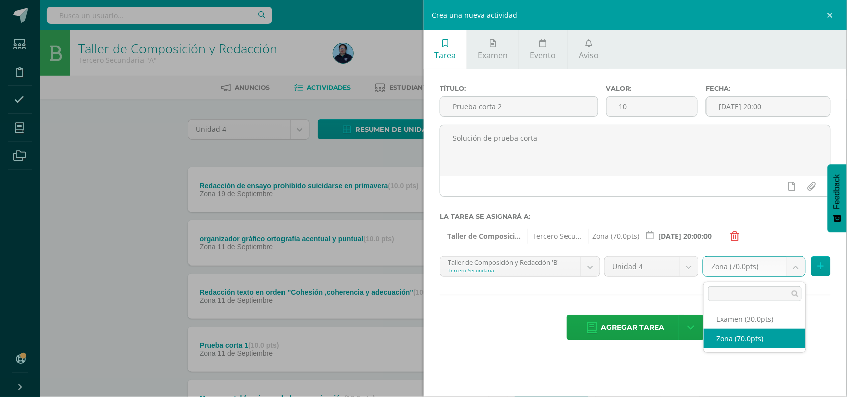
click at [798, 267] on body "Tarea asignada exitosamente Estudiantes Disciplina Asistencia Mis cursos Archiv…" at bounding box center [423, 246] width 847 height 492
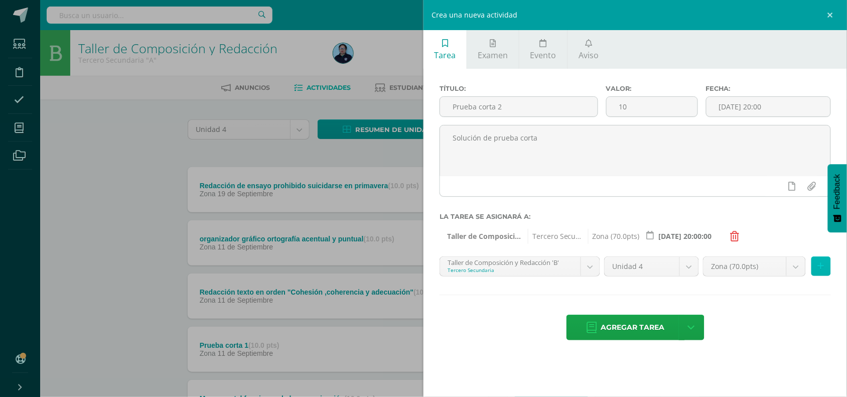
click at [822, 267] on icon at bounding box center [821, 266] width 7 height 9
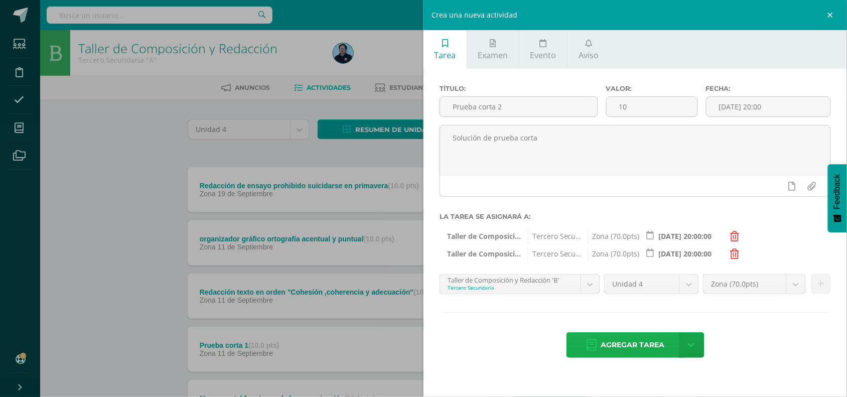
click at [634, 350] on span "Agregar tarea" at bounding box center [633, 345] width 64 height 25
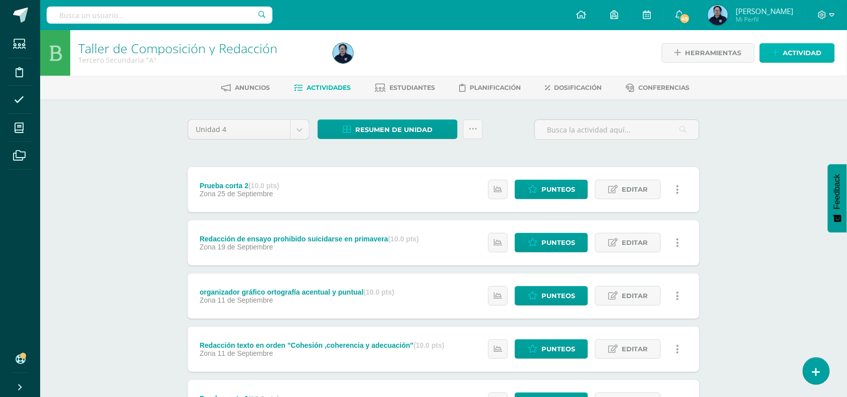
click at [801, 51] on span "Actividad" at bounding box center [803, 53] width 39 height 19
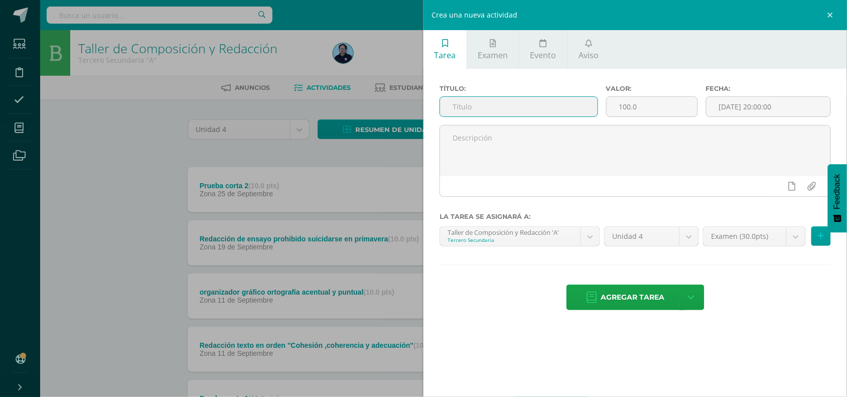
click at [560, 106] on input "text" at bounding box center [519, 107] width 158 height 20
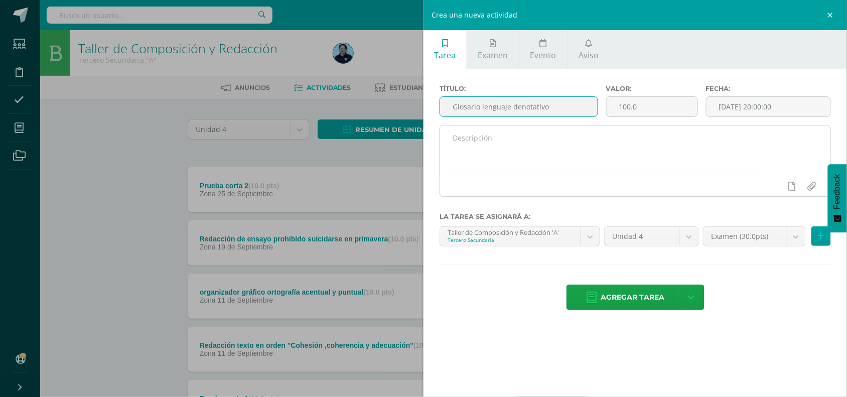
type input "Glosario lenguaje denotativo"
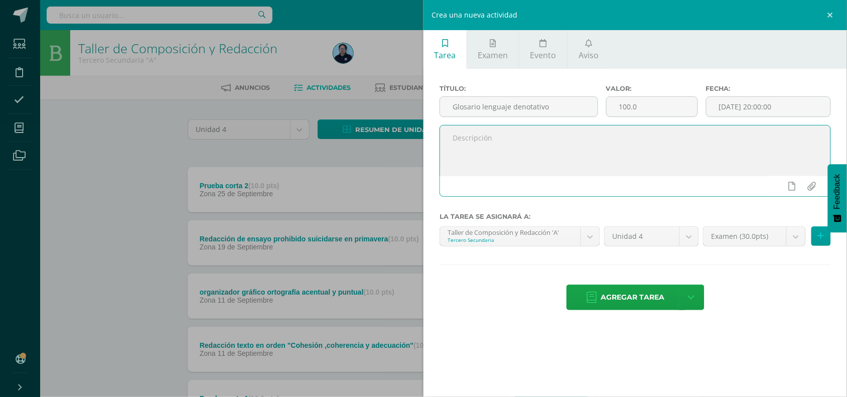
click at [513, 146] on textarea at bounding box center [635, 151] width 391 height 50
type textarea "Elaboración de glosario de 25 palabras de lenguaje denotativo."
click at [796, 238] on body "Tarea asignada exitosamente Estudiantes Disciplina Asistencia Mis cursos Archiv…" at bounding box center [423, 272] width 847 height 545
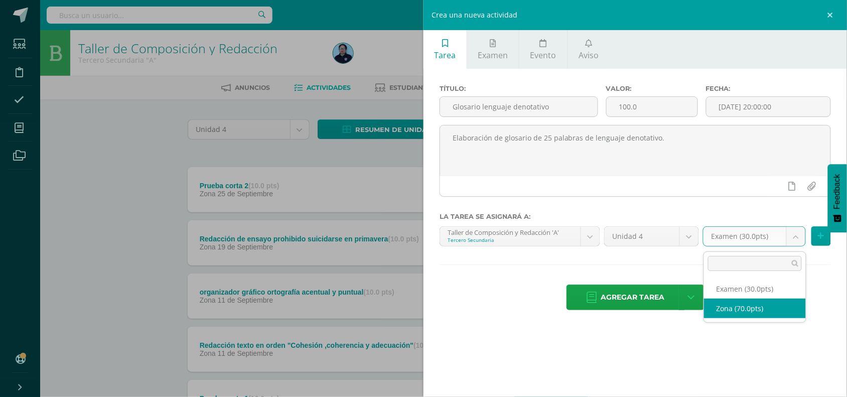
select select "49048"
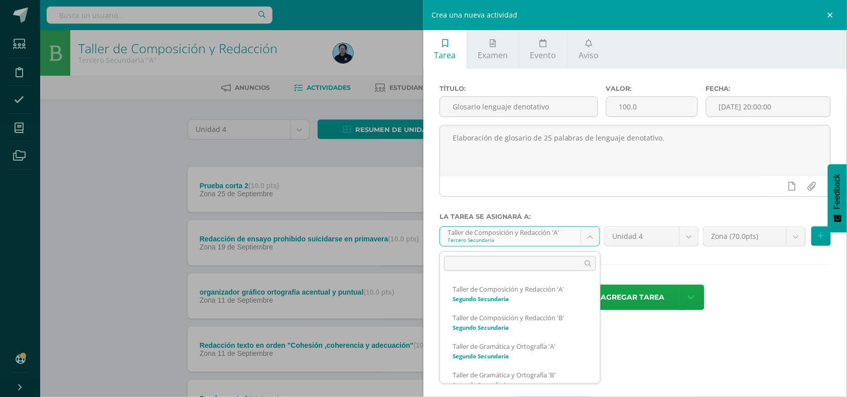
click at [595, 240] on body "Tarea asignada exitosamente Estudiantes Disciplina Asistencia Mis cursos Archiv…" at bounding box center [423, 272] width 847 height 545
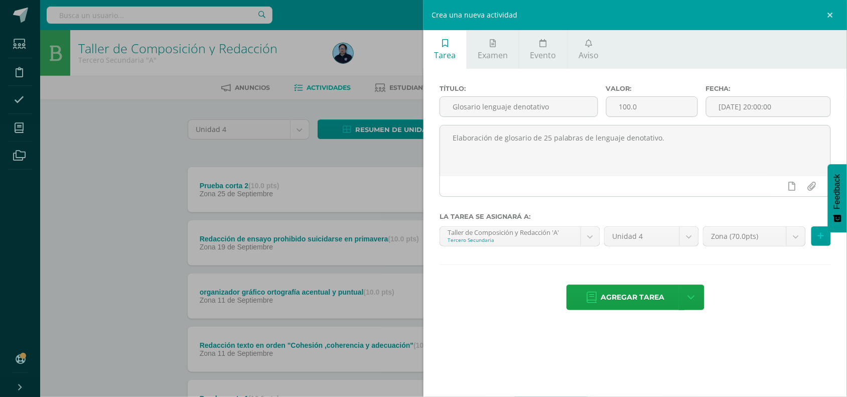
click at [689, 280] on body "Tarea asignada exitosamente Estudiantes Disciplina Asistencia Mis cursos Archiv…" at bounding box center [423, 272] width 847 height 545
click at [826, 231] on button at bounding box center [822, 236] width 20 height 20
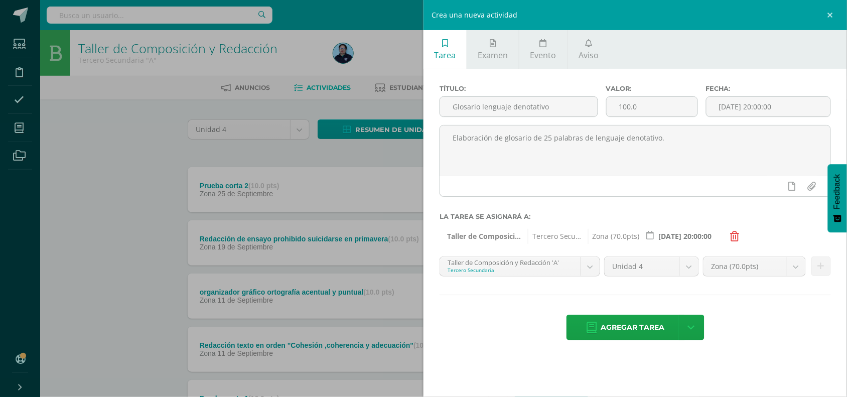
click at [602, 267] on div "Unidad 4 Unidad 4" at bounding box center [651, 271] width 99 height 28
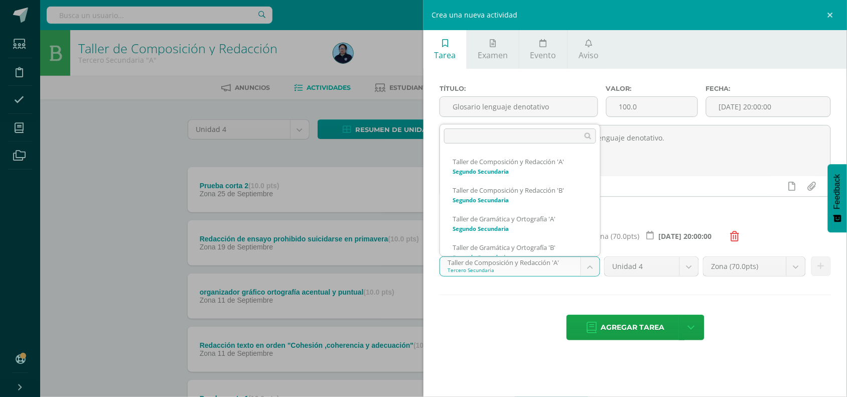
click at [586, 270] on body "Tarea asignada exitosamente Estudiantes Disciplina Asistencia Mis cursos Archiv…" at bounding box center [423, 272] width 847 height 545
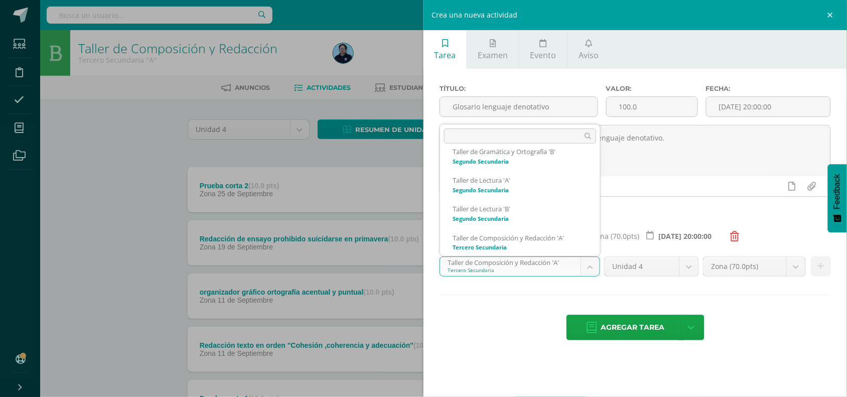
scroll to position [125, 0]
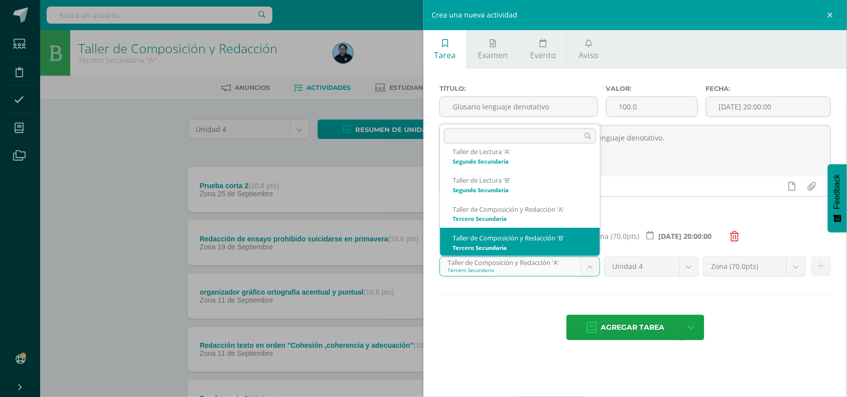
select select "30696"
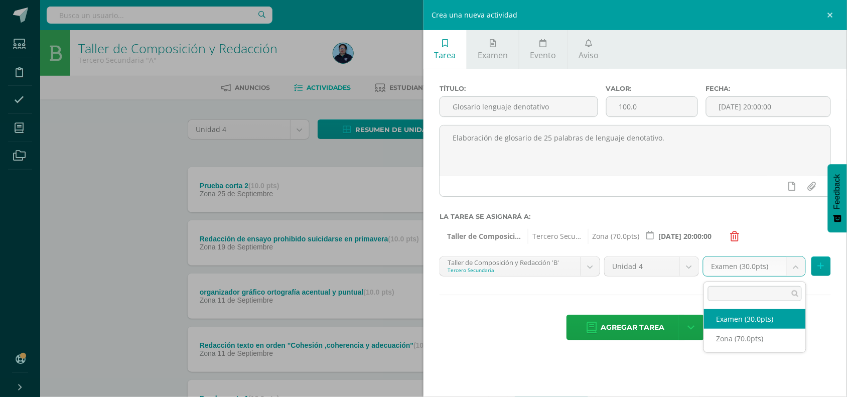
click at [791, 272] on body "Tarea asignada exitosamente Estudiantes Disciplina Asistencia Mis cursos Archiv…" at bounding box center [423, 272] width 847 height 545
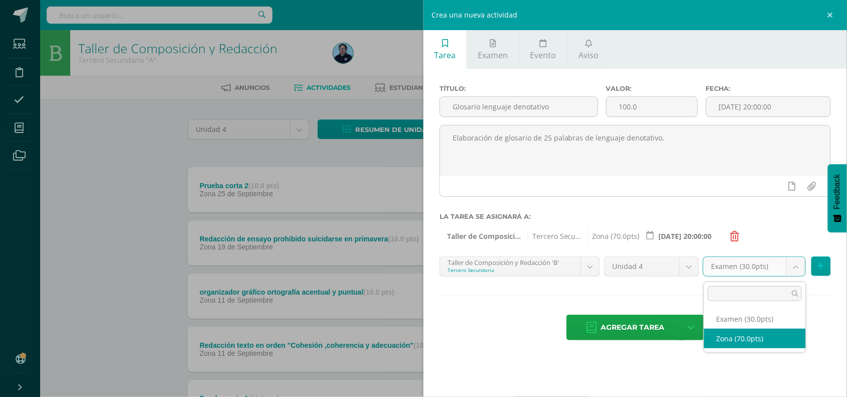
select select "49054"
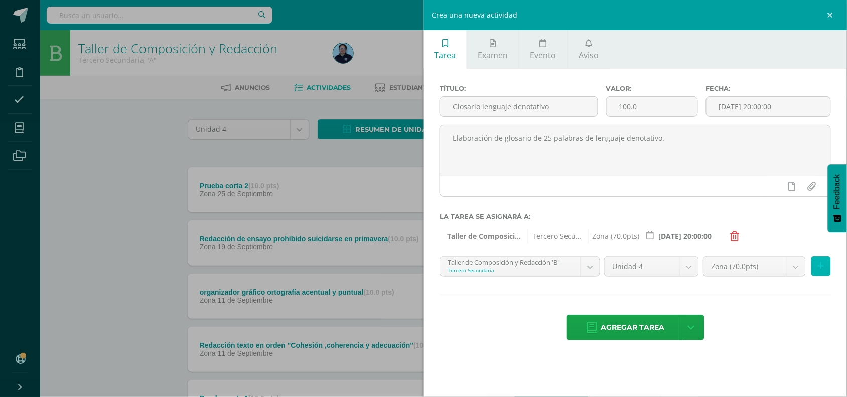
click at [824, 269] on button at bounding box center [822, 267] width 20 height 20
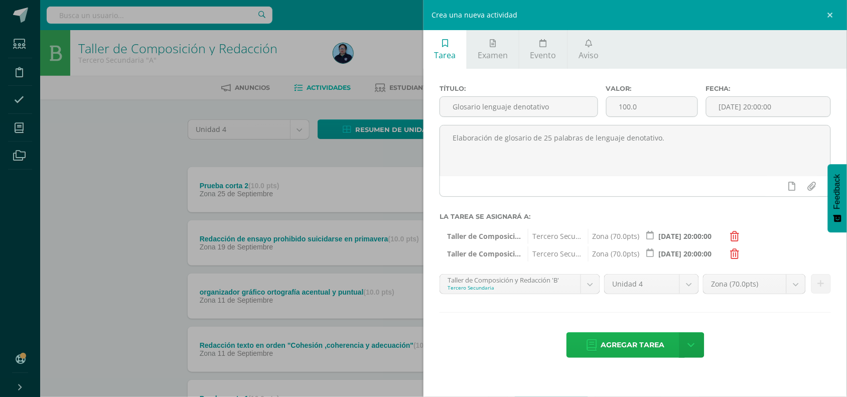
click at [624, 348] on span "Agregar tarea" at bounding box center [633, 345] width 64 height 25
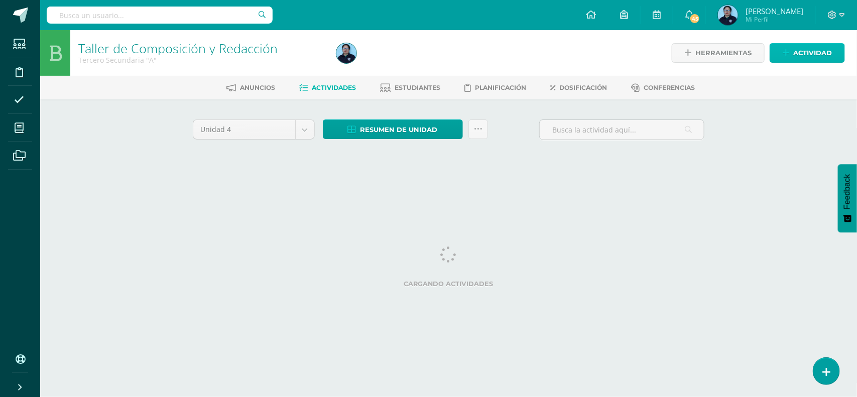
click at [799, 56] on span "Actividad" at bounding box center [812, 53] width 39 height 19
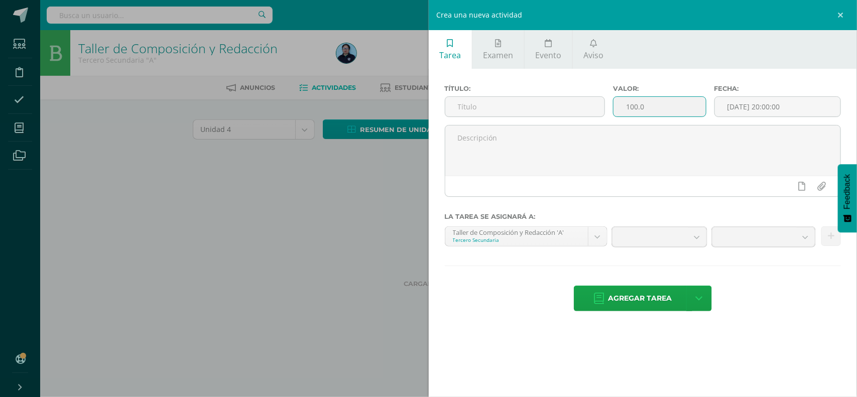
click at [652, 113] on input "100.0" at bounding box center [659, 107] width 92 height 20
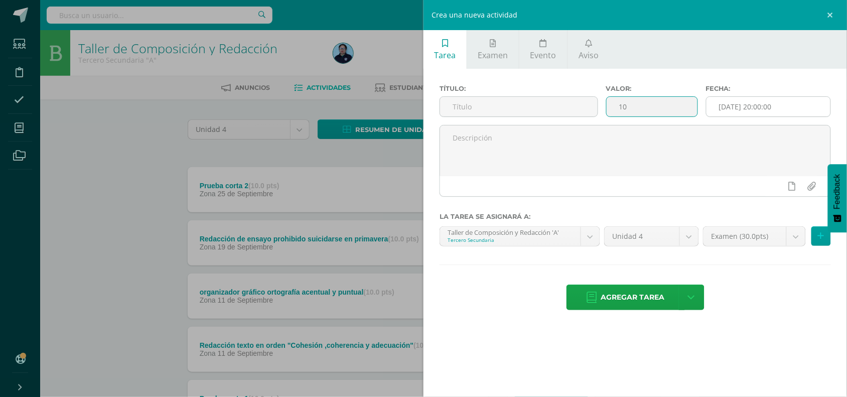
type input "10"
click at [751, 106] on input "[DATE] 20:00:00" at bounding box center [769, 107] width 124 height 20
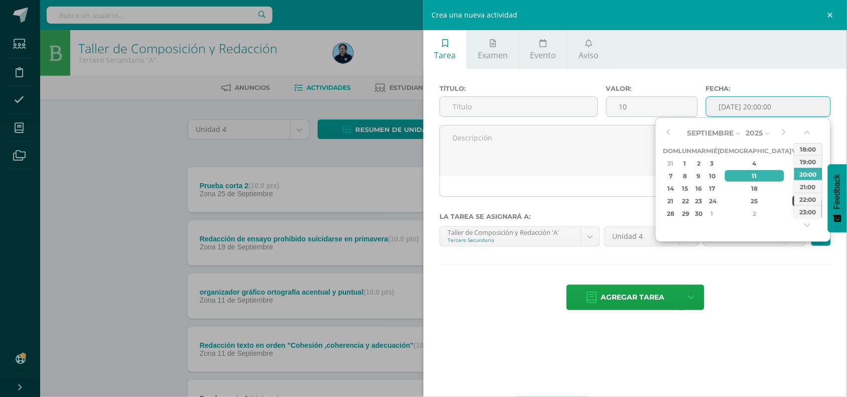
click at [793, 195] on div "26" at bounding box center [797, 201] width 9 height 12
type input "2025-09-26 20:00"
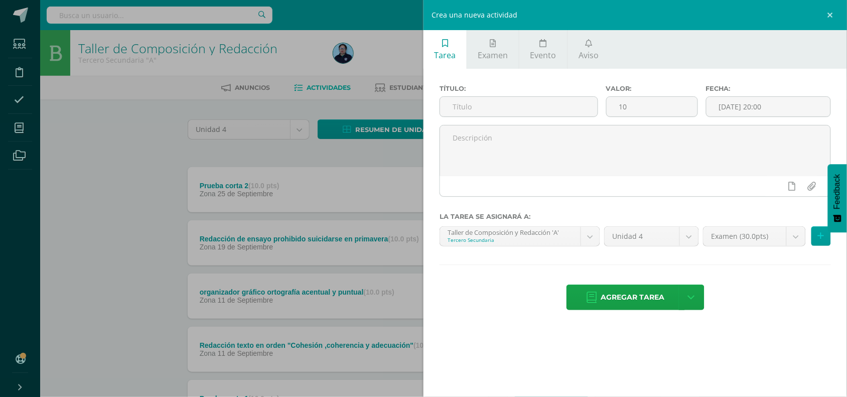
click at [774, 303] on div "Agregar tarea Agregar tarea y ocultar" at bounding box center [636, 299] width 392 height 28
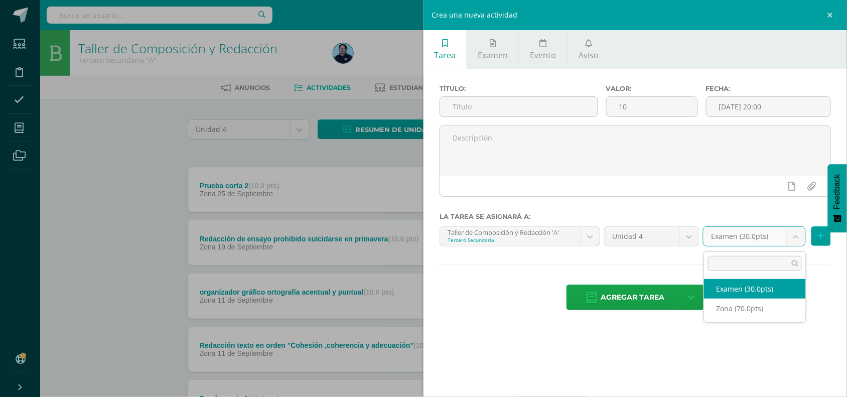
click at [801, 234] on body "Estudiantes Disciplina Asistencia Mis cursos Archivos Soporte Centro de ayuda Ú…" at bounding box center [423, 272] width 847 height 545
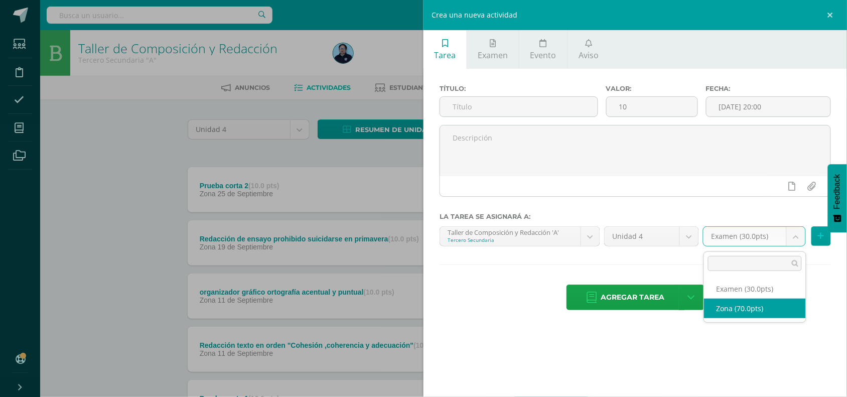
select select "49048"
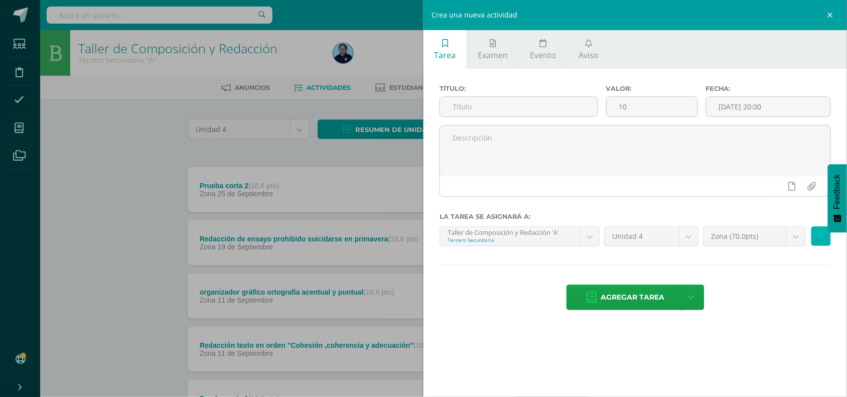
click at [823, 236] on icon at bounding box center [821, 236] width 7 height 9
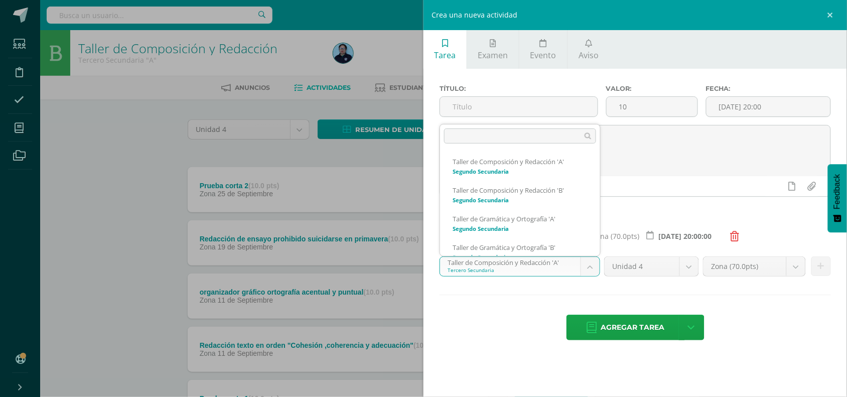
click at [587, 275] on body "Estudiantes Disciplina Asistencia Mis cursos Archivos Soporte Centro de ayuda Ú…" at bounding box center [423, 272] width 847 height 545
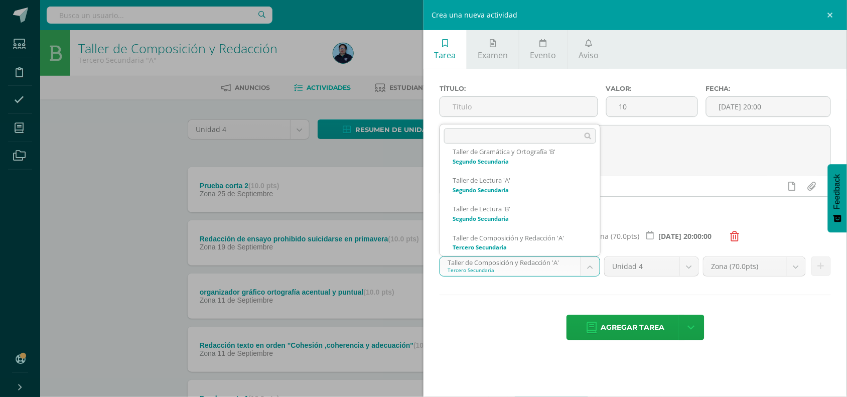
scroll to position [125, 0]
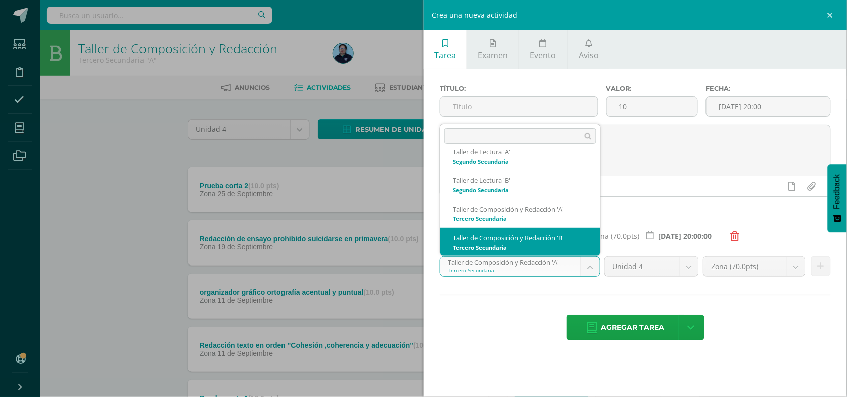
select select "30696"
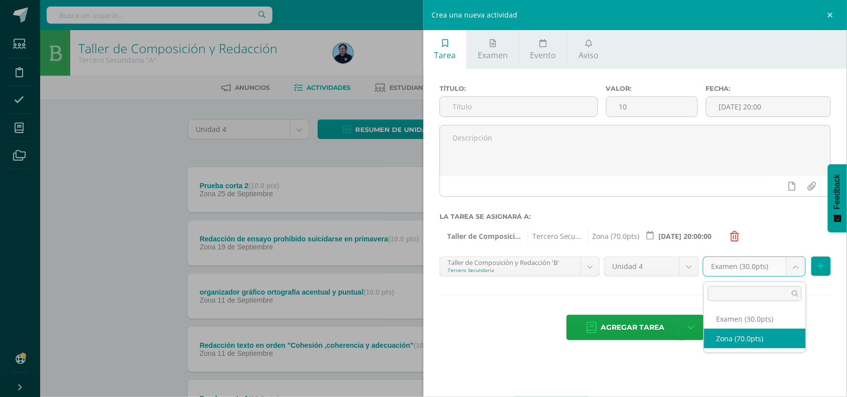
drag, startPoint x: 793, startPoint y: 268, endPoint x: 750, endPoint y: 337, distance: 82.3
select select "49054"
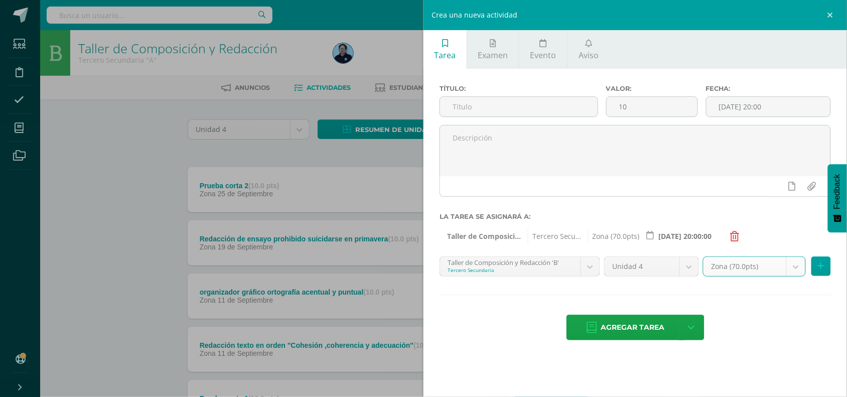
click at [750, 337] on div "Agregar tarea Agregar tarea y ocultar" at bounding box center [636, 329] width 392 height 28
click at [822, 267] on icon at bounding box center [821, 266] width 7 height 9
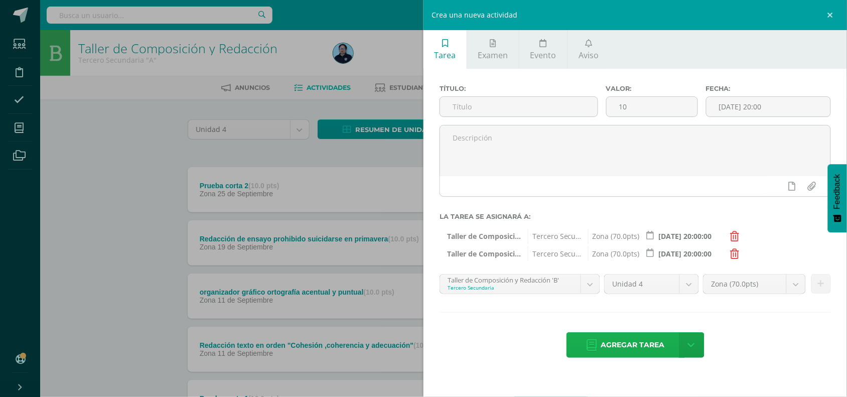
click at [648, 350] on span "Agregar tarea" at bounding box center [633, 345] width 64 height 25
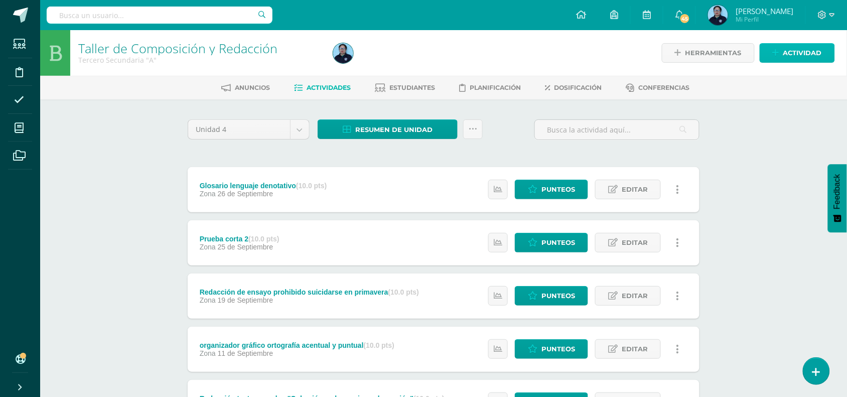
click at [803, 50] on span "Actividad" at bounding box center [803, 53] width 39 height 19
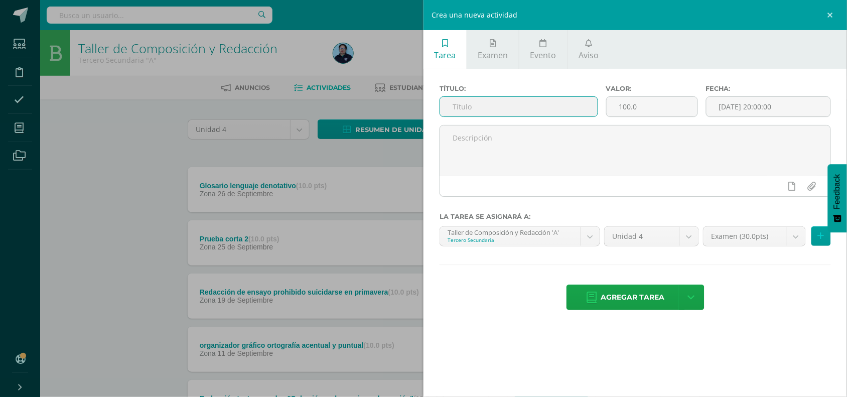
click at [511, 113] on input "text" at bounding box center [519, 107] width 158 height 20
type input "D"
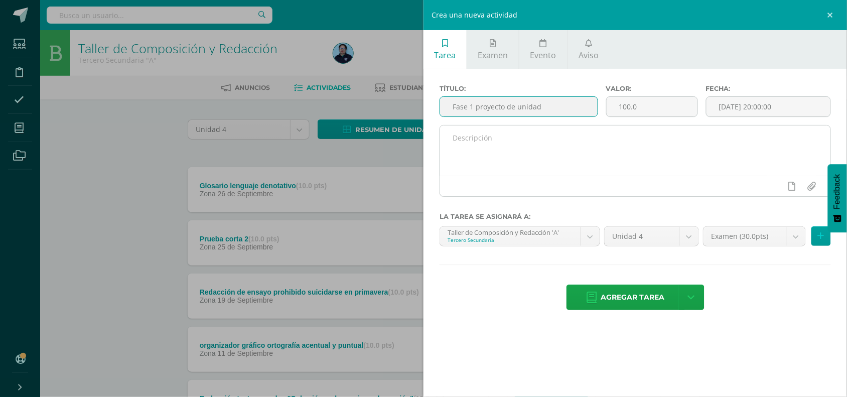
type input "Fase 1 proyecto de unidad"
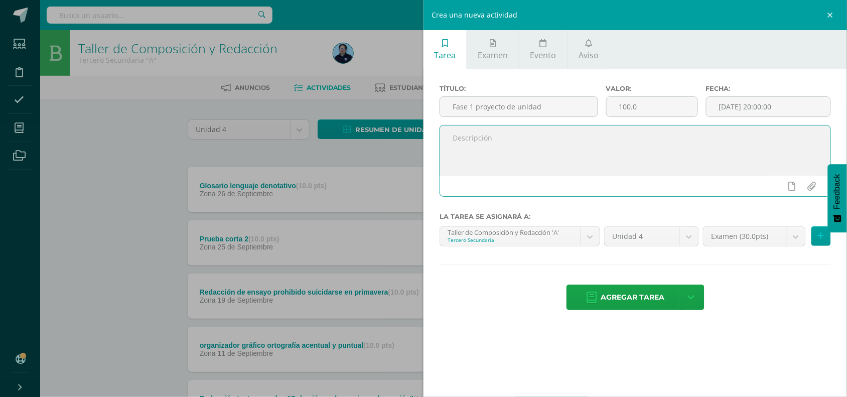
click at [504, 136] on textarea at bounding box center [635, 151] width 391 height 50
type textarea "Investigación"
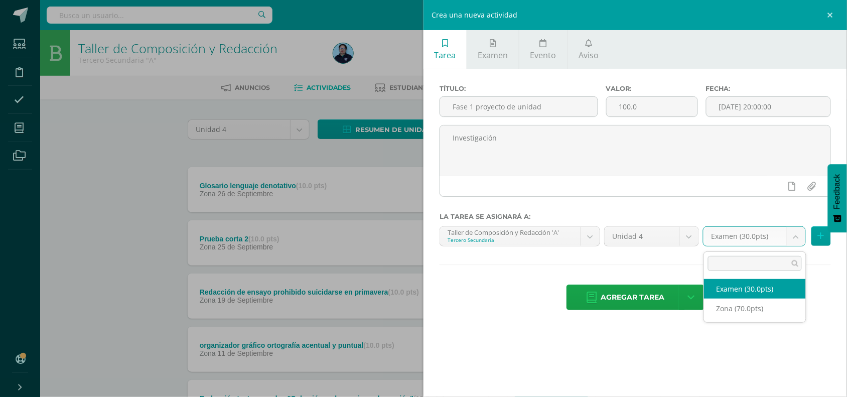
click at [797, 237] on body "Tarea asignada exitosamente Estudiantes Disciplina Asistencia Mis cursos Archiv…" at bounding box center [423, 299] width 847 height 598
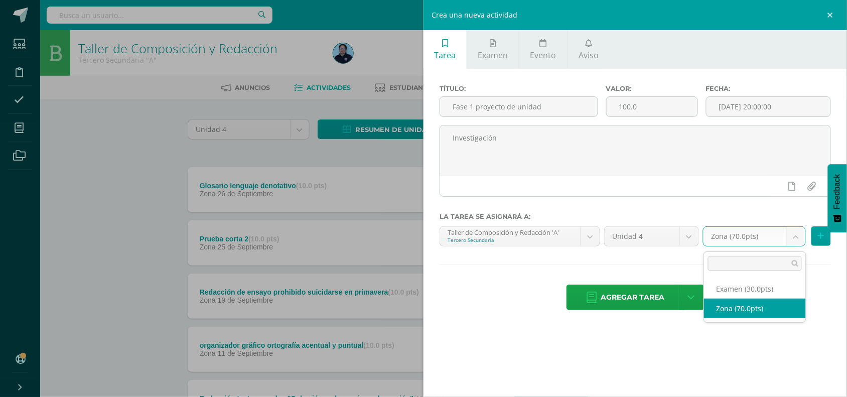
click at [792, 234] on body "Tarea asignada exitosamente Estudiantes Disciplina Asistencia Mis cursos Archiv…" at bounding box center [423, 299] width 847 height 598
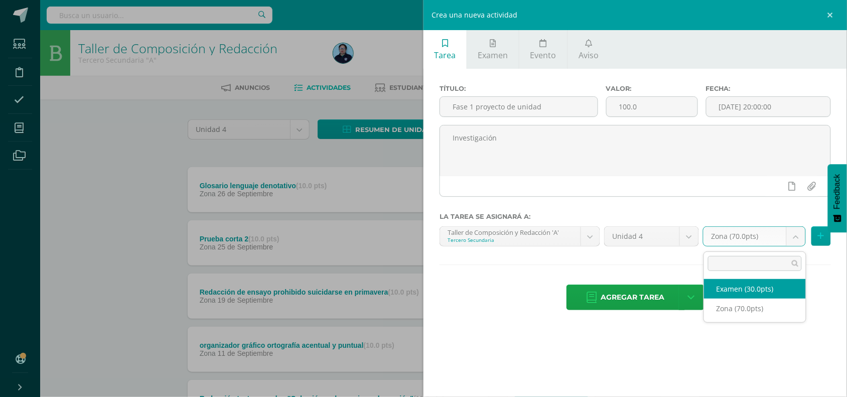
select select "49049"
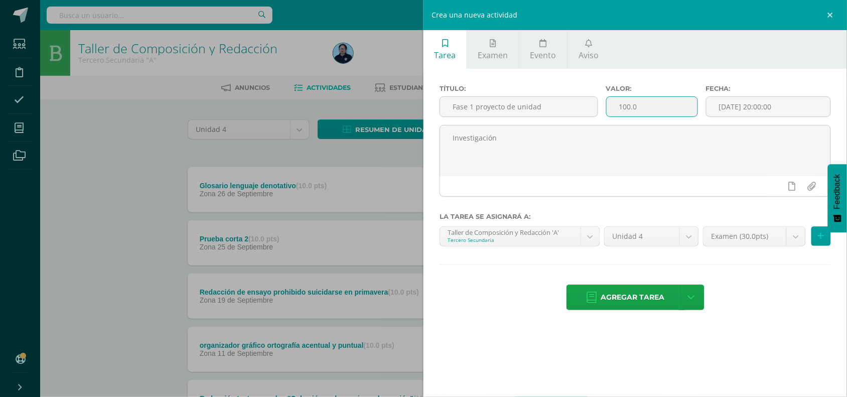
click at [650, 112] on input "100.0" at bounding box center [652, 107] width 91 height 20
type input "1"
type input "7"
click at [779, 111] on input "[DATE] 20:00:00" at bounding box center [769, 107] width 124 height 20
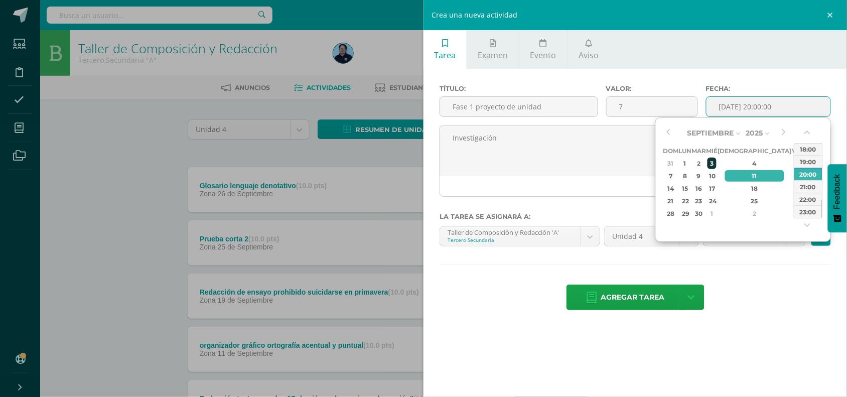
click at [717, 163] on div "3" at bounding box center [712, 164] width 9 height 12
type input "2025-09-03 20:00"
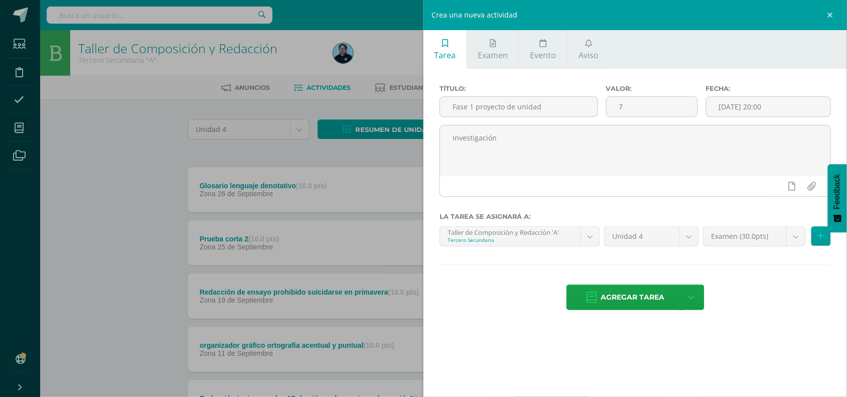
click at [778, 312] on div "Agregar tarea Agregar tarea y ocultar" at bounding box center [636, 299] width 392 height 28
click at [821, 237] on icon at bounding box center [821, 236] width 7 height 9
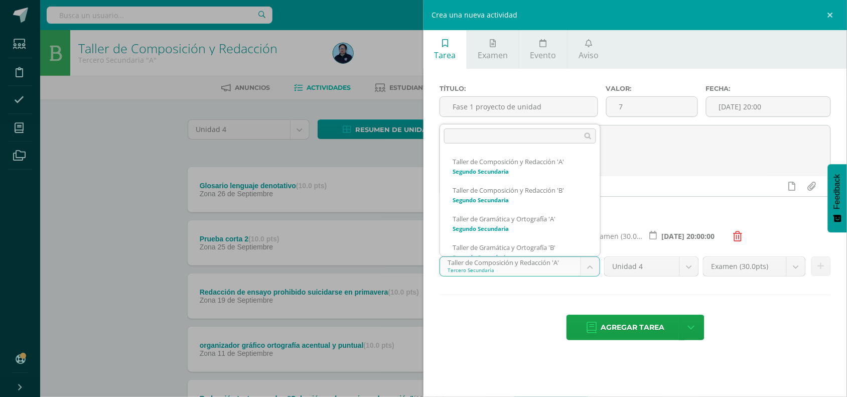
click at [590, 266] on body "Tarea asignada exitosamente Estudiantes Disciplina Asistencia Mis cursos Archiv…" at bounding box center [423, 299] width 847 height 598
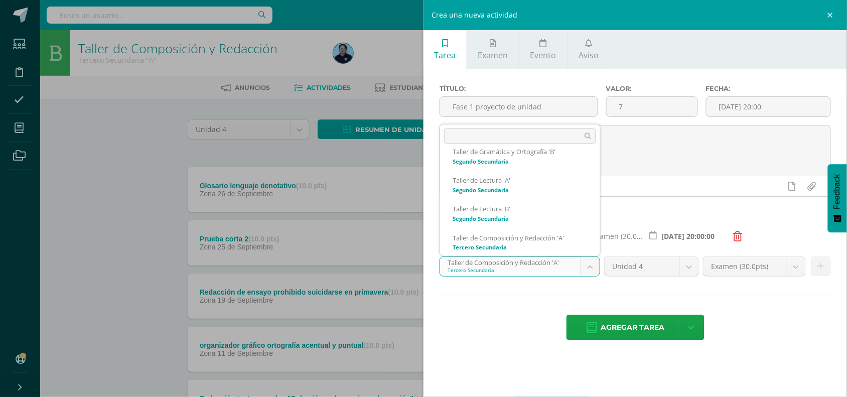
scroll to position [125, 0]
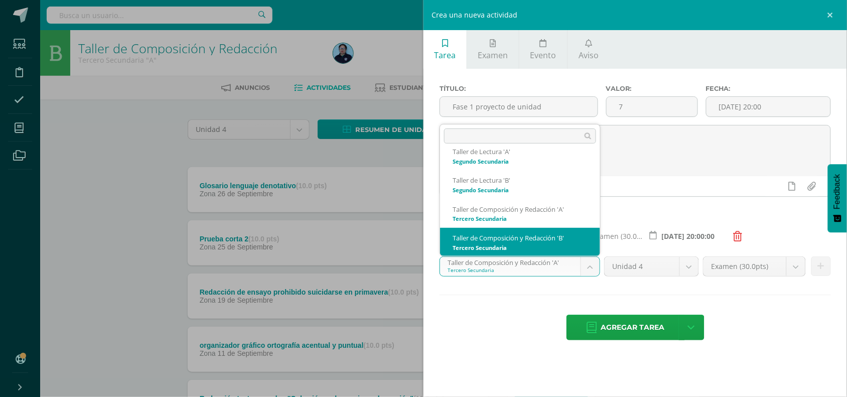
select select "30696"
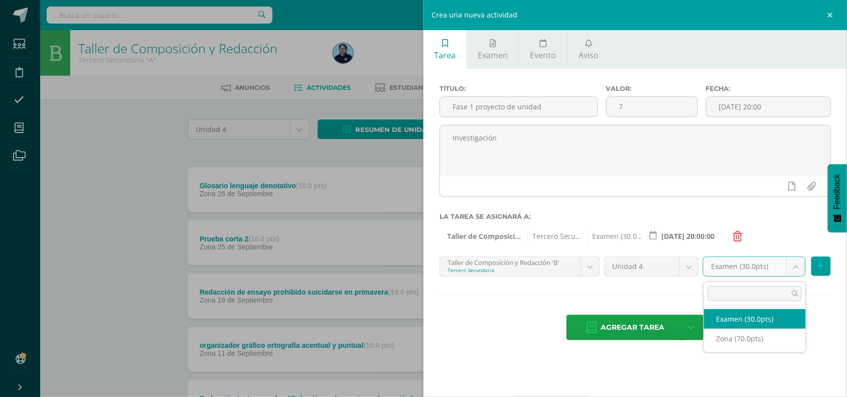
click at [800, 270] on body "Tarea asignada exitosamente Estudiantes Disciplina Asistencia Mis cursos Archiv…" at bounding box center [423, 299] width 847 height 598
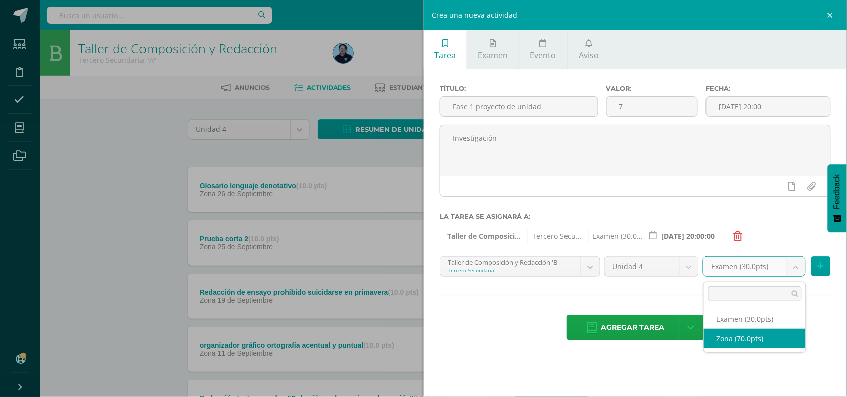
select select "49054"
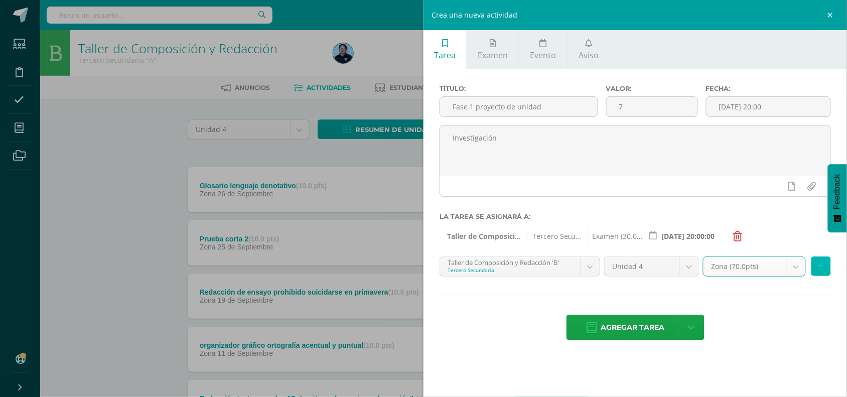
click at [821, 269] on icon at bounding box center [821, 266] width 7 height 9
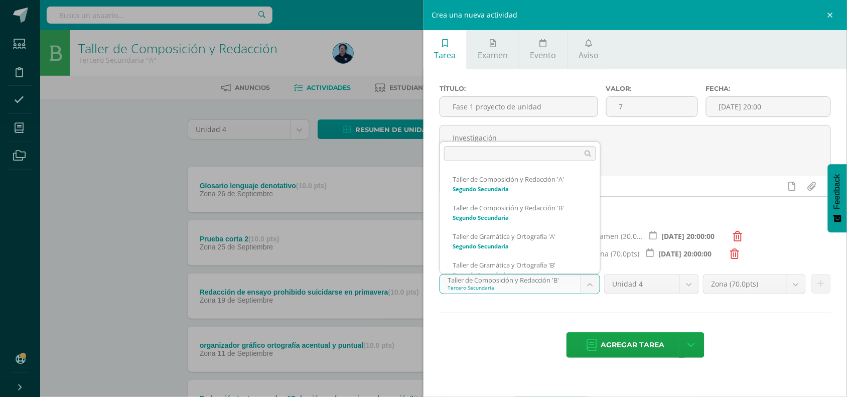
click at [593, 285] on body "Tarea asignada exitosamente Estudiantes Disciplina Asistencia Mis cursos Archiv…" at bounding box center [423, 299] width 847 height 598
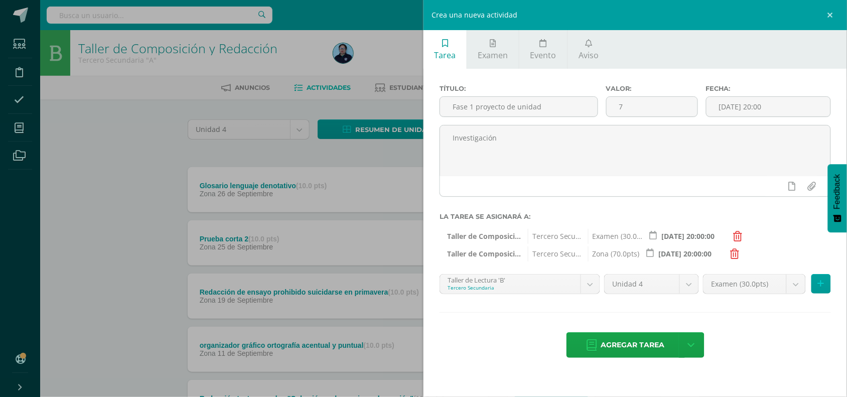
click at [737, 255] on icon at bounding box center [735, 254] width 9 height 10
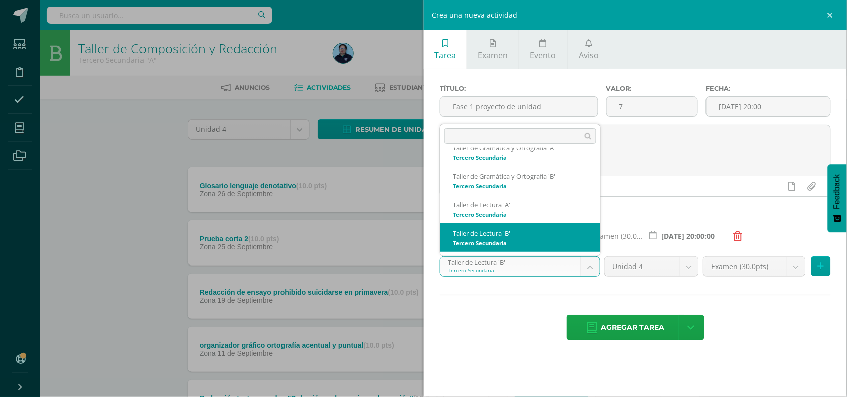
scroll to position [239, 0]
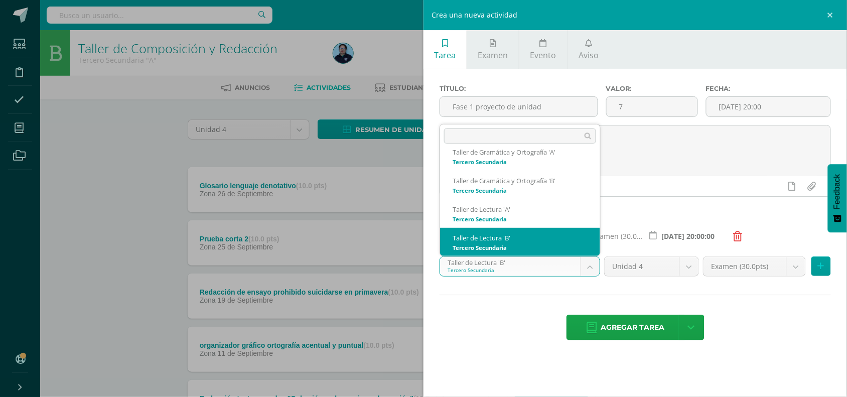
click at [578, 269] on body "Tarea asignada exitosamente Estudiantes Disciplina Asistencia Mis cursos Archiv…" at bounding box center [423, 299] width 847 height 598
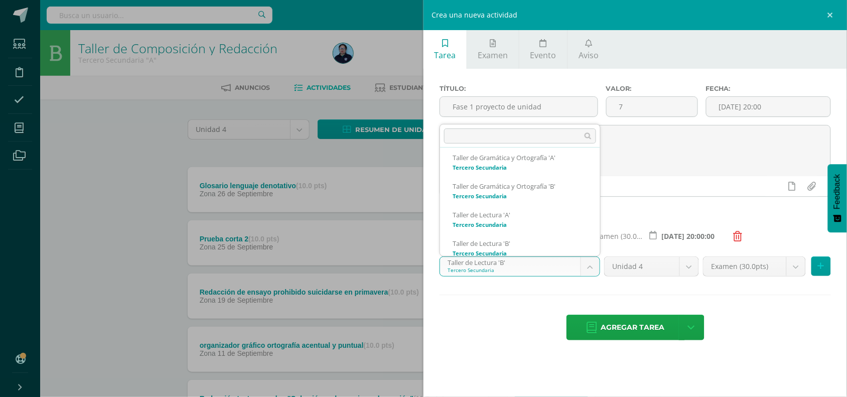
scroll to position [204, 0]
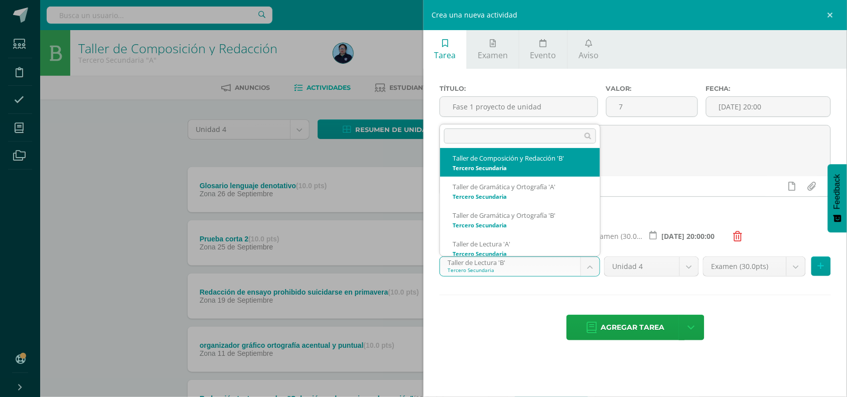
click at [546, 147] on div at bounding box center [520, 136] width 160 height 23
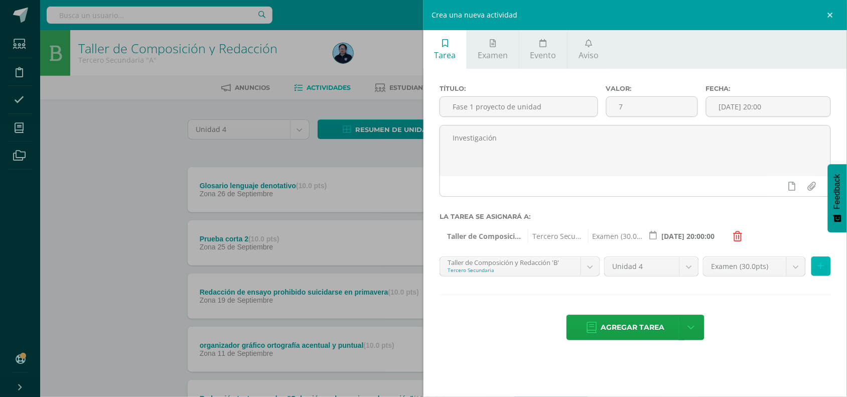
click at [827, 265] on button at bounding box center [822, 267] width 20 height 20
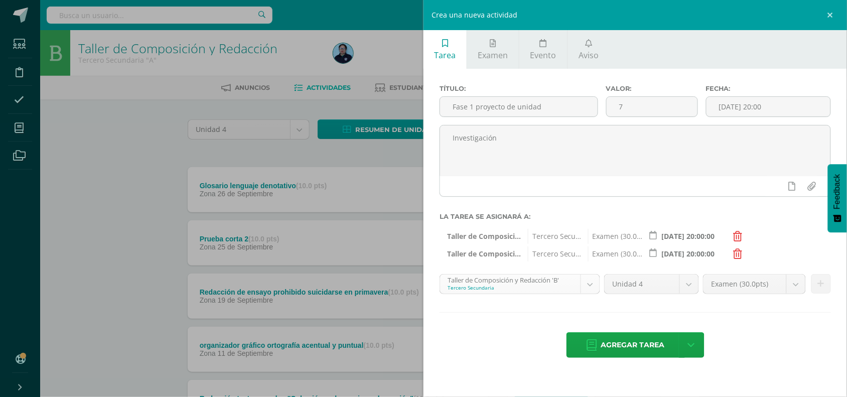
scroll to position [125, 0]
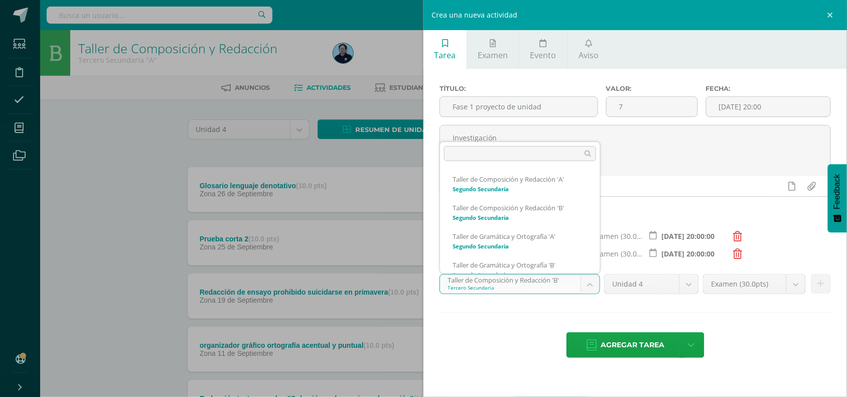
click at [587, 285] on body "Tarea asignada exitosamente Estudiantes Disciplina Asistencia Mis cursos Archiv…" at bounding box center [423, 299] width 847 height 598
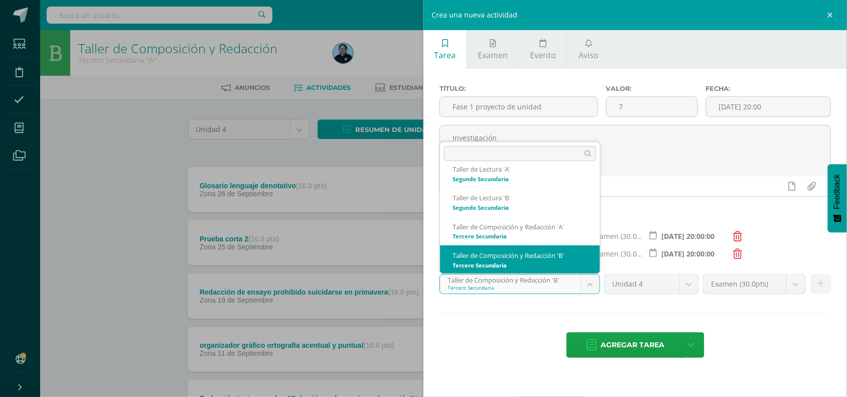
scroll to position [153, 0]
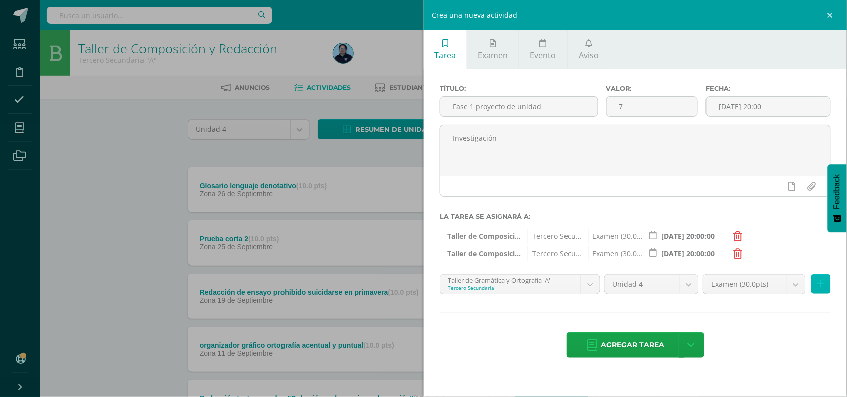
click at [819, 286] on icon at bounding box center [821, 284] width 7 height 9
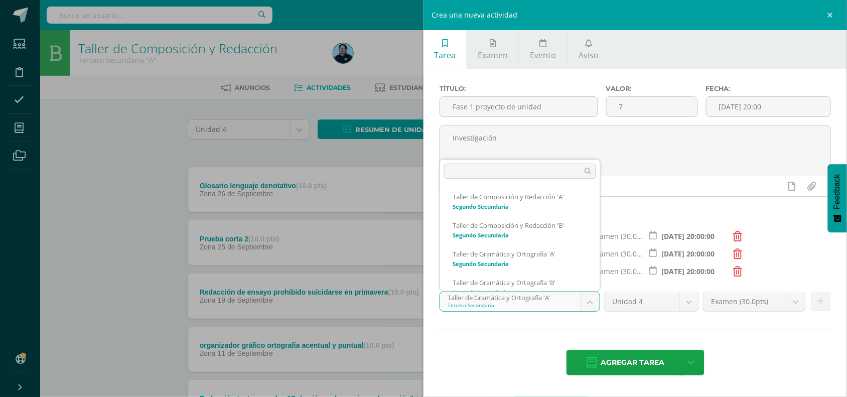
click at [585, 307] on body "Tarea asignada exitosamente Estudiantes Disciplina Asistencia Mis cursos Archiv…" at bounding box center [423, 299] width 847 height 598
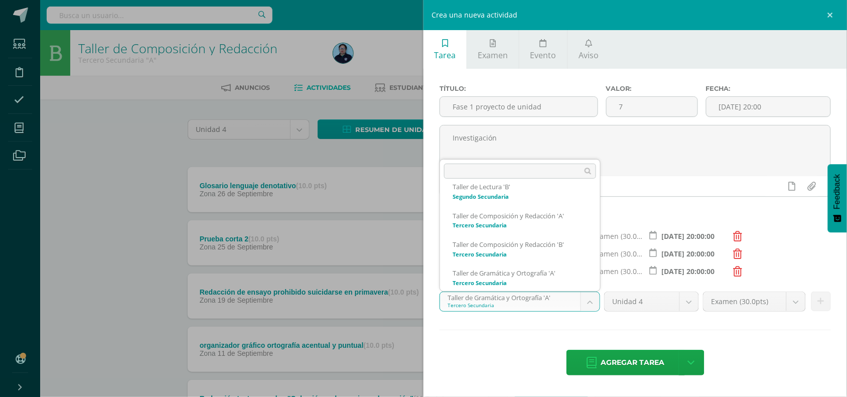
scroll to position [182, 0]
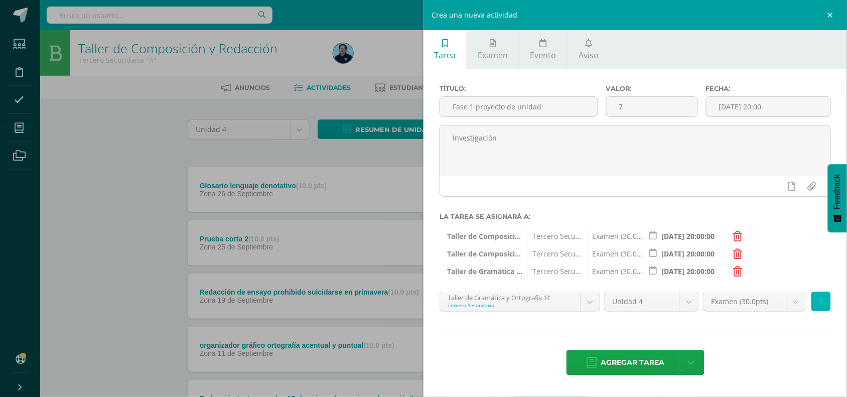
click at [822, 302] on icon at bounding box center [821, 301] width 7 height 9
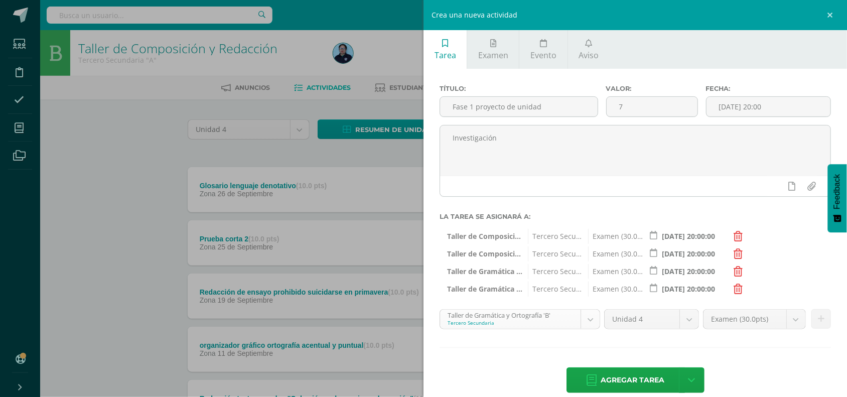
click at [583, 322] on body "Tarea asignada exitosamente Estudiantes Disciplina Asistencia Mis cursos Archiv…" at bounding box center [423, 299] width 847 height 598
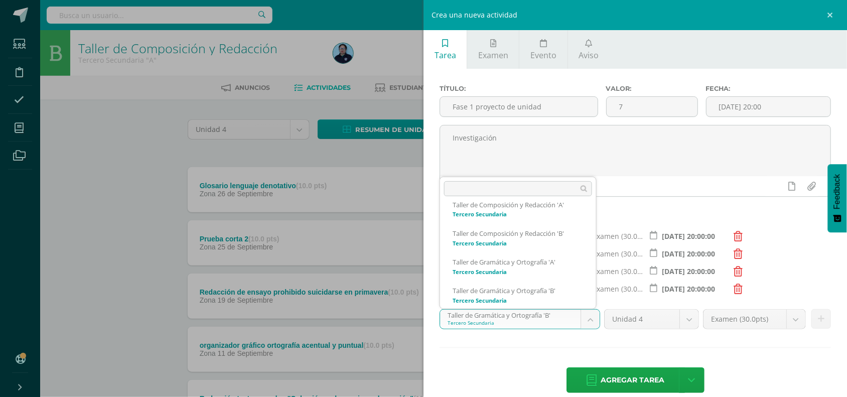
scroll to position [211, 0]
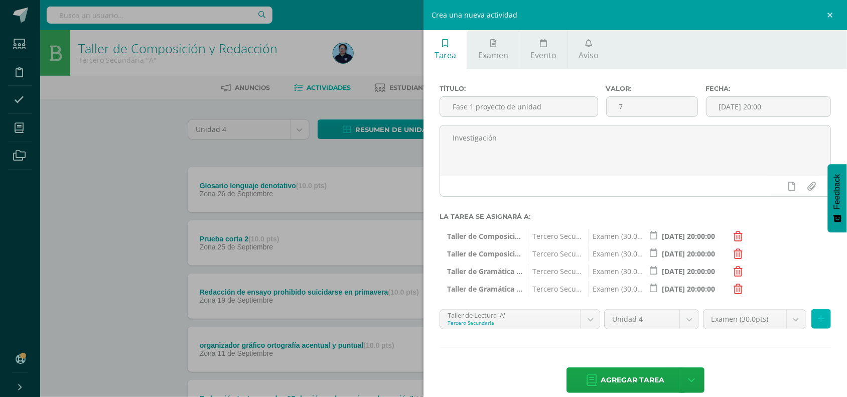
click at [818, 322] on icon at bounding box center [821, 319] width 7 height 9
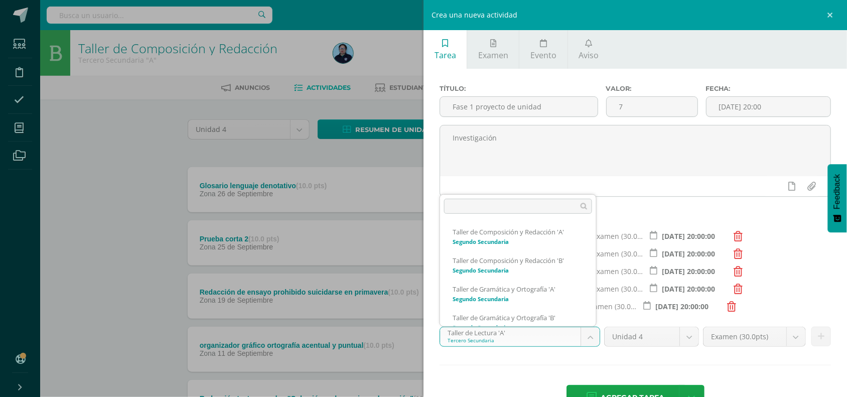
click at [584, 335] on body "Tarea asignada exitosamente Estudiantes Disciplina Asistencia Mis cursos Archiv…" at bounding box center [423, 299] width 847 height 598
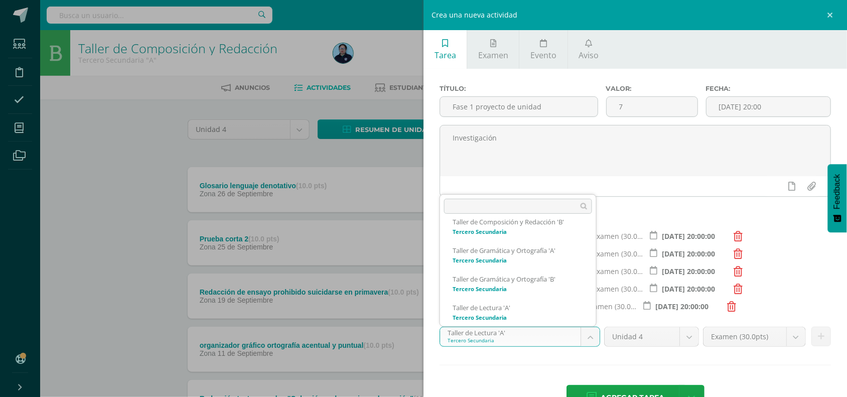
scroll to position [239, 0]
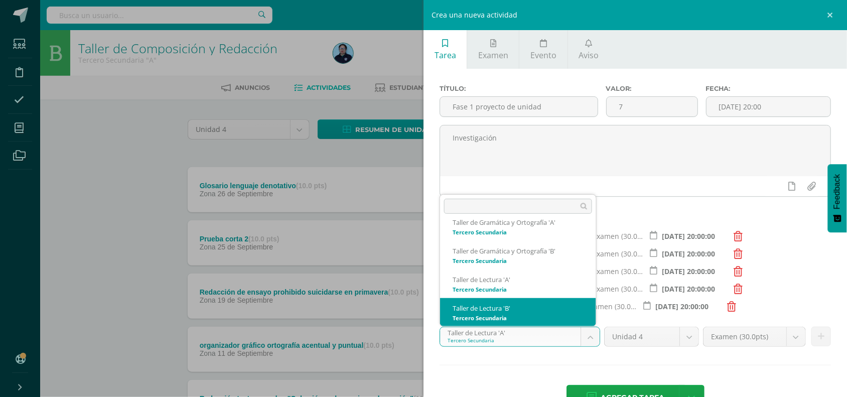
select select "30714"
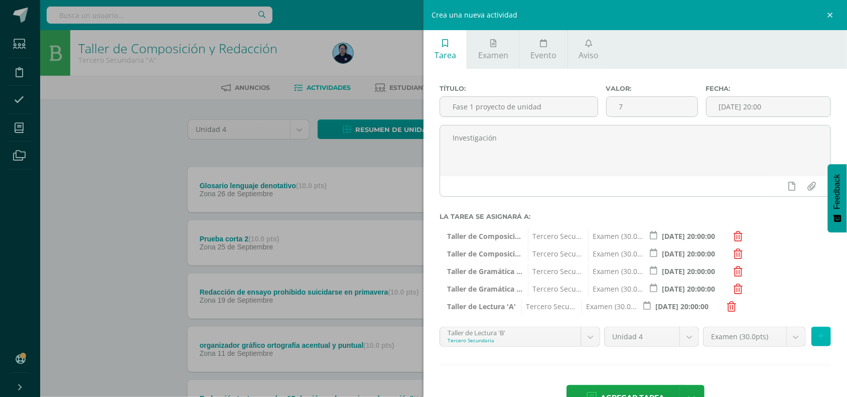
click at [815, 337] on button at bounding box center [822, 337] width 20 height 20
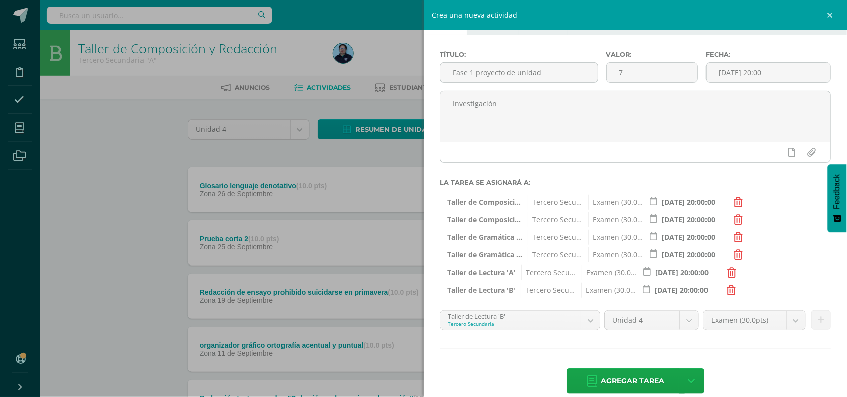
scroll to position [44, 0]
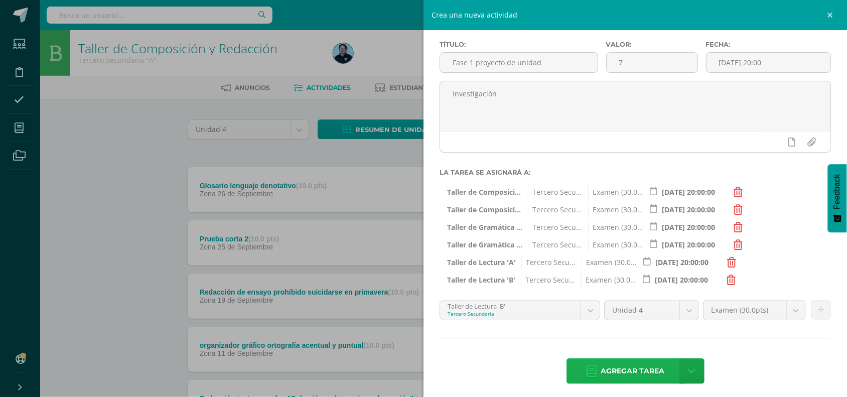
click at [621, 374] on span "Agregar tarea" at bounding box center [633, 371] width 64 height 25
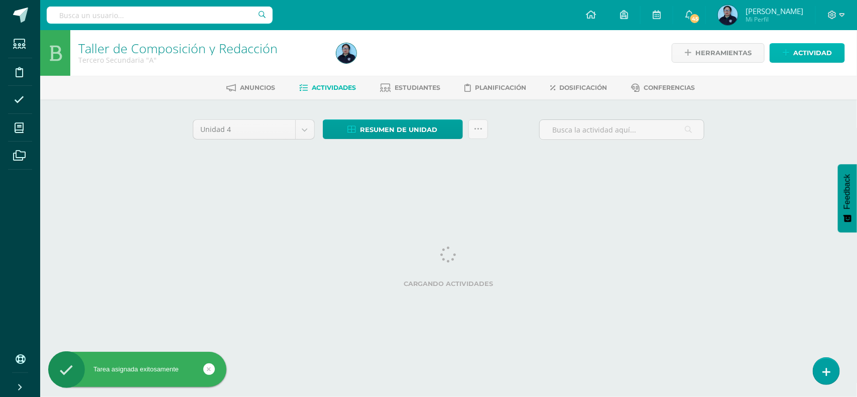
click at [822, 53] on span "Actividad" at bounding box center [812, 53] width 39 height 19
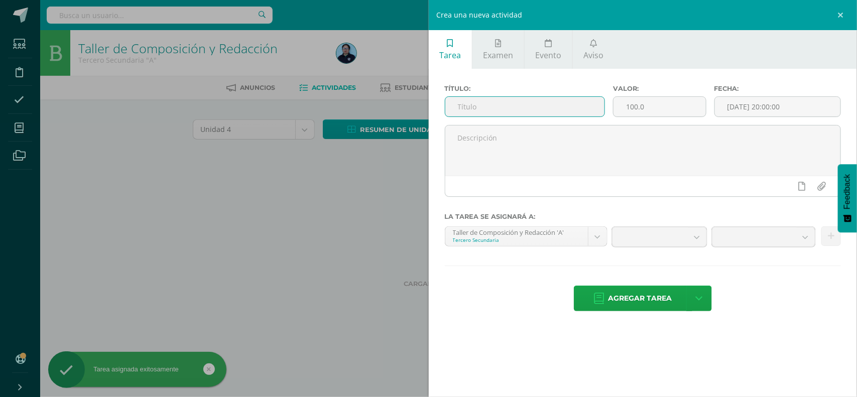
click at [515, 109] on input "text" at bounding box center [525, 107] width 160 height 20
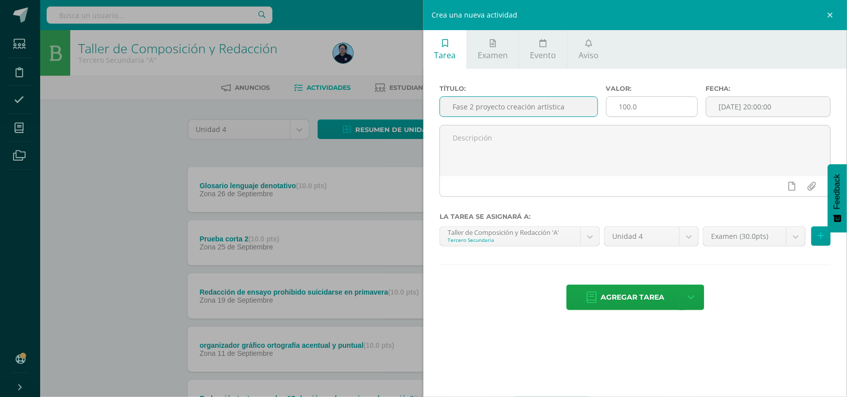
type input "Fase 2 proyecto creación artística"
click at [654, 105] on input "100.0" at bounding box center [652, 107] width 91 height 20
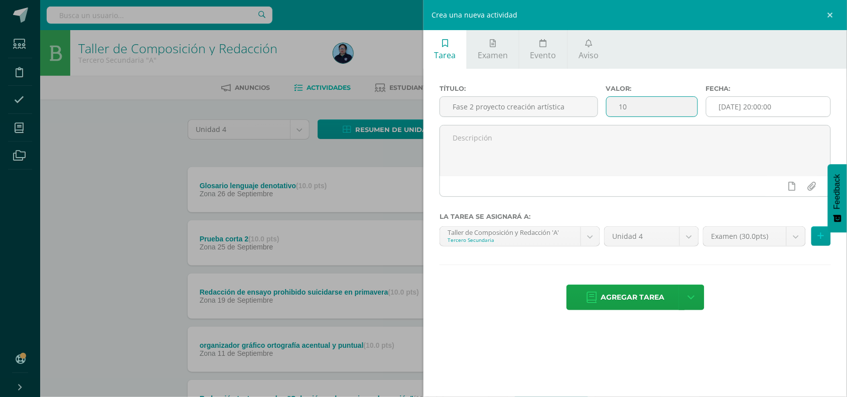
type input "10"
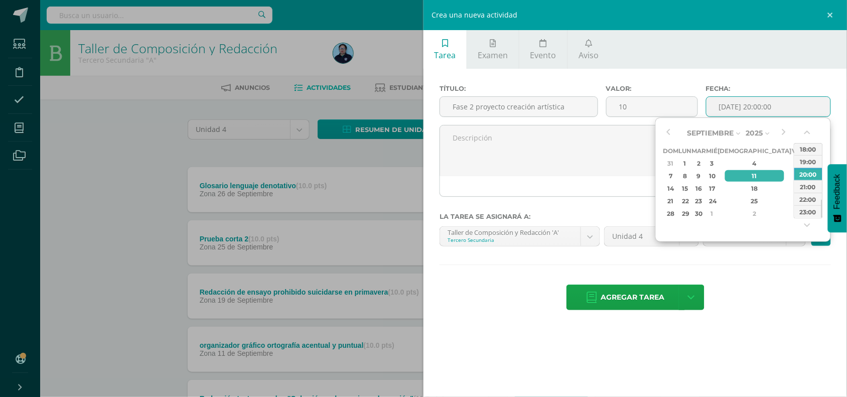
click at [732, 106] on input "[DATE] 20:00:00" at bounding box center [769, 107] width 124 height 20
click at [705, 184] on div "16" at bounding box center [699, 189] width 12 height 12
type input "[DATE] 20:00"
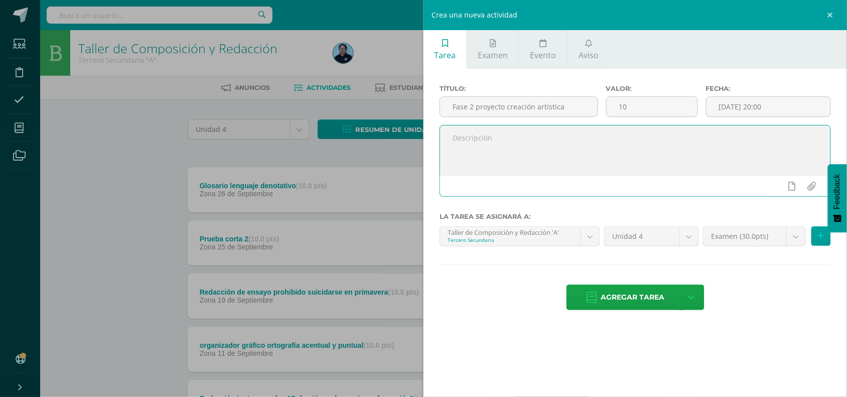
click at [537, 168] on textarea at bounding box center [635, 151] width 391 height 50
type textarea "Elabororación creativa mural ,collage ,pintura entre otros."
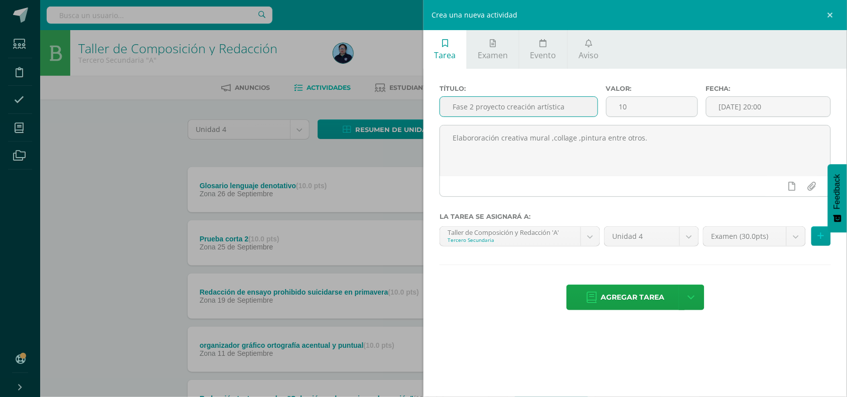
click at [567, 103] on input "Fase 2 proyecto creación artística" at bounding box center [519, 107] width 158 height 20
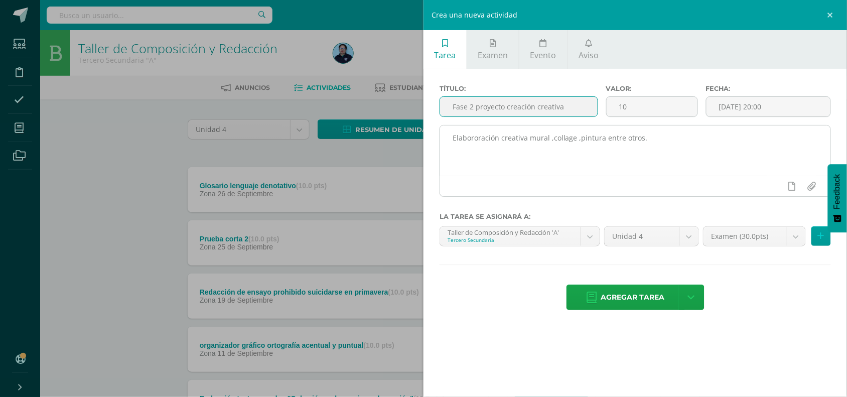
type input "Fase 2 proyecto creación creativa"
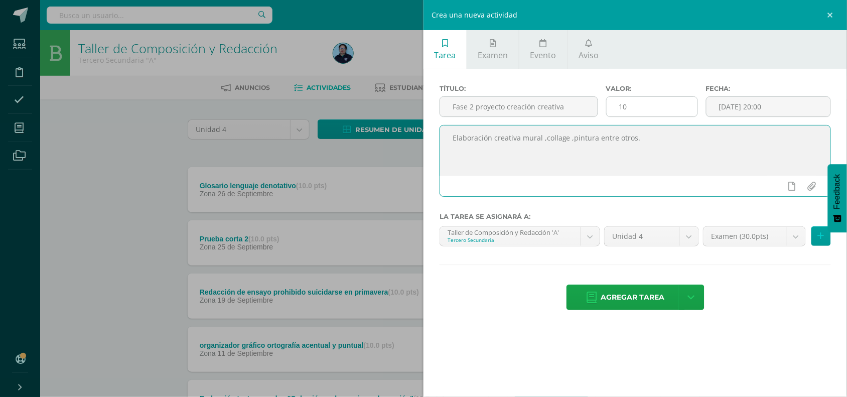
type textarea "Elaboración creativa mural ,collage ,pintura entre otros."
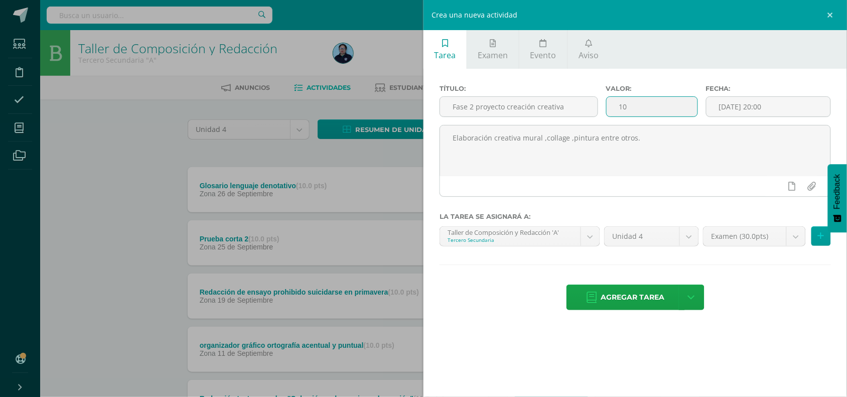
click at [656, 108] on input "10" at bounding box center [652, 107] width 91 height 20
type input "1"
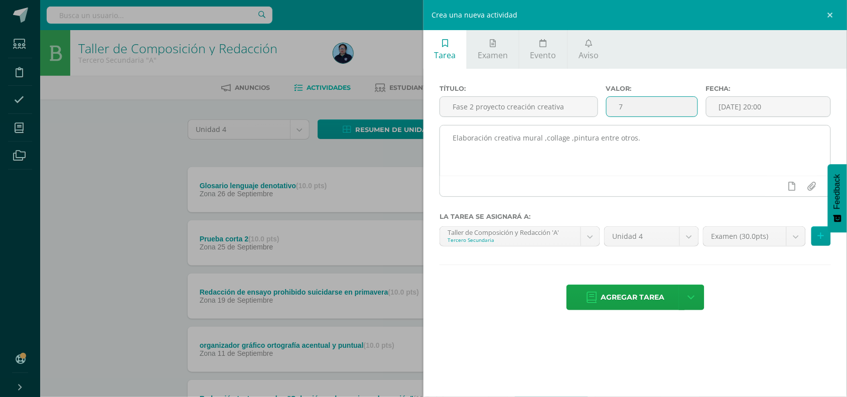
type input "7"
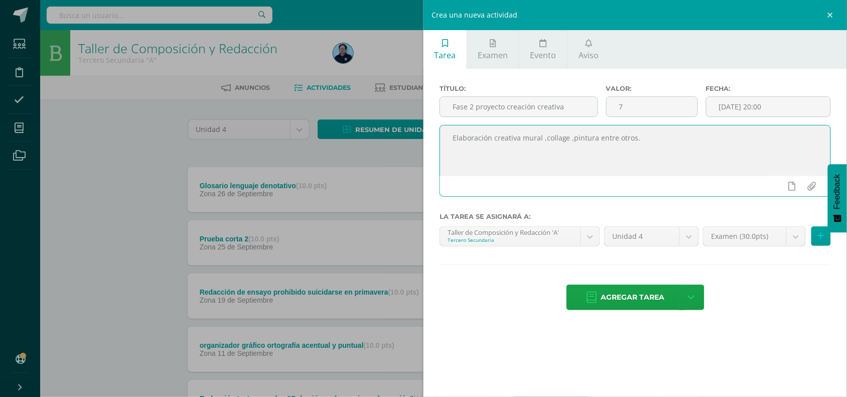
click at [697, 154] on textarea "Elaboración creativa mural ,collage ,pintura entre otros." at bounding box center [635, 151] width 391 height 50
click at [820, 239] on icon at bounding box center [821, 236] width 7 height 9
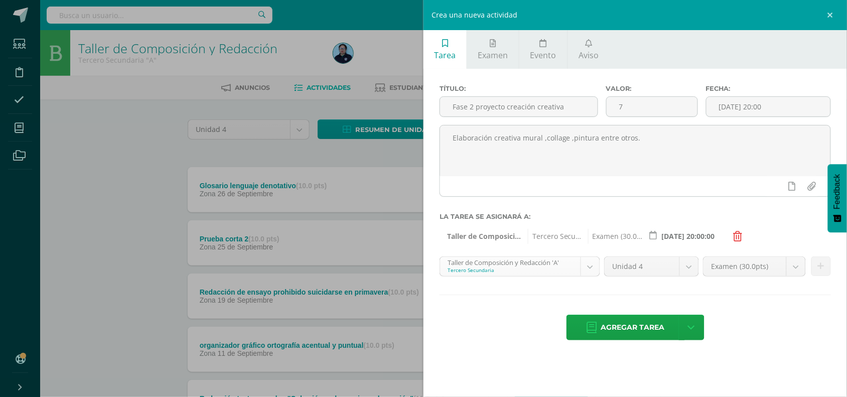
scroll to position [96, 0]
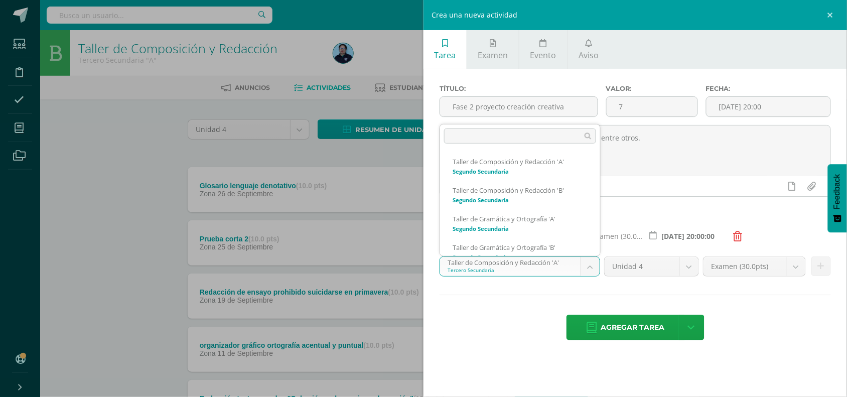
click at [546, 269] on body "Tarea asignada exitosamente Estudiantes Disciplina Asistencia Mis cursos Archiv…" at bounding box center [423, 326] width 847 height 652
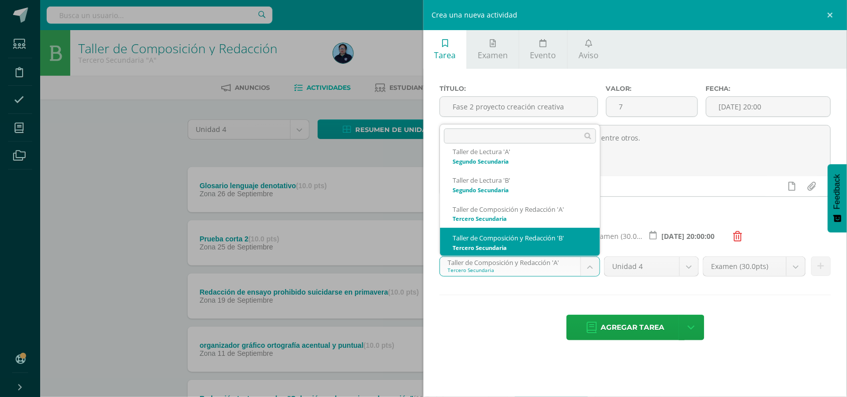
scroll to position [153, 0]
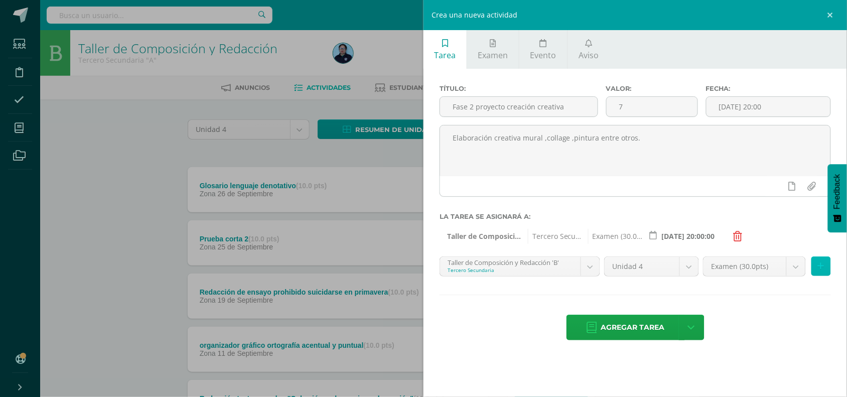
click at [824, 264] on button at bounding box center [822, 267] width 20 height 20
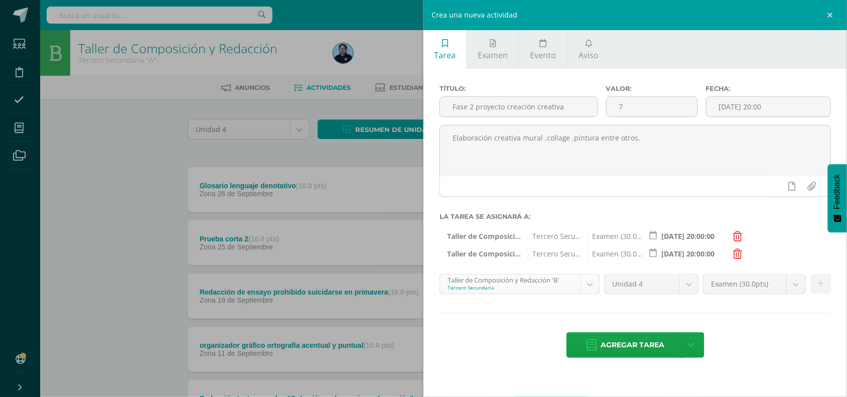
scroll to position [125, 0]
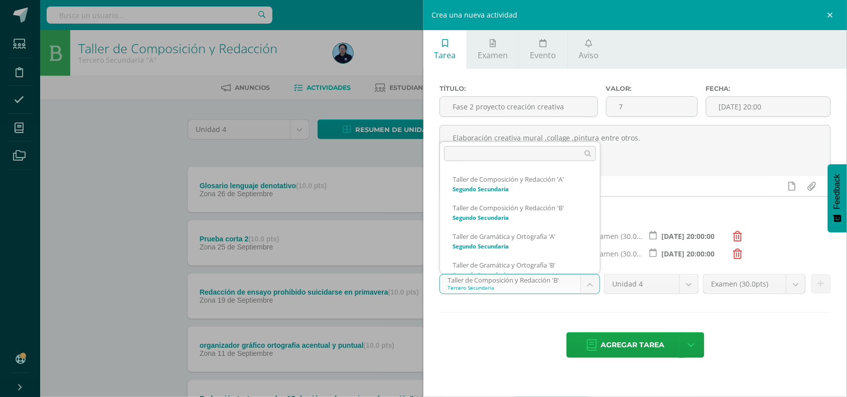
click at [586, 284] on body "Tarea asignada exitosamente Estudiantes Disciplina Asistencia Mis cursos Archiv…" at bounding box center [423, 326] width 847 height 652
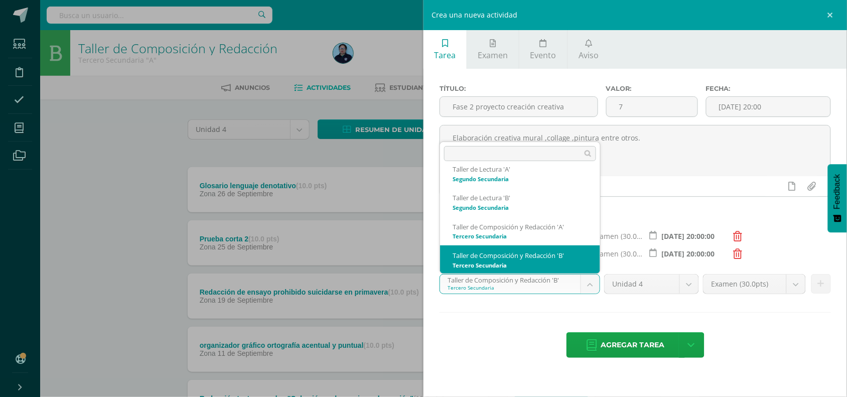
scroll to position [153, 0]
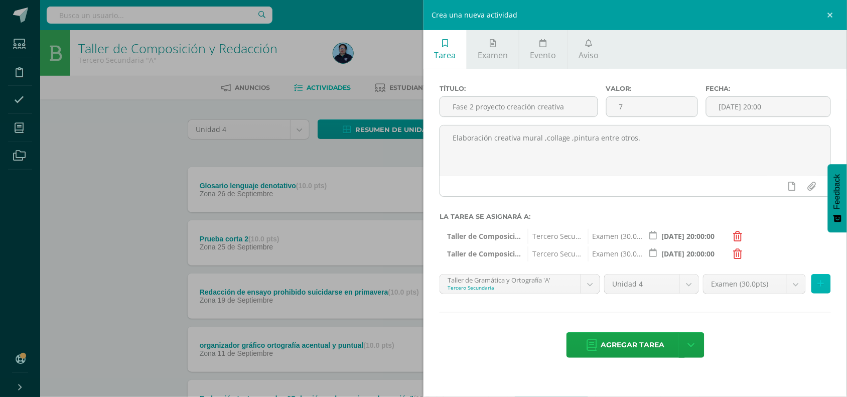
click at [827, 285] on button at bounding box center [822, 284] width 20 height 20
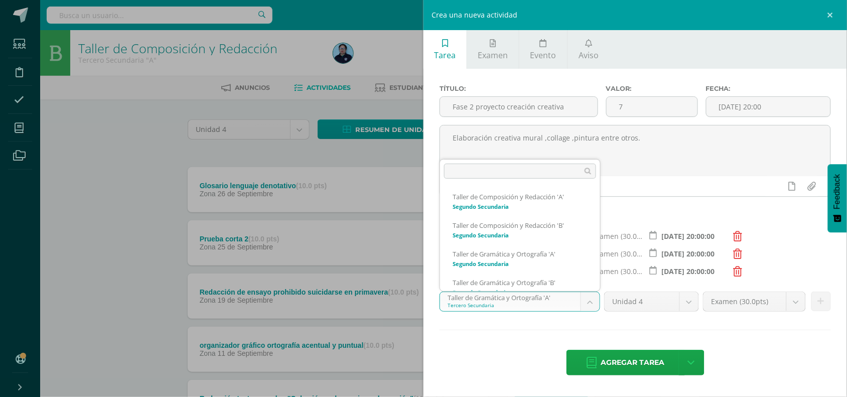
click at [588, 300] on body "Tarea asignada exitosamente Estudiantes Disciplina Asistencia Mis cursos Archiv…" at bounding box center [423, 326] width 847 height 652
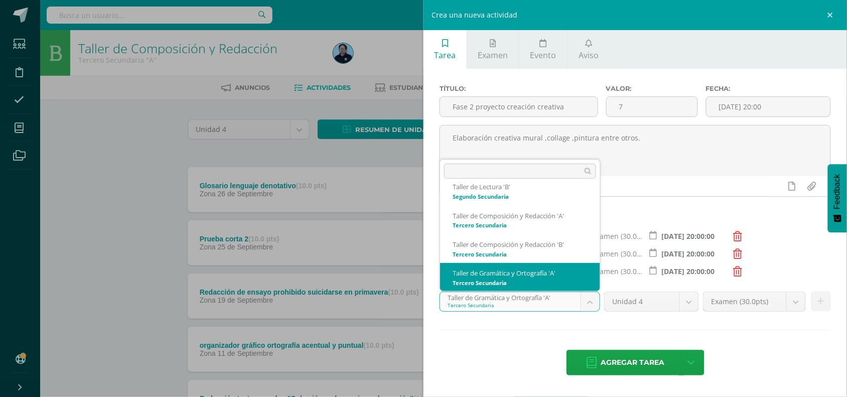
scroll to position [182, 0]
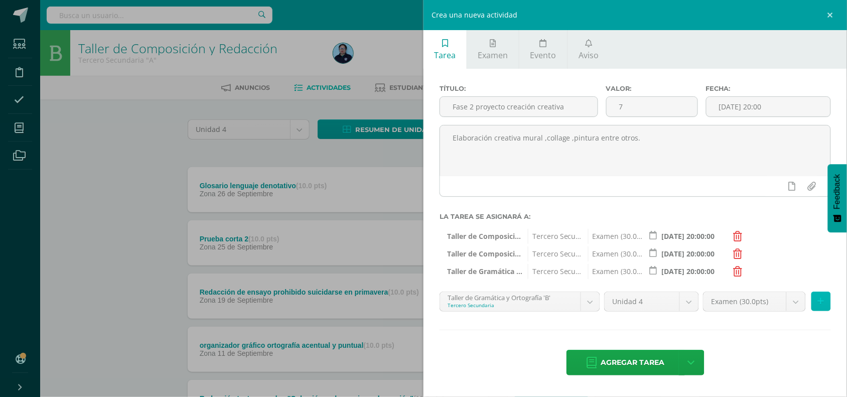
click at [819, 300] on icon at bounding box center [821, 301] width 7 height 9
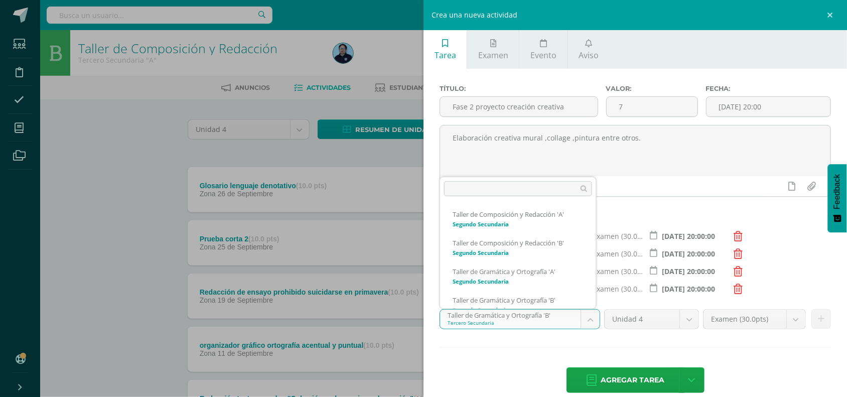
click at [589, 322] on body "Tarea asignada exitosamente Estudiantes Disciplina Asistencia Mis cursos Archiv…" at bounding box center [423, 326] width 847 height 652
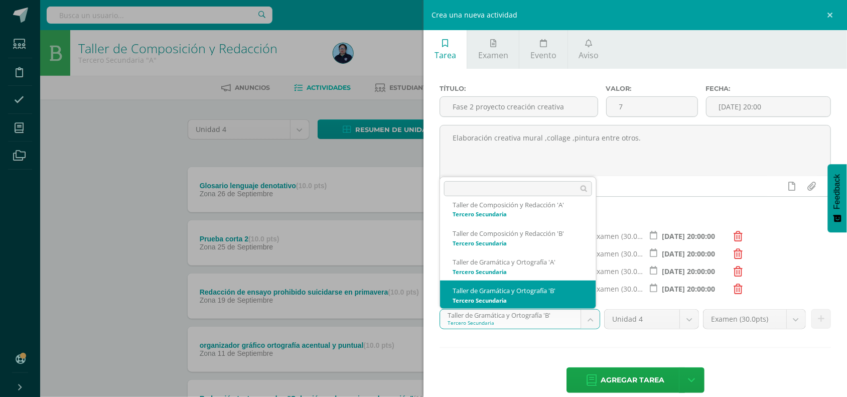
scroll to position [211, 0]
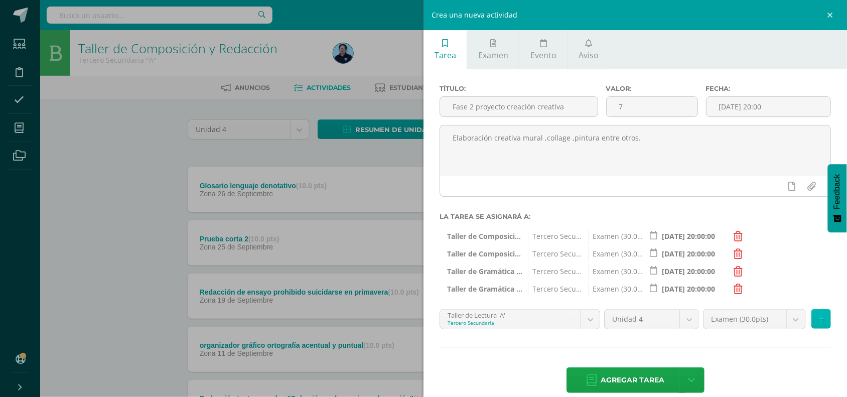
click at [816, 321] on button at bounding box center [822, 319] width 20 height 20
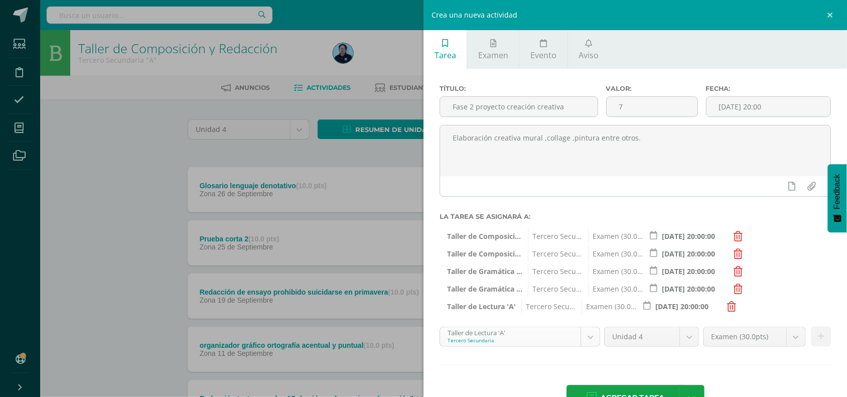
click at [582, 335] on body "Tarea asignada exitosamente Estudiantes Disciplina Asistencia Mis cursos Archiv…" at bounding box center [423, 326] width 847 height 652
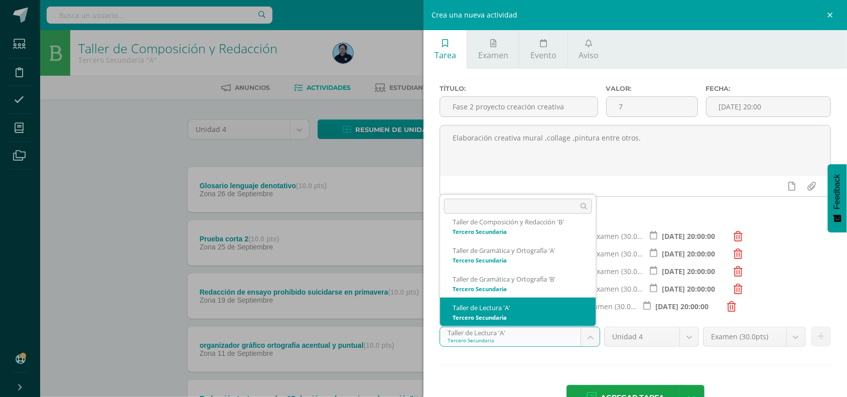
scroll to position [239, 0]
select select "30714"
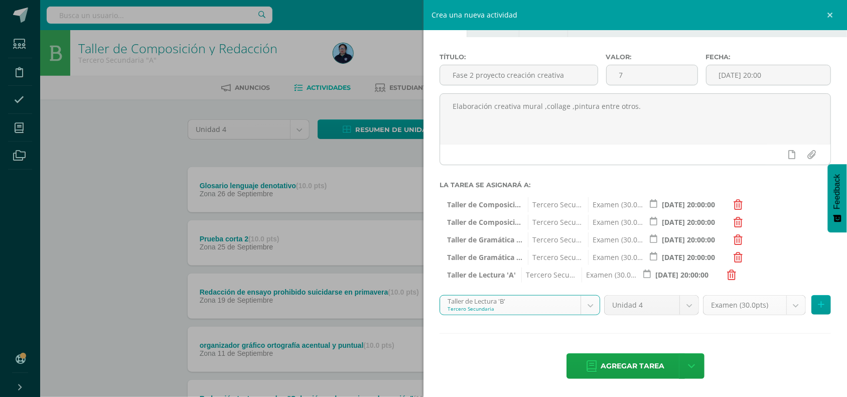
scroll to position [34, 0]
click at [816, 302] on button at bounding box center [822, 305] width 20 height 20
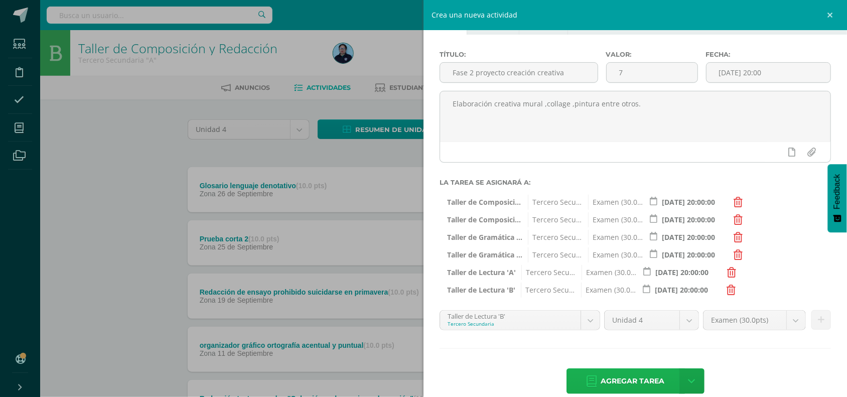
click at [606, 378] on span "Agregar tarea" at bounding box center [633, 381] width 64 height 25
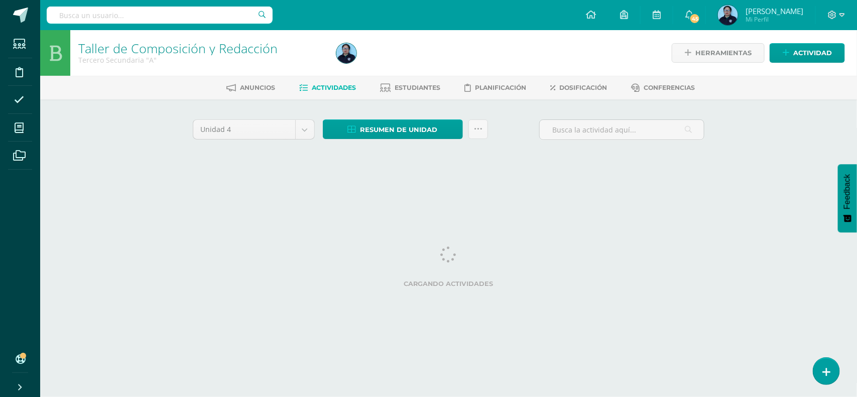
click at [606, 187] on html "Tarea asignada exitosamente Estudiantes Disciplina Asistencia Mis cursos Archiv…" at bounding box center [428, 93] width 857 height 187
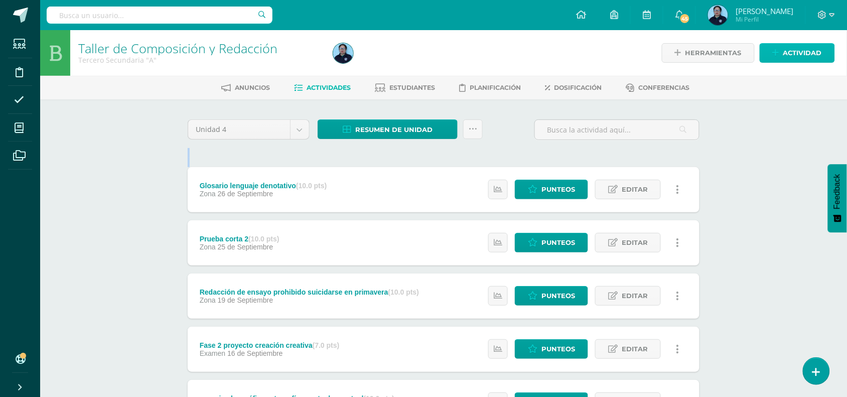
click at [807, 55] on span "Actividad" at bounding box center [803, 53] width 39 height 19
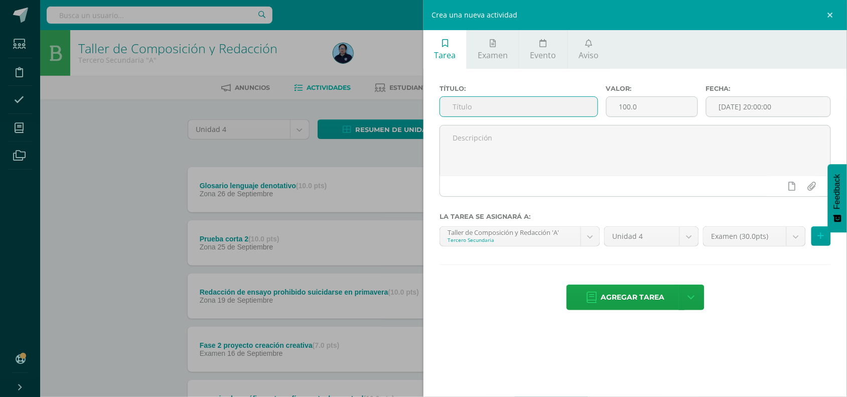
click at [511, 109] on input "text" at bounding box center [519, 107] width 158 height 20
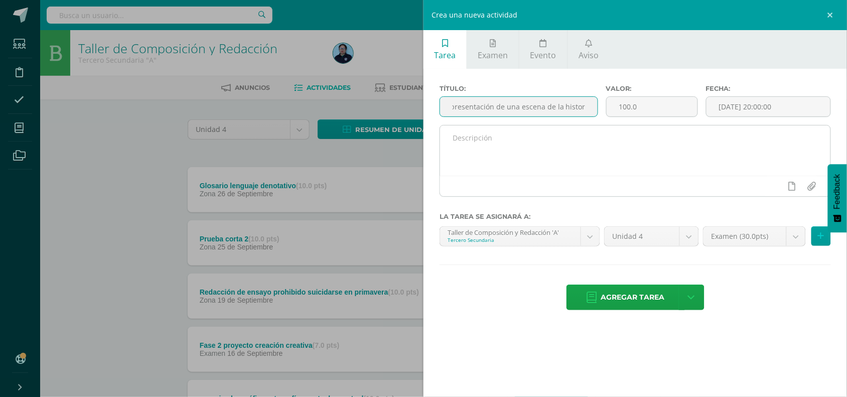
type input "Fase 3 representación de una escena de la historia"
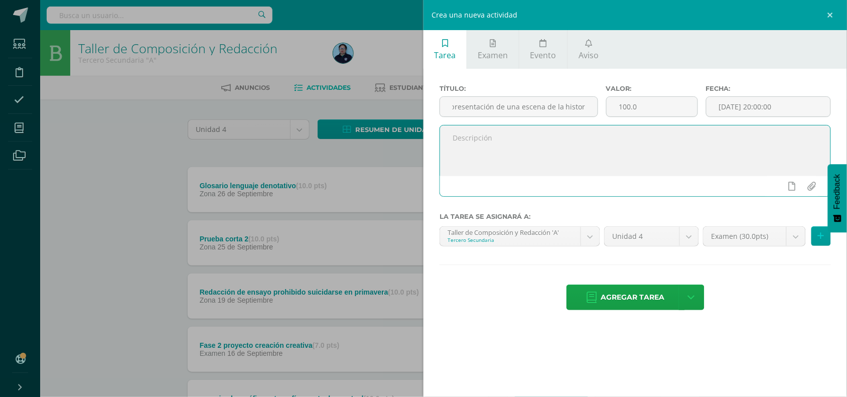
scroll to position [0, 0]
click at [462, 137] on textarea at bounding box center [635, 151] width 391 height 50
click at [610, 139] on textarea "Dramatización de escena relacionada al libro de unidad" at bounding box center [635, 151] width 391 height 50
type textarea "Dramatización de escena relacionada al libro de lectura de unidad"
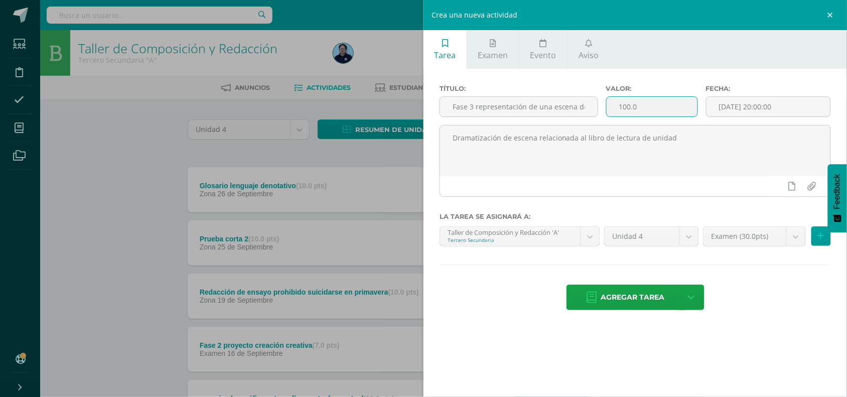
click at [656, 111] on input "100.0" at bounding box center [652, 107] width 91 height 20
type input "1"
type input "8"
click at [734, 109] on input "[DATE] 20:00:00" at bounding box center [769, 107] width 124 height 20
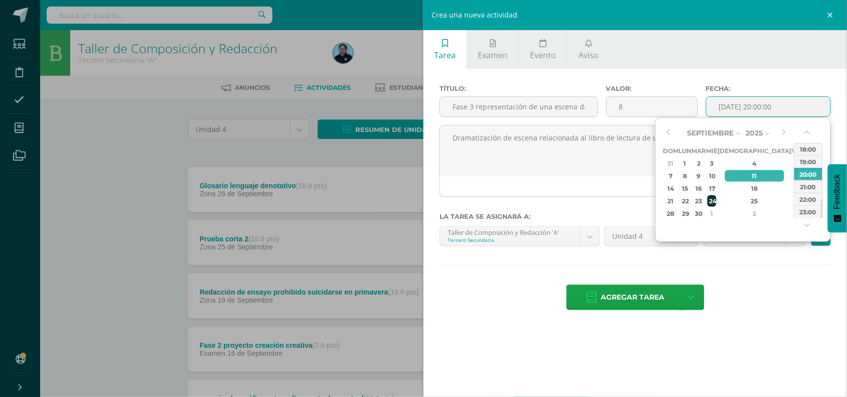
click at [717, 197] on div "24" at bounding box center [712, 201] width 9 height 12
type input "[DATE] 20:00"
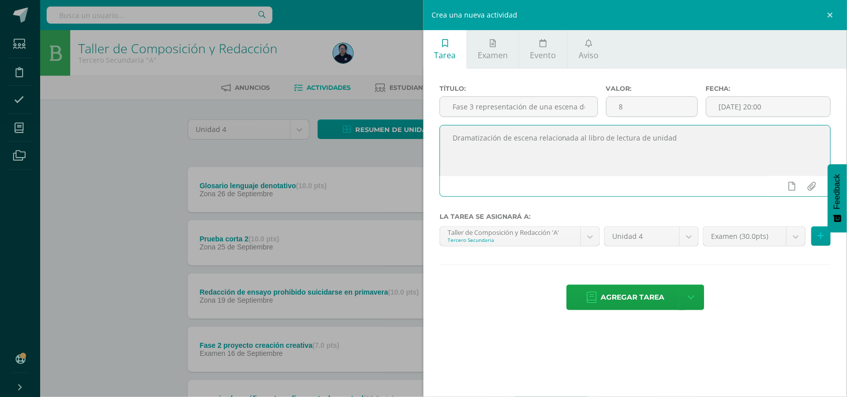
click at [590, 175] on textarea "Dramatización de escena relacionada al libro de lectura de unidad" at bounding box center [635, 151] width 391 height 50
click at [824, 237] on icon at bounding box center [821, 236] width 7 height 9
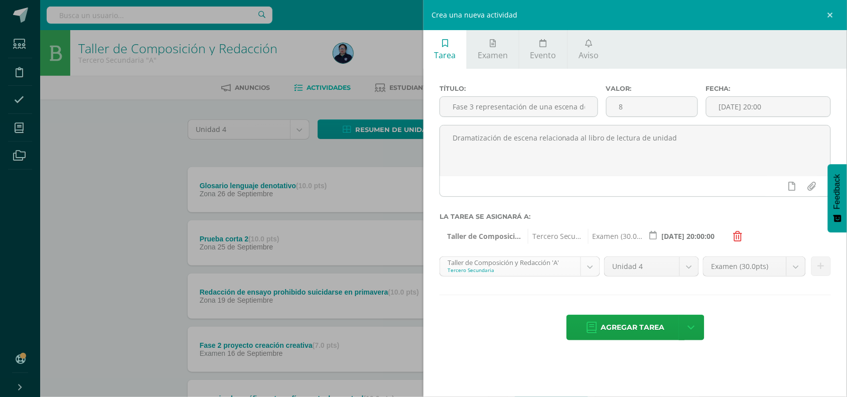
scroll to position [96, 0]
click at [596, 272] on body "Tarea asignada exitosamente Estudiantes Disciplina Asistencia Mis cursos Archiv…" at bounding box center [423, 352] width 847 height 705
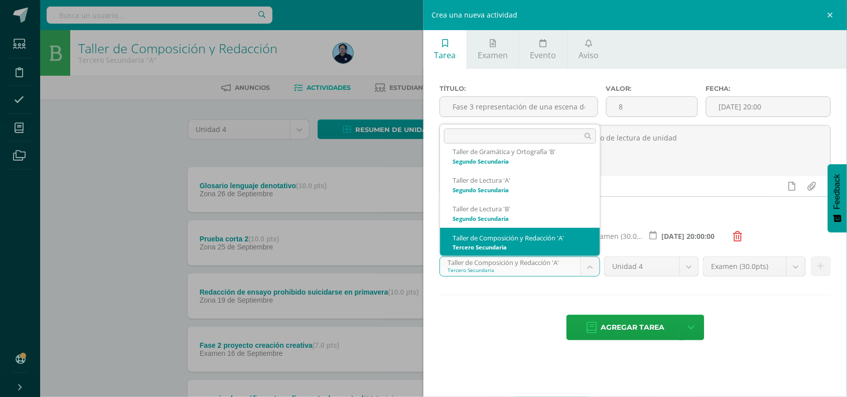
scroll to position [125, 0]
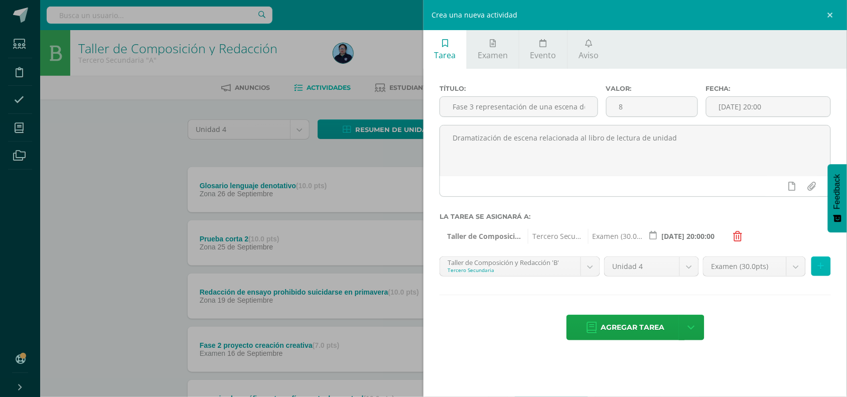
click at [821, 271] on icon at bounding box center [821, 266] width 7 height 9
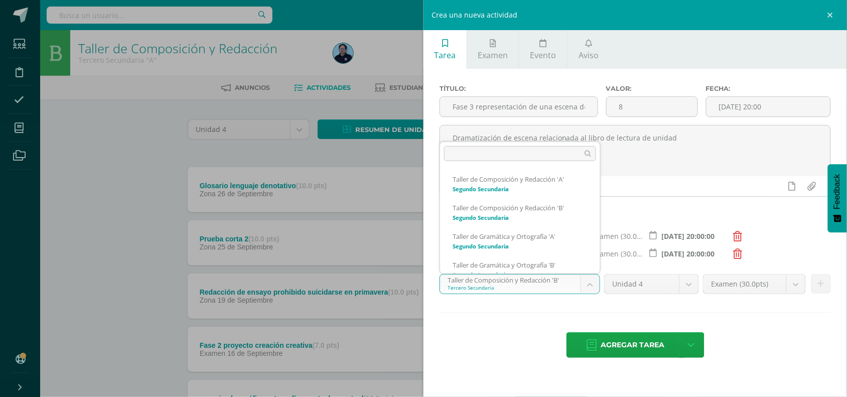
click at [596, 285] on body "Tarea asignada exitosamente Estudiantes Disciplina Asistencia Mis cursos Archiv…" at bounding box center [423, 352] width 847 height 705
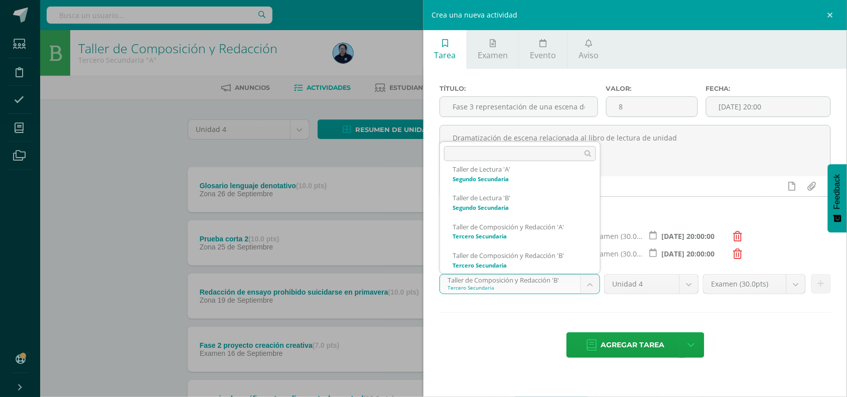
scroll to position [153, 0]
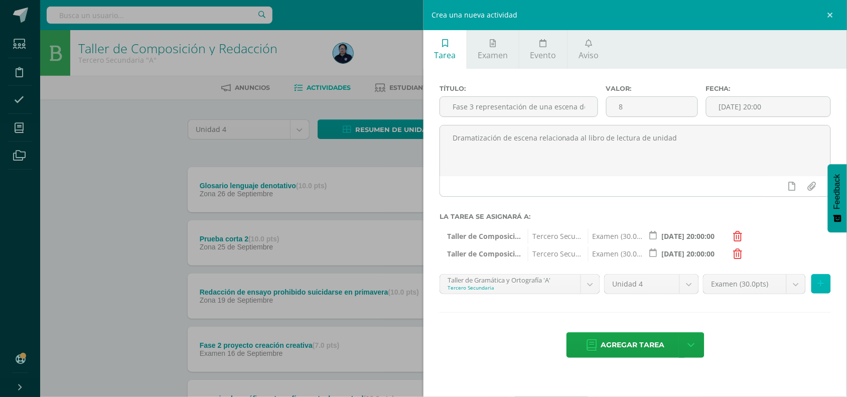
click at [823, 285] on icon at bounding box center [821, 284] width 7 height 9
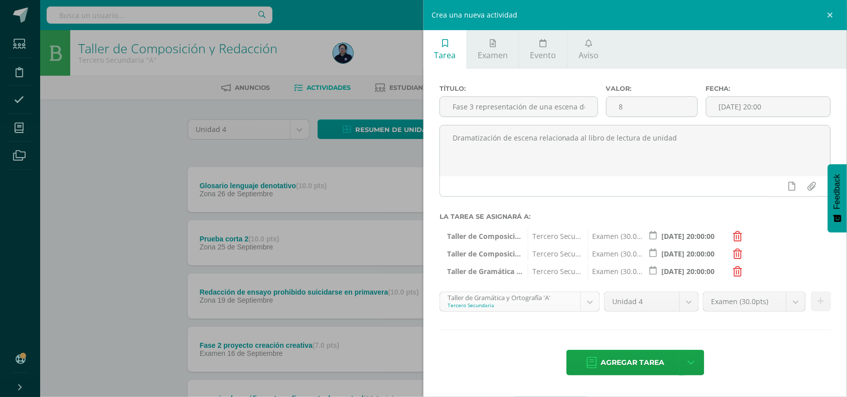
click at [591, 307] on body "Tarea asignada exitosamente Estudiantes Disciplina Asistencia Mis cursos Archiv…" at bounding box center [423, 352] width 847 height 705
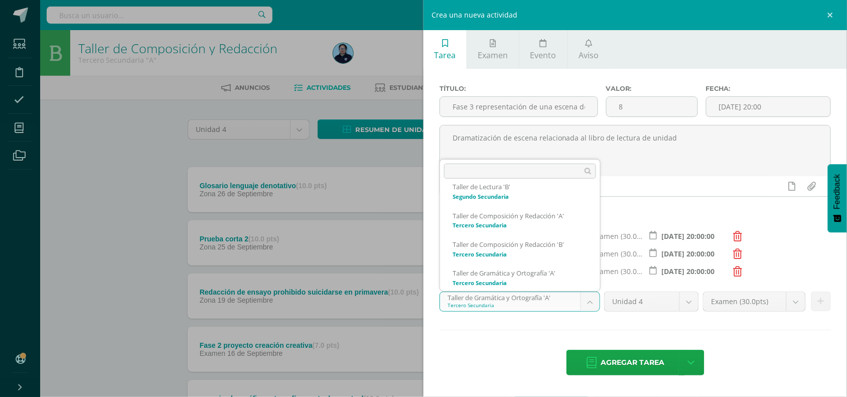
scroll to position [182, 0]
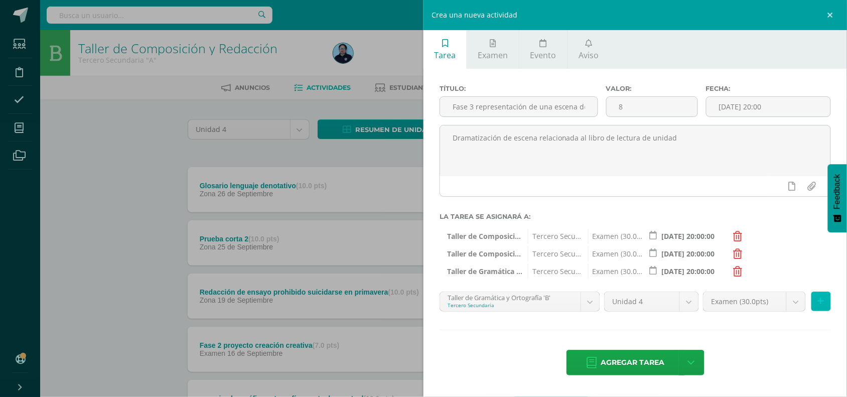
click at [825, 302] on button at bounding box center [822, 302] width 20 height 20
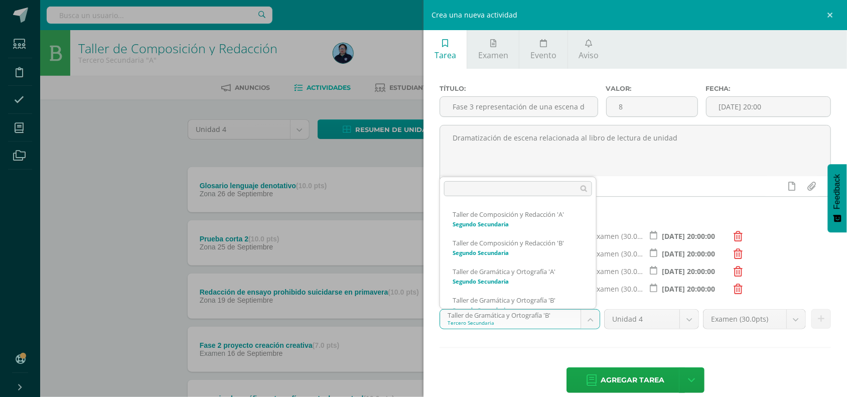
click at [584, 316] on body "Tarea asignada exitosamente Estudiantes Disciplina Asistencia Mis cursos Archiv…" at bounding box center [423, 352] width 847 height 705
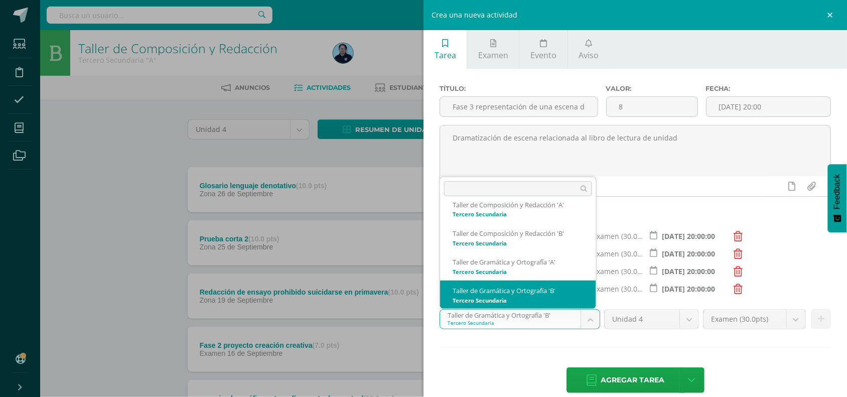
scroll to position [211, 0]
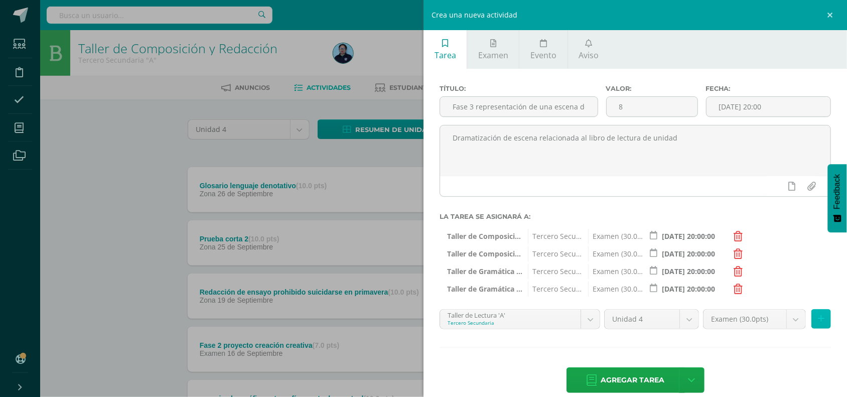
click at [818, 320] on icon at bounding box center [821, 319] width 7 height 9
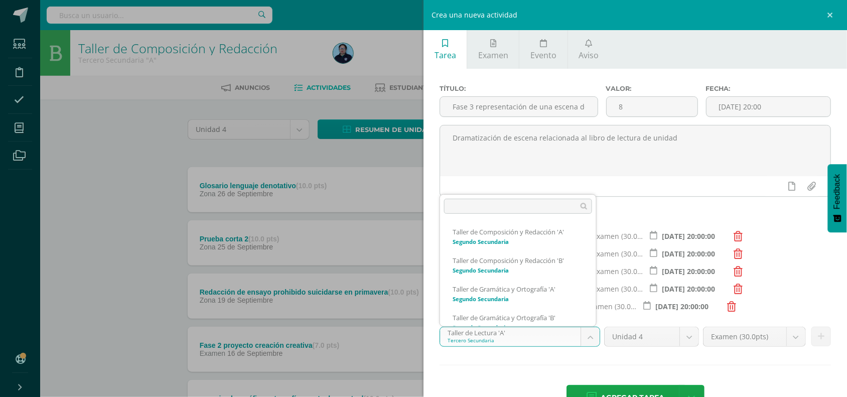
click at [589, 339] on body "Tarea asignada exitosamente Estudiantes Disciplina Asistencia Mis cursos Archiv…" at bounding box center [423, 352] width 847 height 705
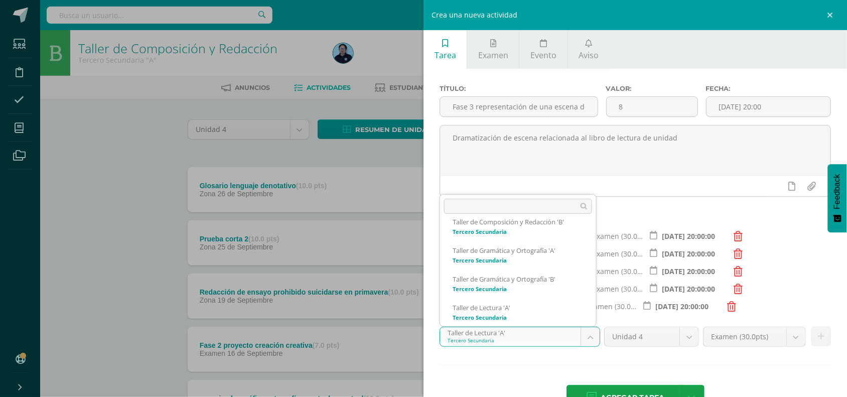
scroll to position [239, 0]
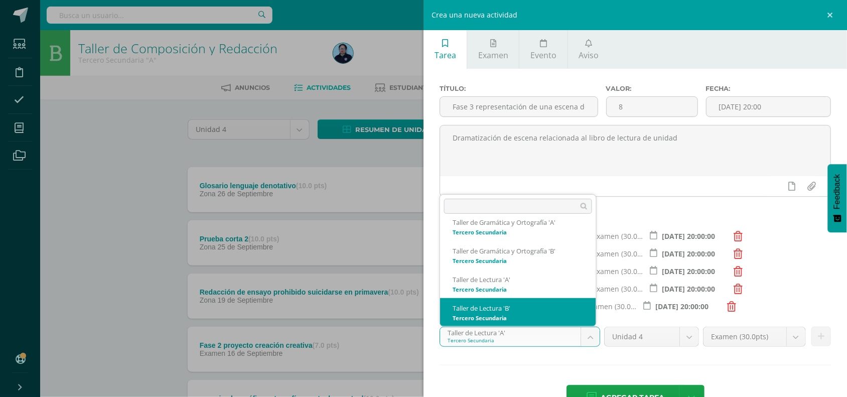
select select "30714"
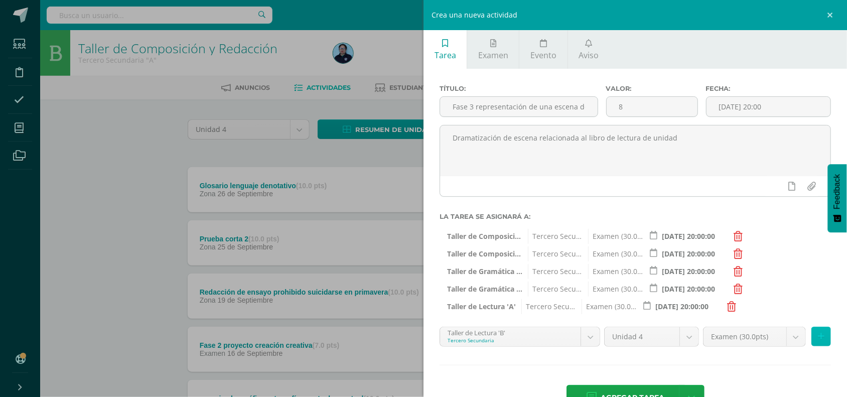
click at [818, 335] on icon at bounding box center [821, 336] width 7 height 9
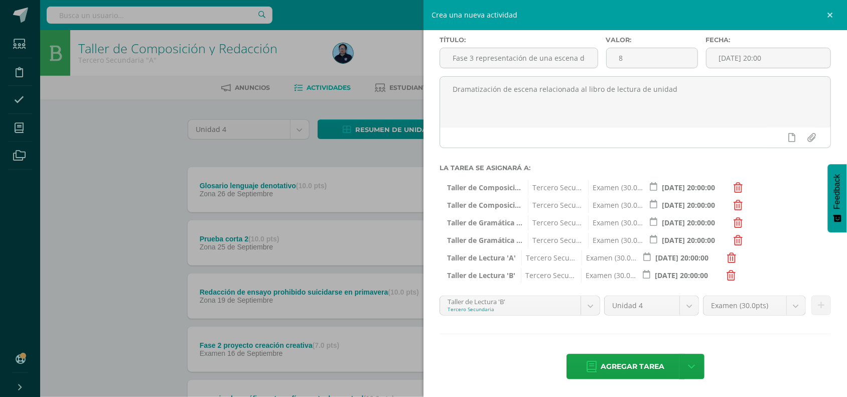
scroll to position [52, 0]
click at [646, 367] on span "Agregar tarea" at bounding box center [633, 366] width 64 height 25
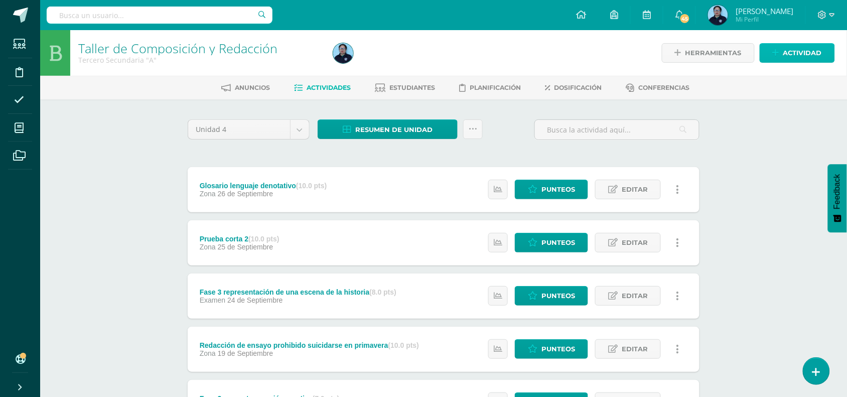
click at [800, 49] on span "Actividad" at bounding box center [803, 53] width 39 height 19
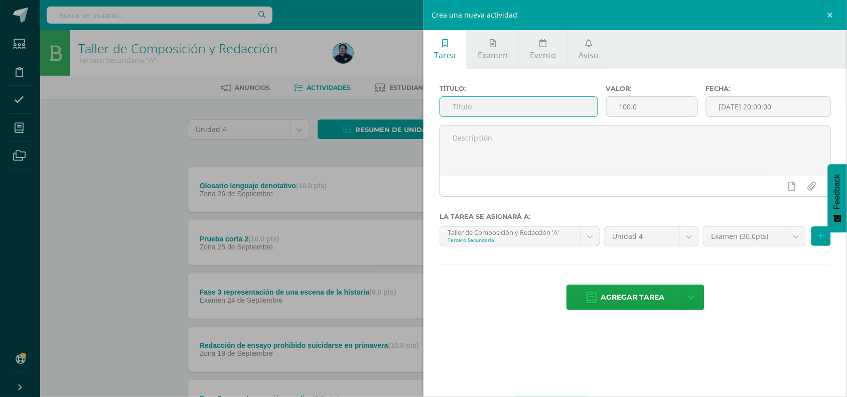
click at [530, 99] on input "text" at bounding box center [519, 107] width 158 height 20
type input "Fase 4 café literario"
click at [646, 102] on input "100.0" at bounding box center [652, 107] width 91 height 20
type input "1"
type input "8"
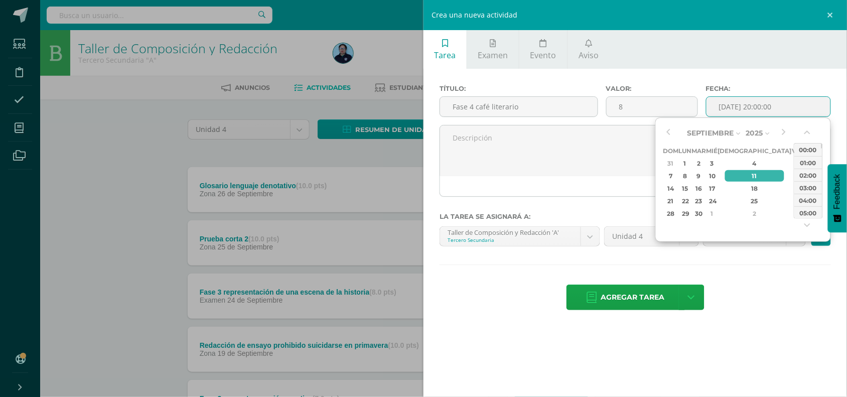
click at [748, 108] on input "[DATE] 20:00:00" at bounding box center [769, 107] width 124 height 20
click at [793, 212] on div "3" at bounding box center [797, 214] width 9 height 12
type input "2025-10-03 20:00"
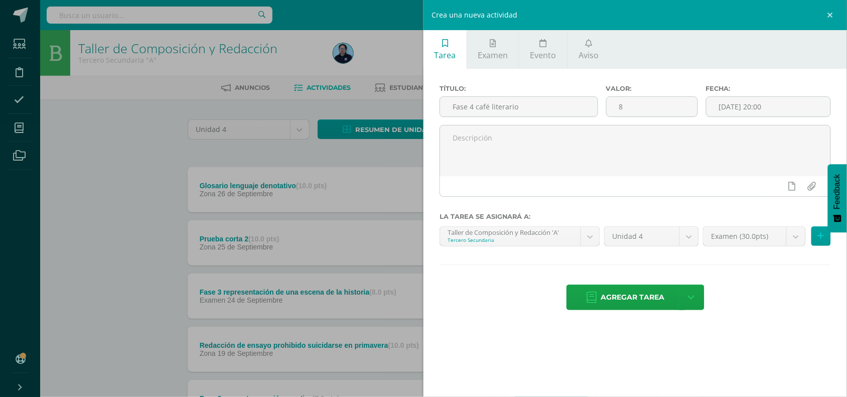
click at [758, 292] on div "Agregar tarea Agregar tarea y ocultar" at bounding box center [636, 299] width 392 height 28
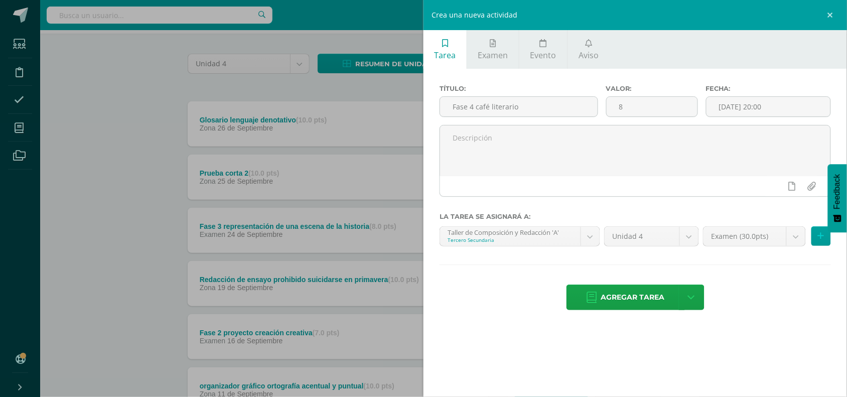
scroll to position [64, 0]
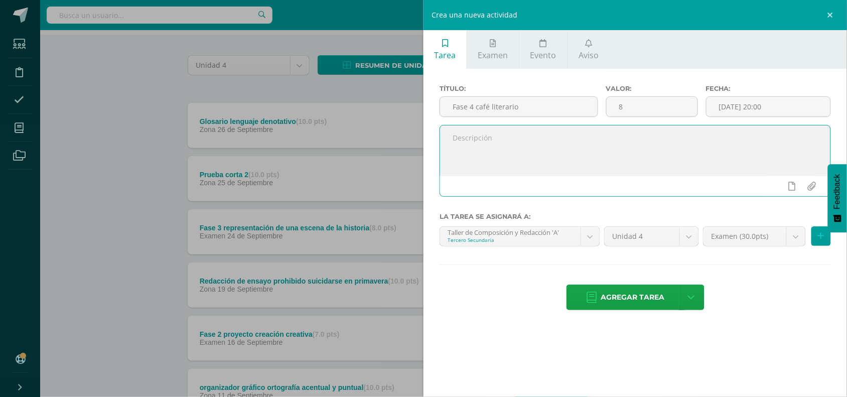
click at [556, 145] on textarea at bounding box center [635, 151] width 391 height 50
type textarea "Café literario relacionado al libro [PERSON_NAME] y [PERSON_NAME]."
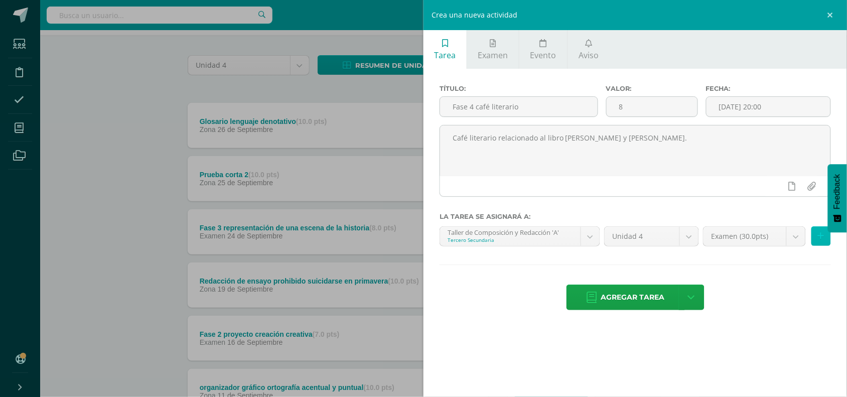
click at [821, 233] on button at bounding box center [822, 236] width 20 height 20
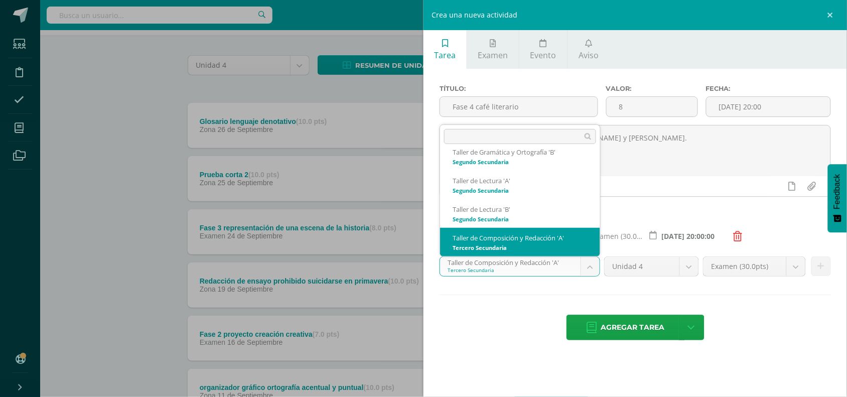
click at [591, 259] on body "Tarea asignada exitosamente Estudiantes Disciplina Asistencia Mis cursos Archiv…" at bounding box center [423, 315] width 847 height 758
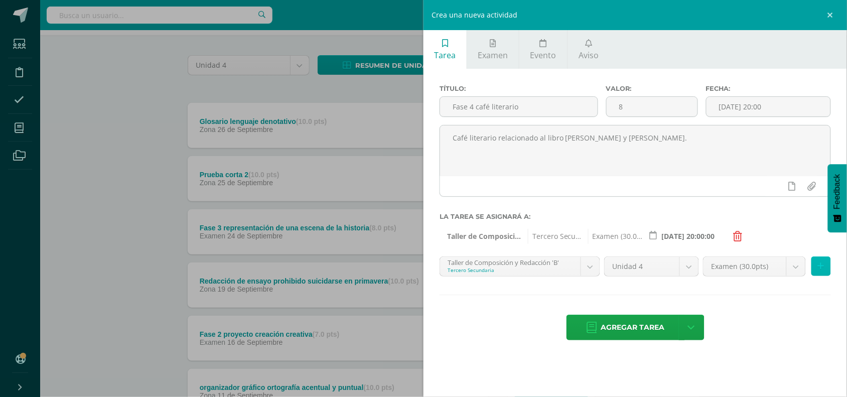
click at [822, 267] on icon at bounding box center [821, 266] width 7 height 9
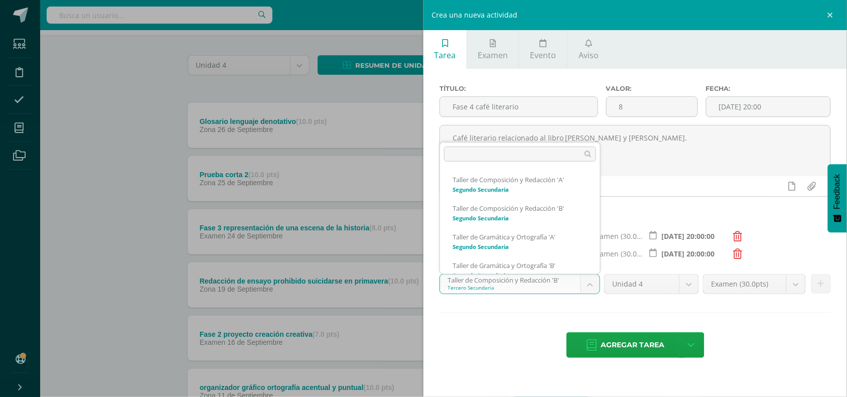
click at [593, 288] on body "Tarea asignada exitosamente Estudiantes Disciplina Asistencia Mis cursos Archiv…" at bounding box center [423, 315] width 847 height 758
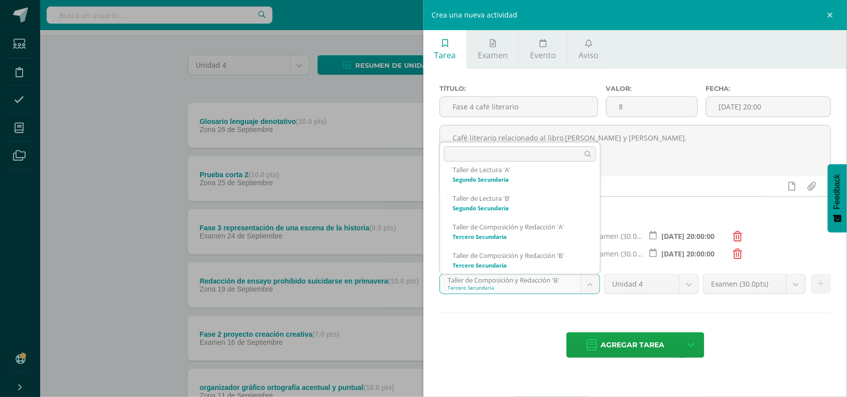
scroll to position [153, 0]
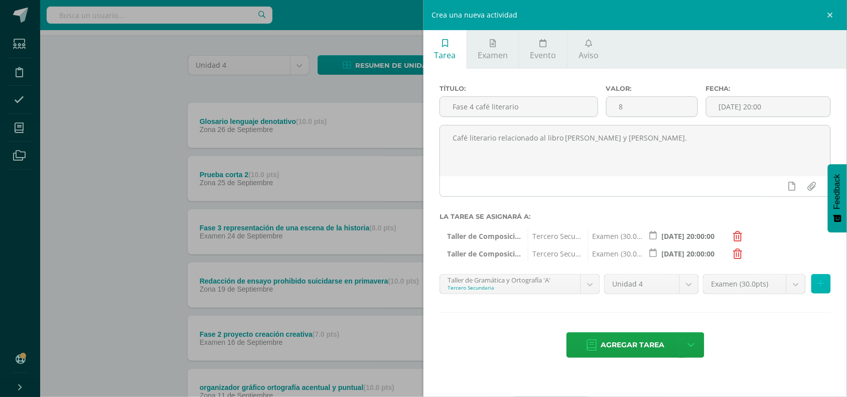
click at [827, 287] on button at bounding box center [822, 284] width 20 height 20
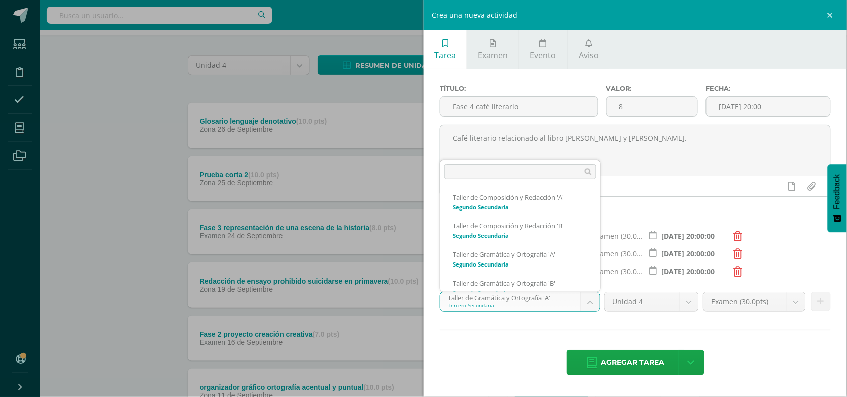
click at [589, 301] on body "Tarea asignada exitosamente Estudiantes Disciplina Asistencia Mis cursos Archiv…" at bounding box center [423, 315] width 847 height 758
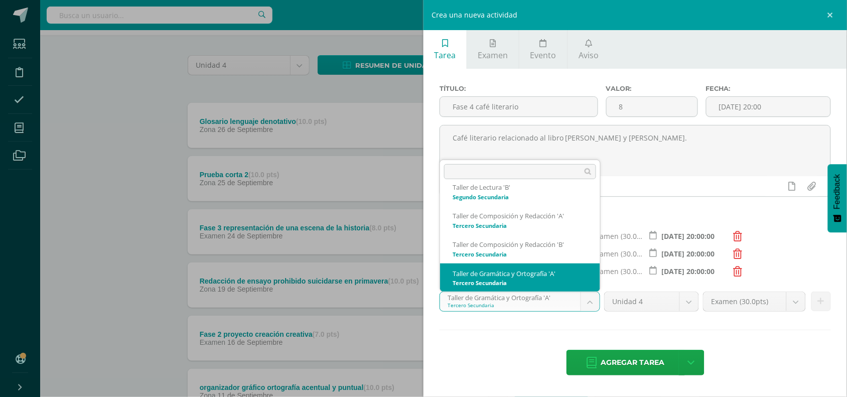
scroll to position [182, 0]
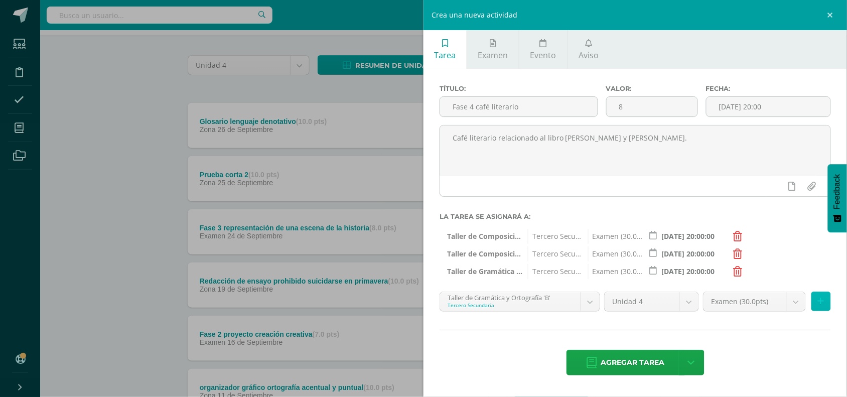
click at [823, 300] on icon at bounding box center [821, 301] width 7 height 9
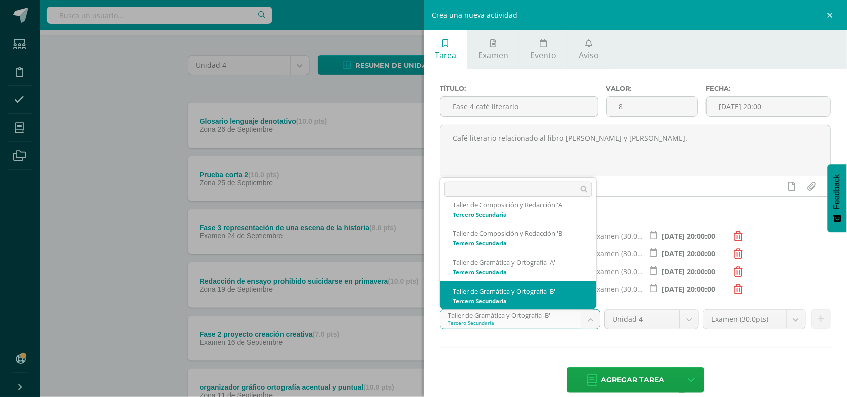
click at [588, 313] on body "Tarea asignada exitosamente Estudiantes Disciplina Asistencia Mis cursos Archiv…" at bounding box center [423, 315] width 847 height 758
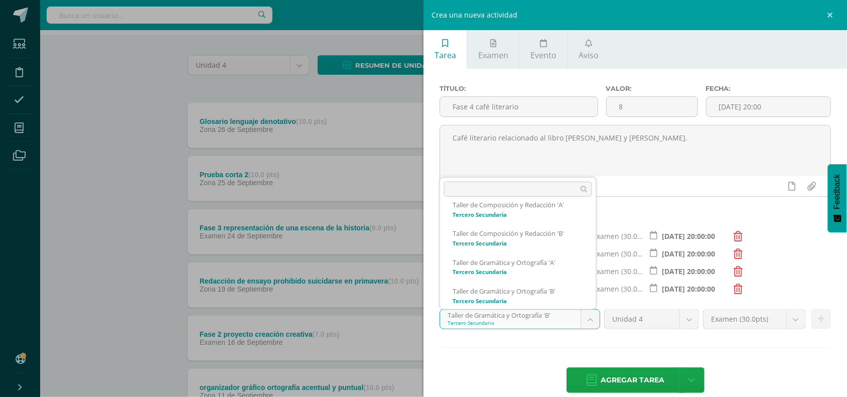
scroll to position [211, 0]
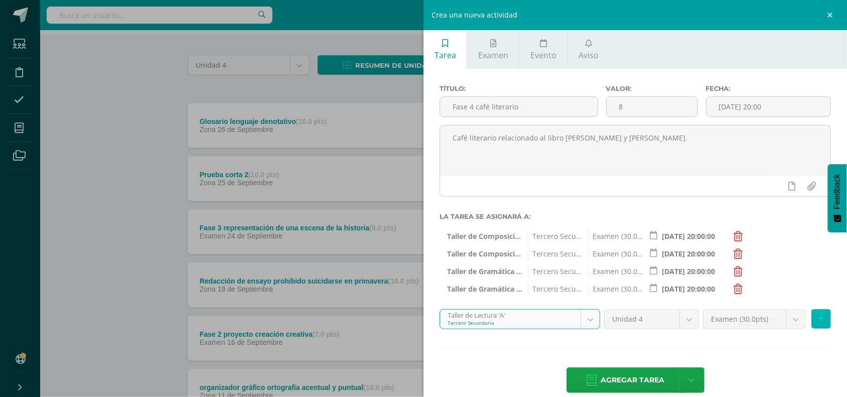
click at [818, 323] on icon at bounding box center [821, 319] width 7 height 9
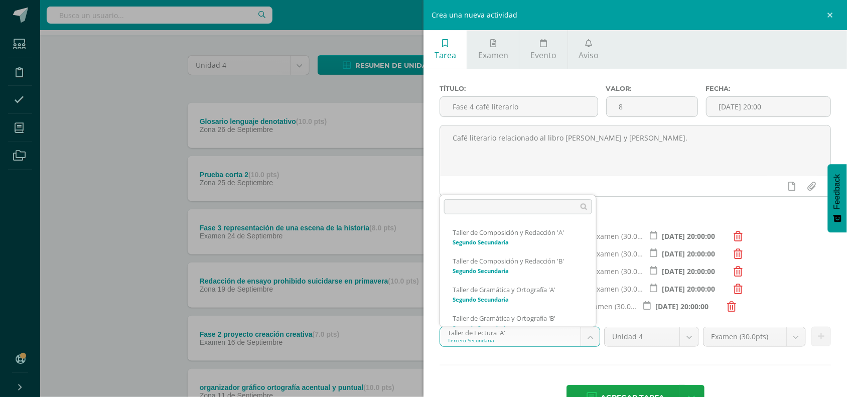
click at [533, 337] on body "Tarea asignada exitosamente Estudiantes Disciplina Asistencia Mis cursos Archiv…" at bounding box center [423, 315] width 847 height 758
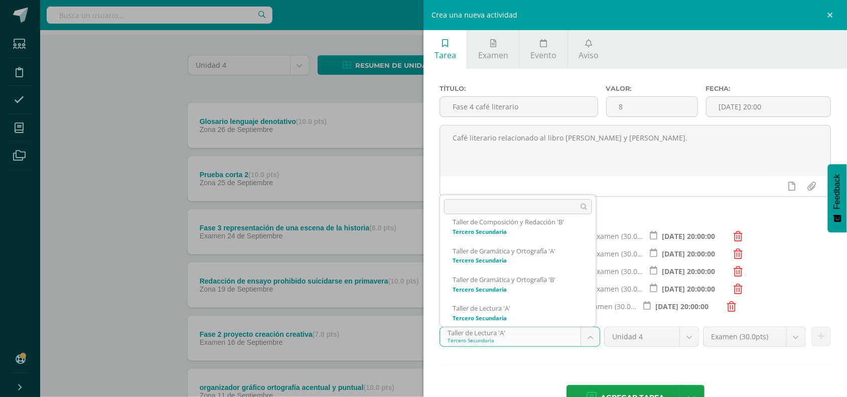
scroll to position [239, 0]
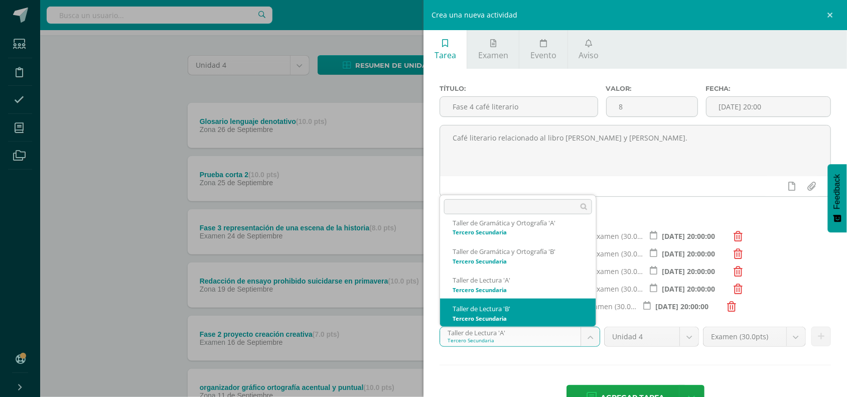
select select "30714"
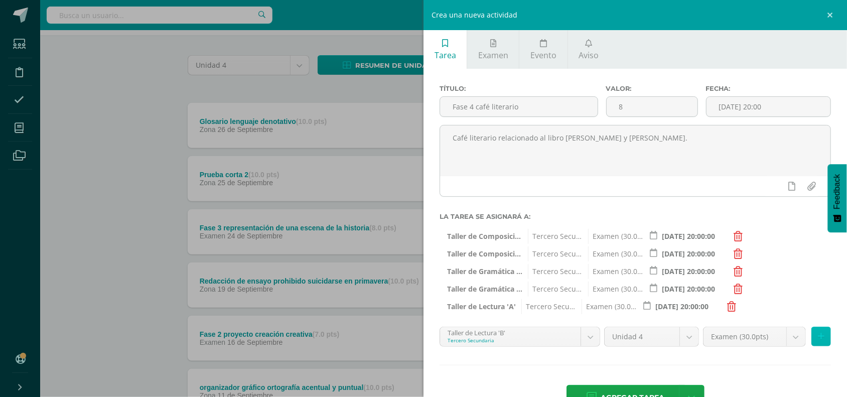
click at [816, 342] on button at bounding box center [822, 337] width 20 height 20
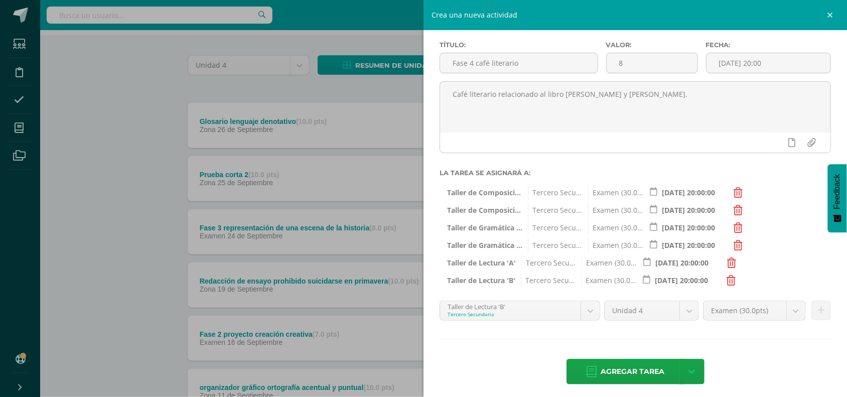
scroll to position [52, 0]
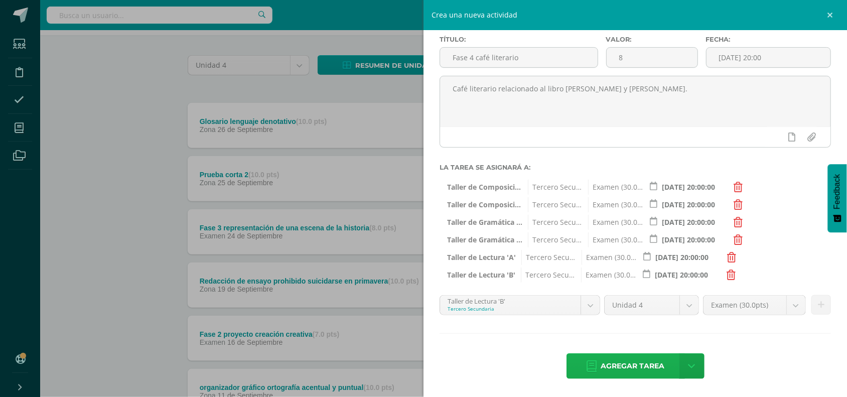
click at [638, 365] on span "Agregar tarea" at bounding box center [633, 366] width 64 height 25
